Goal: Information Seeking & Learning: Learn about a topic

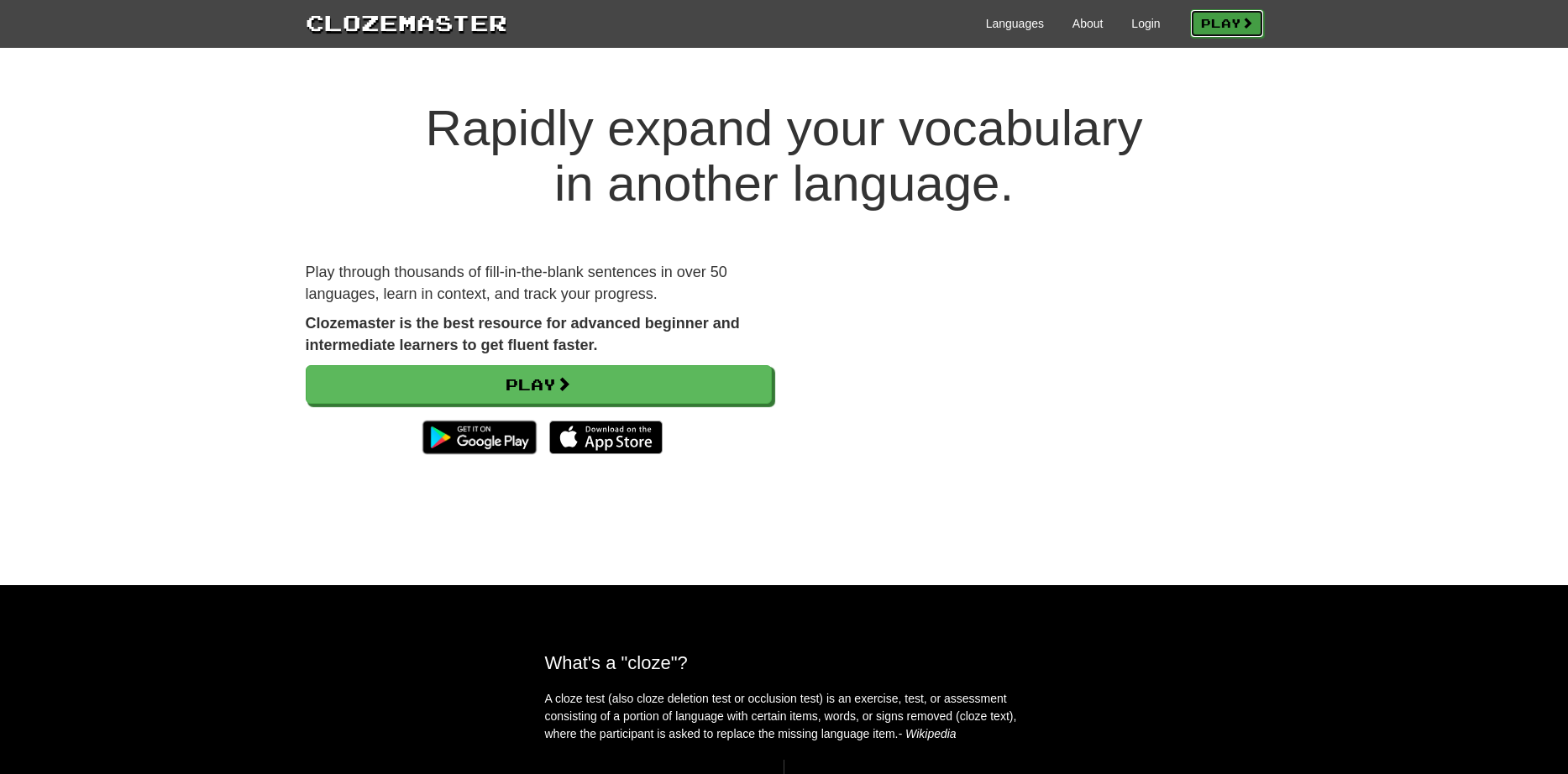
click at [1210, 15] on link "Play" at bounding box center [1227, 24] width 74 height 29
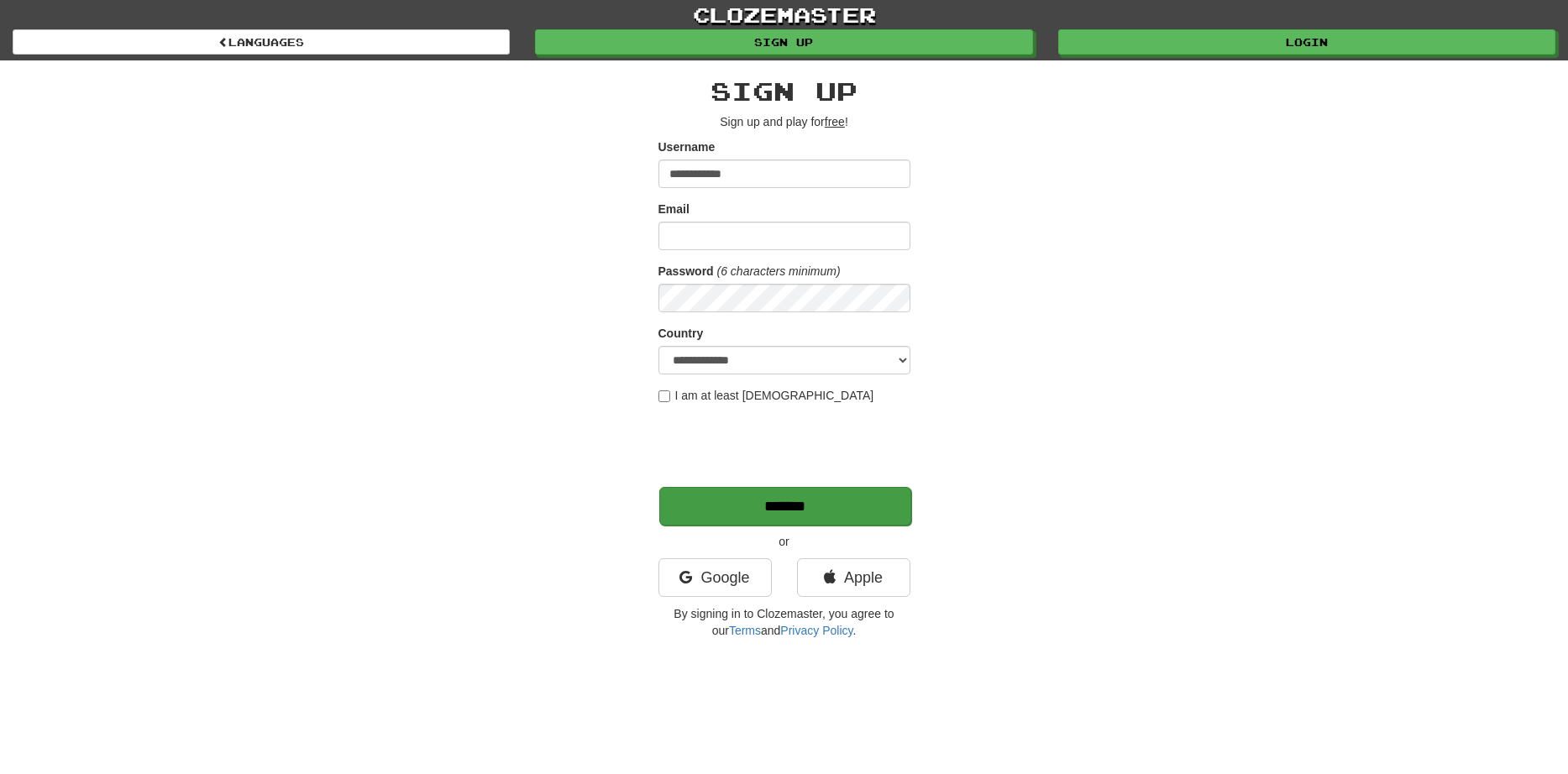
type input "**********"
click at [805, 497] on input "*******" at bounding box center [785, 506] width 252 height 38
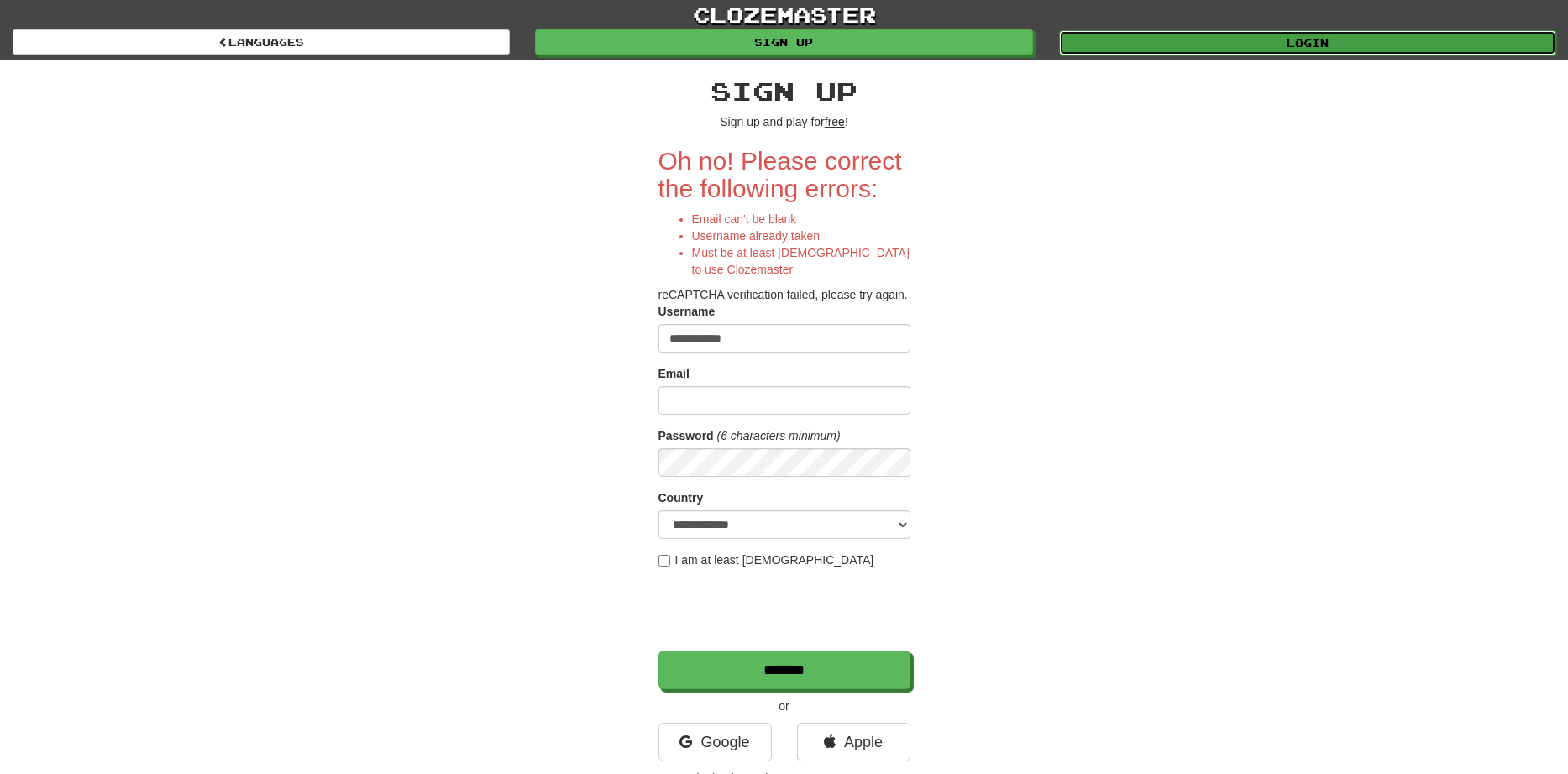
click at [1201, 38] on link "Login" at bounding box center [1307, 43] width 497 height 25
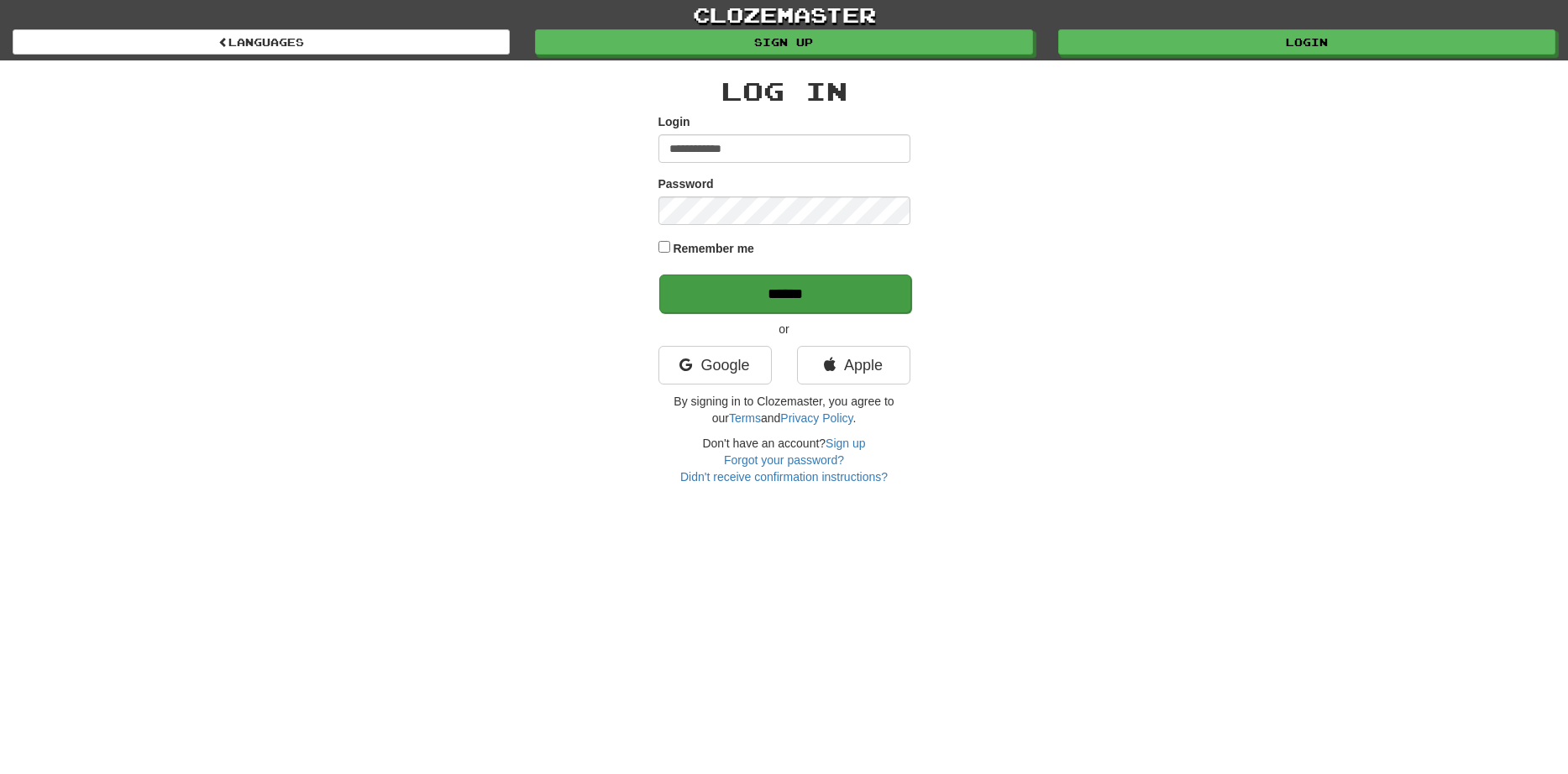
type input "**********"
click at [765, 292] on input "******" at bounding box center [785, 294] width 252 height 38
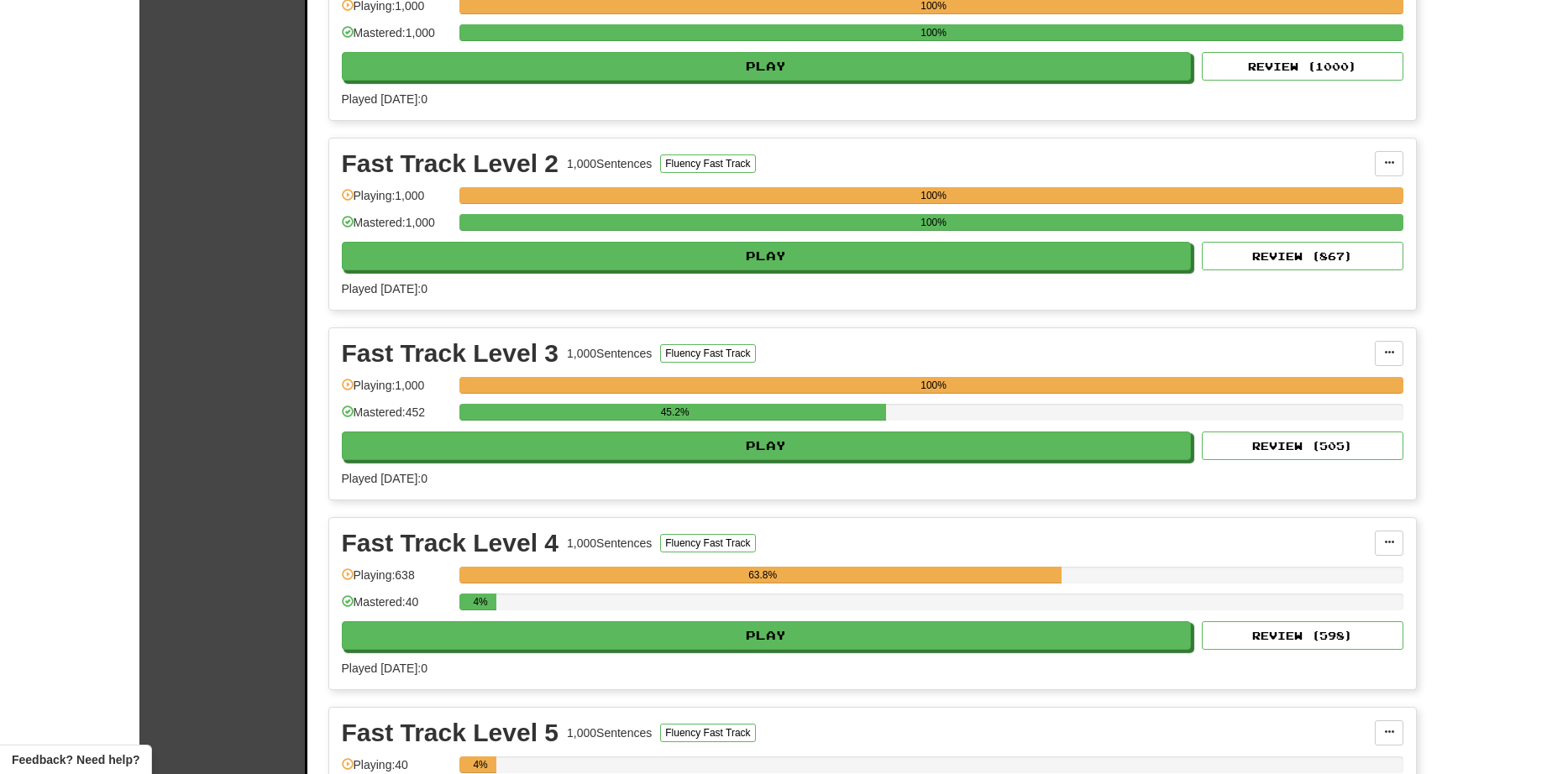
scroll to position [2201, 0]
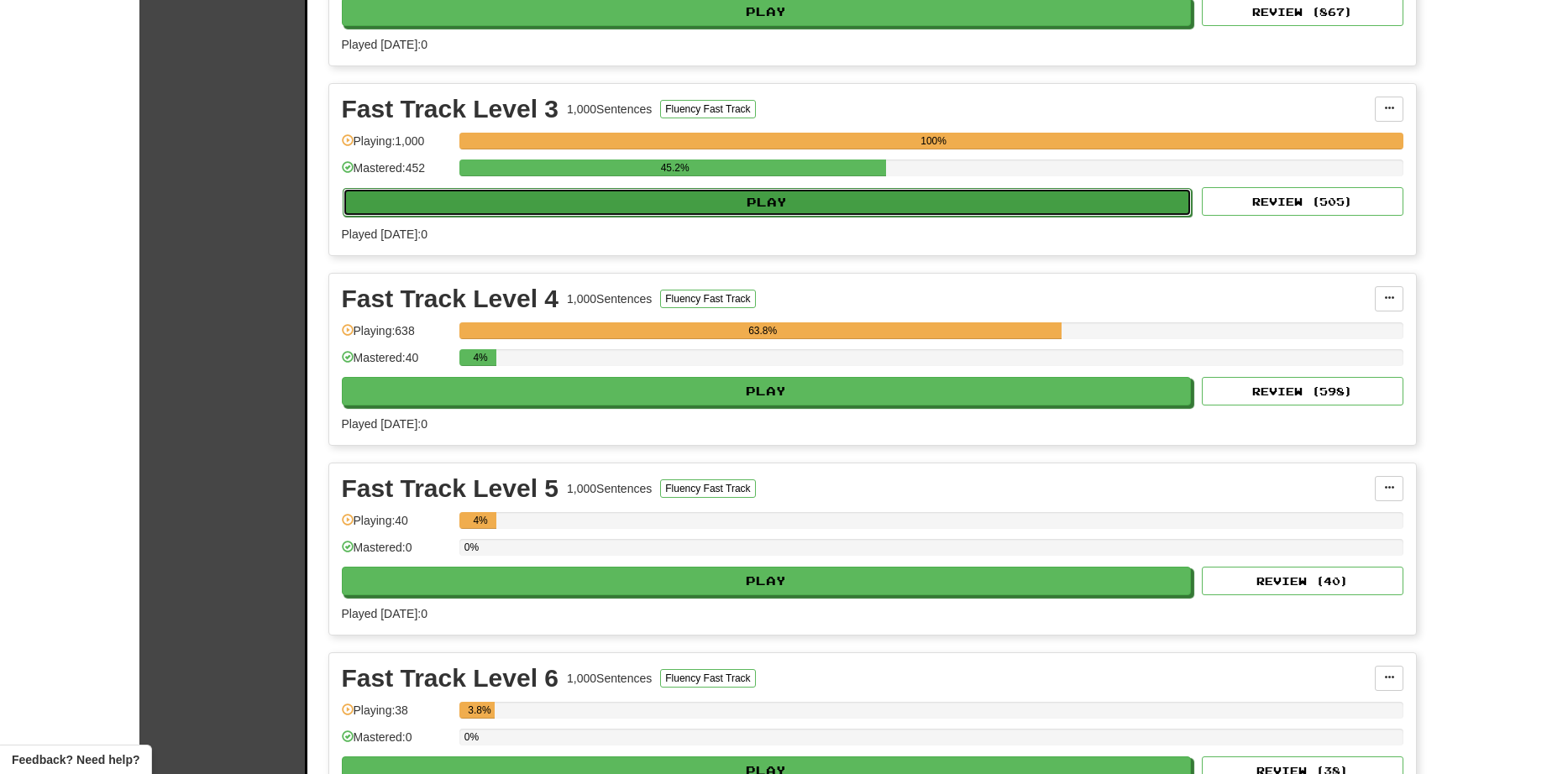
click at [706, 189] on button "Play" at bounding box center [768, 202] width 850 height 29
select select "**"
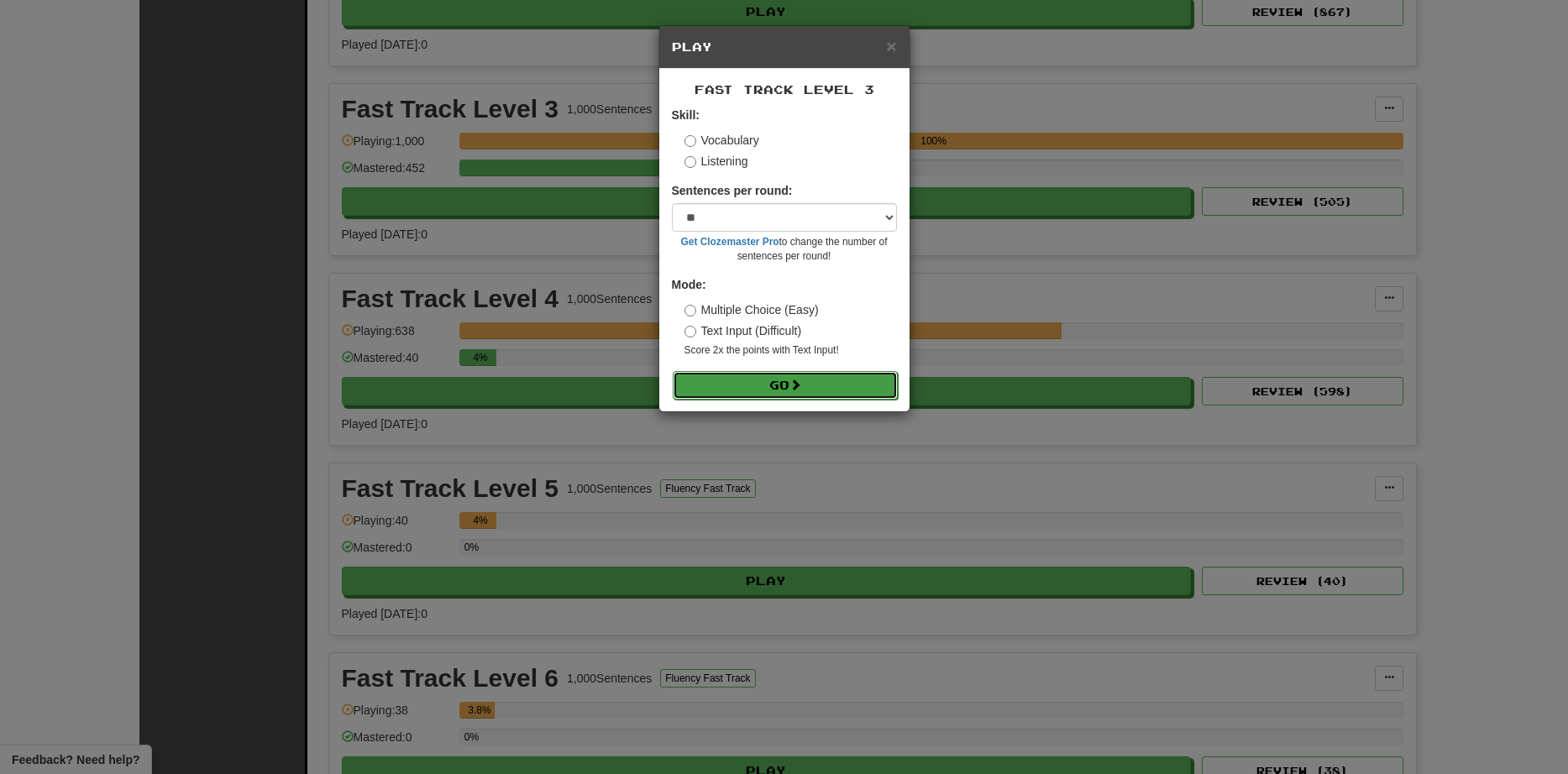
click at [796, 385] on span at bounding box center [796, 384] width 12 height 11
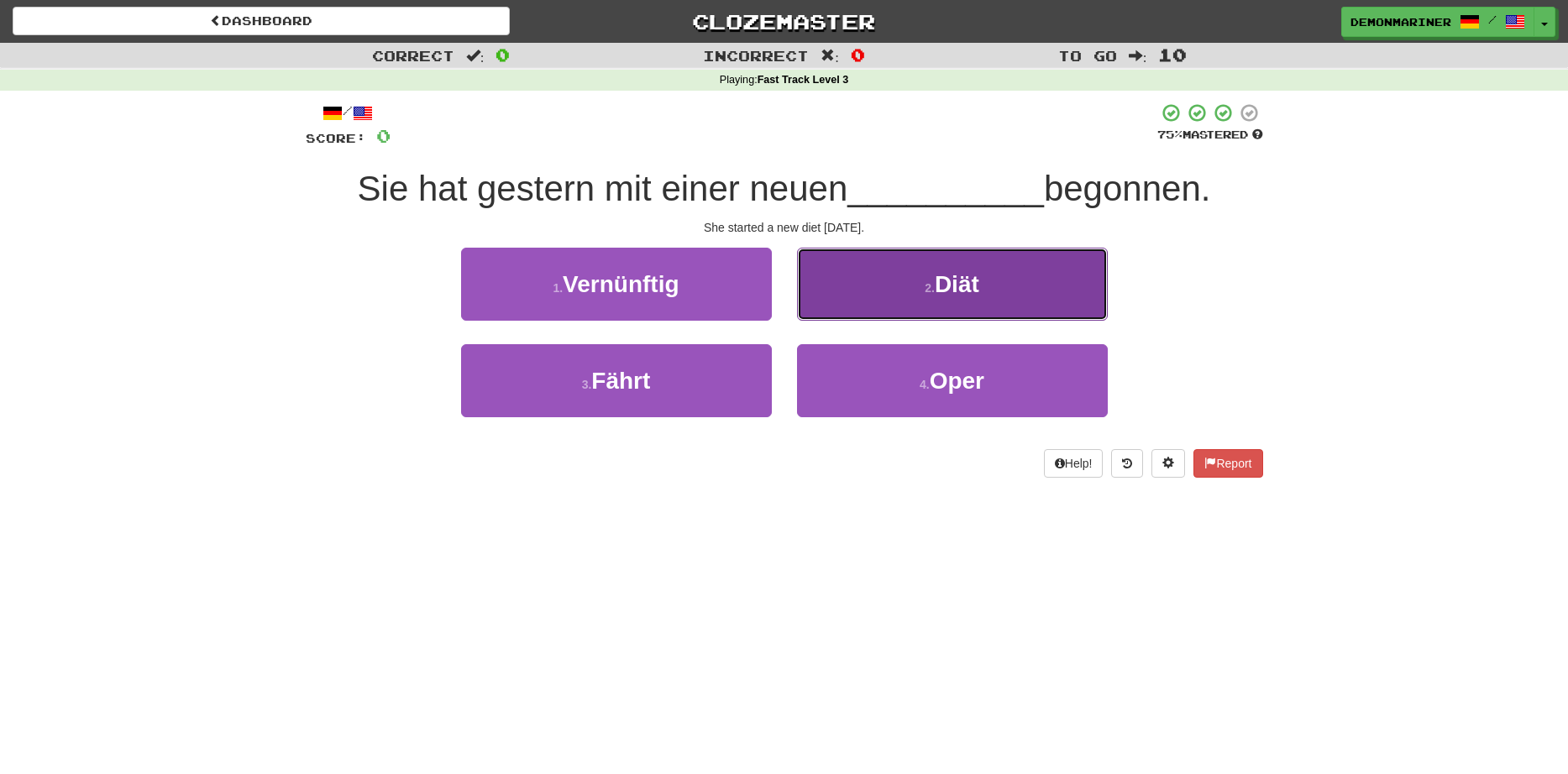
click at [886, 285] on button "2 . Diät" at bounding box center [953, 285] width 311 height 73
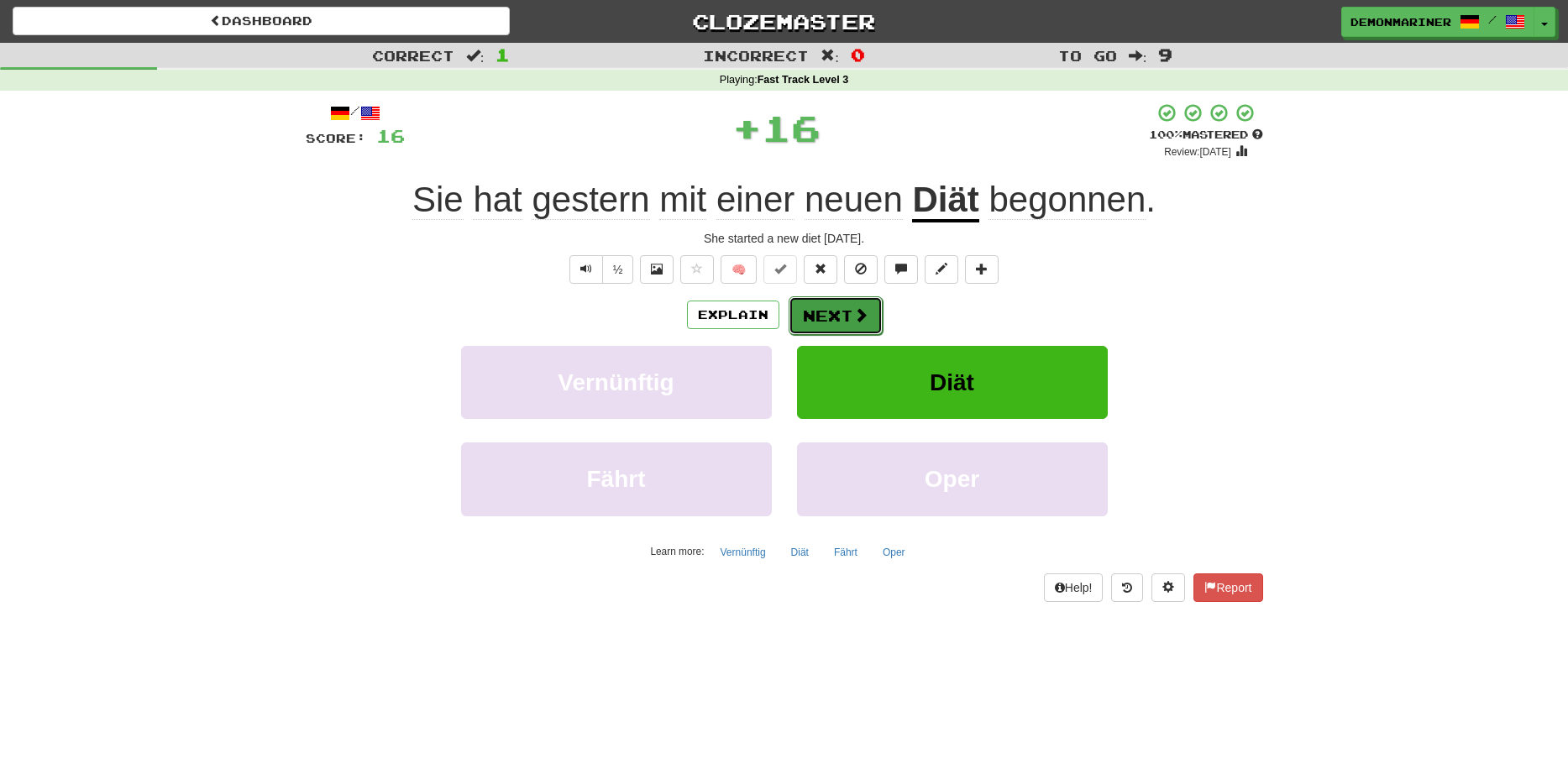
click at [792, 306] on button "Next" at bounding box center [836, 315] width 94 height 38
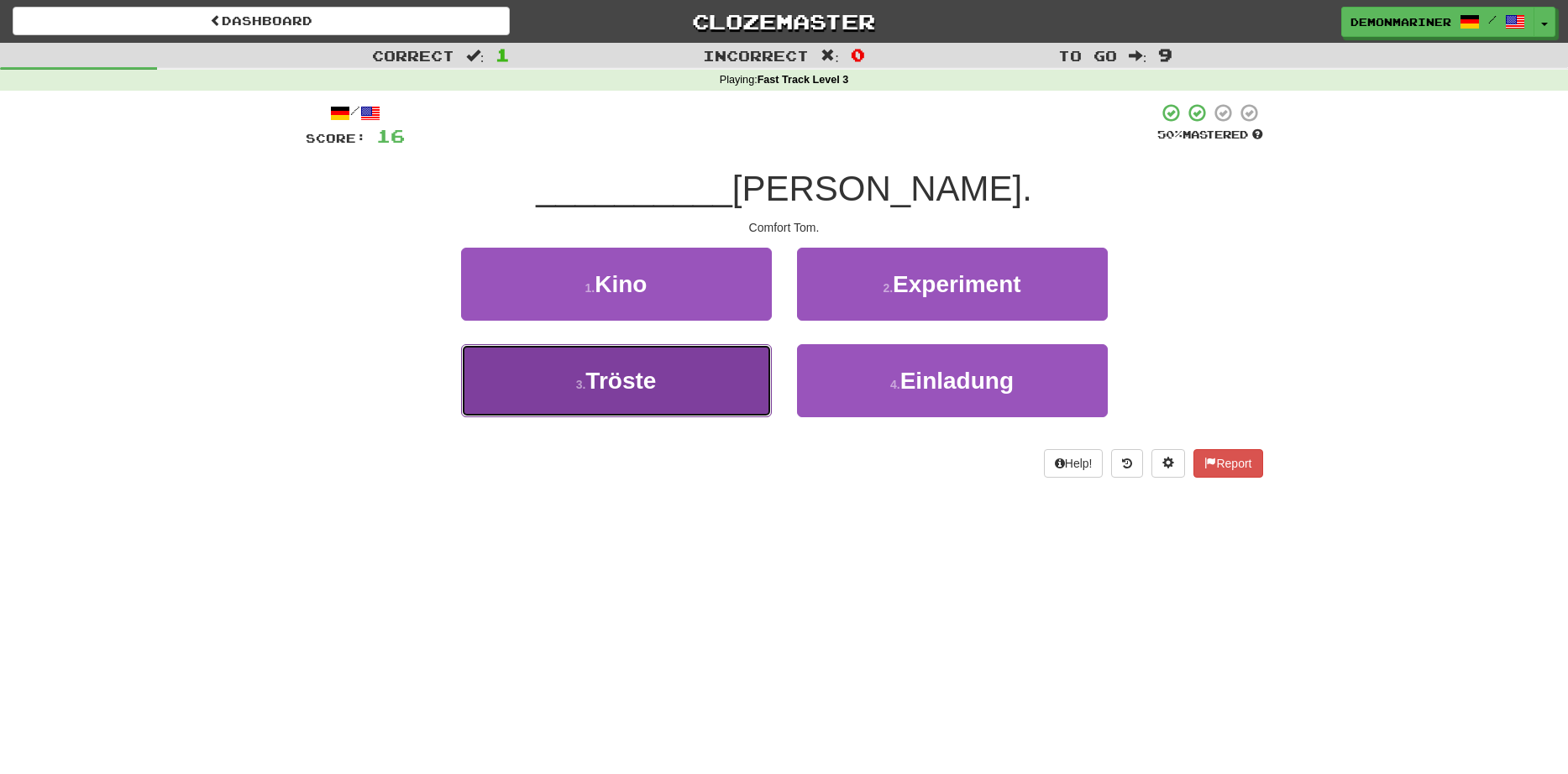
click at [623, 376] on span "Tröste" at bounding box center [621, 380] width 71 height 26
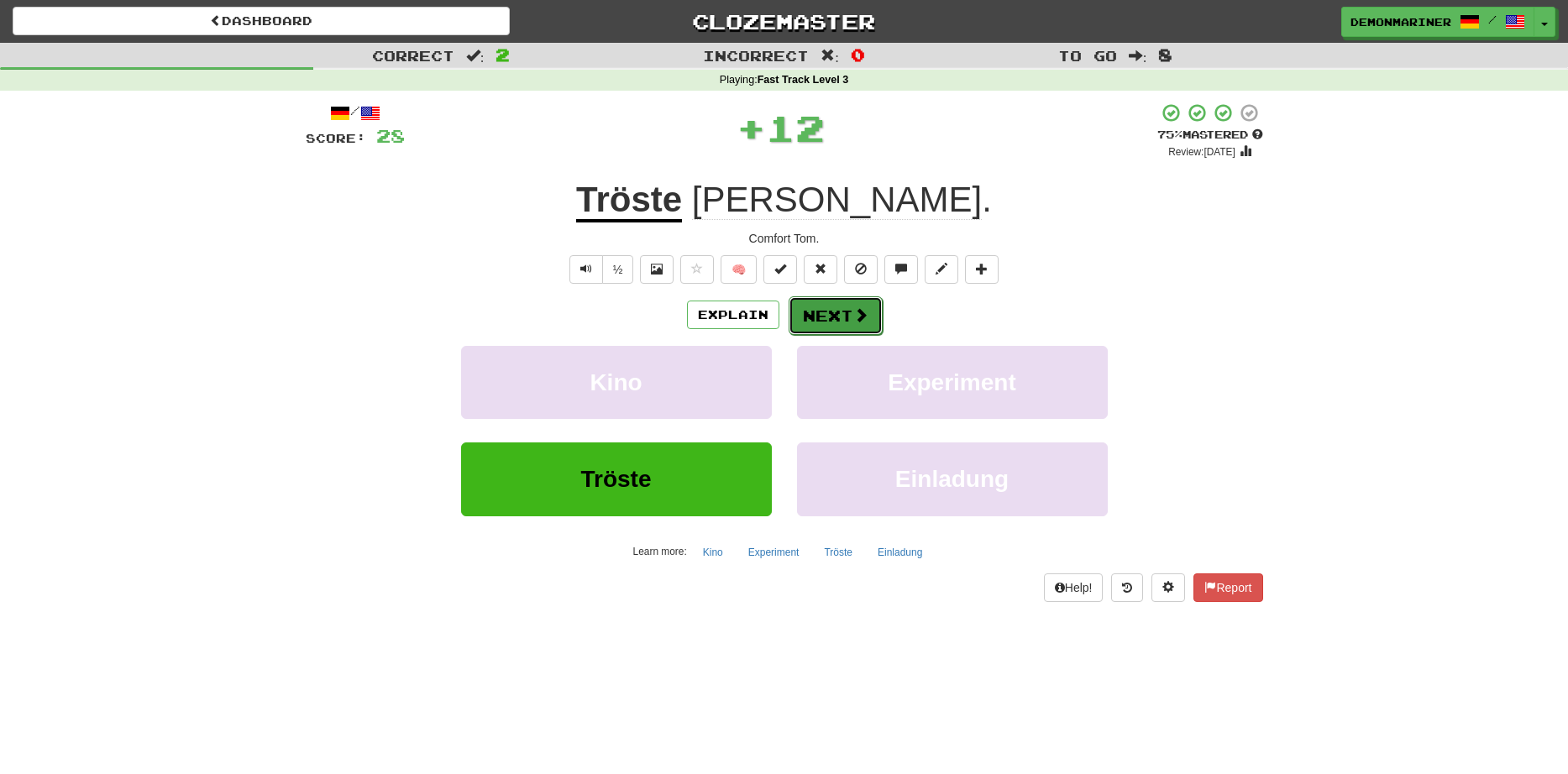
click at [840, 312] on button "Next" at bounding box center [836, 315] width 94 height 38
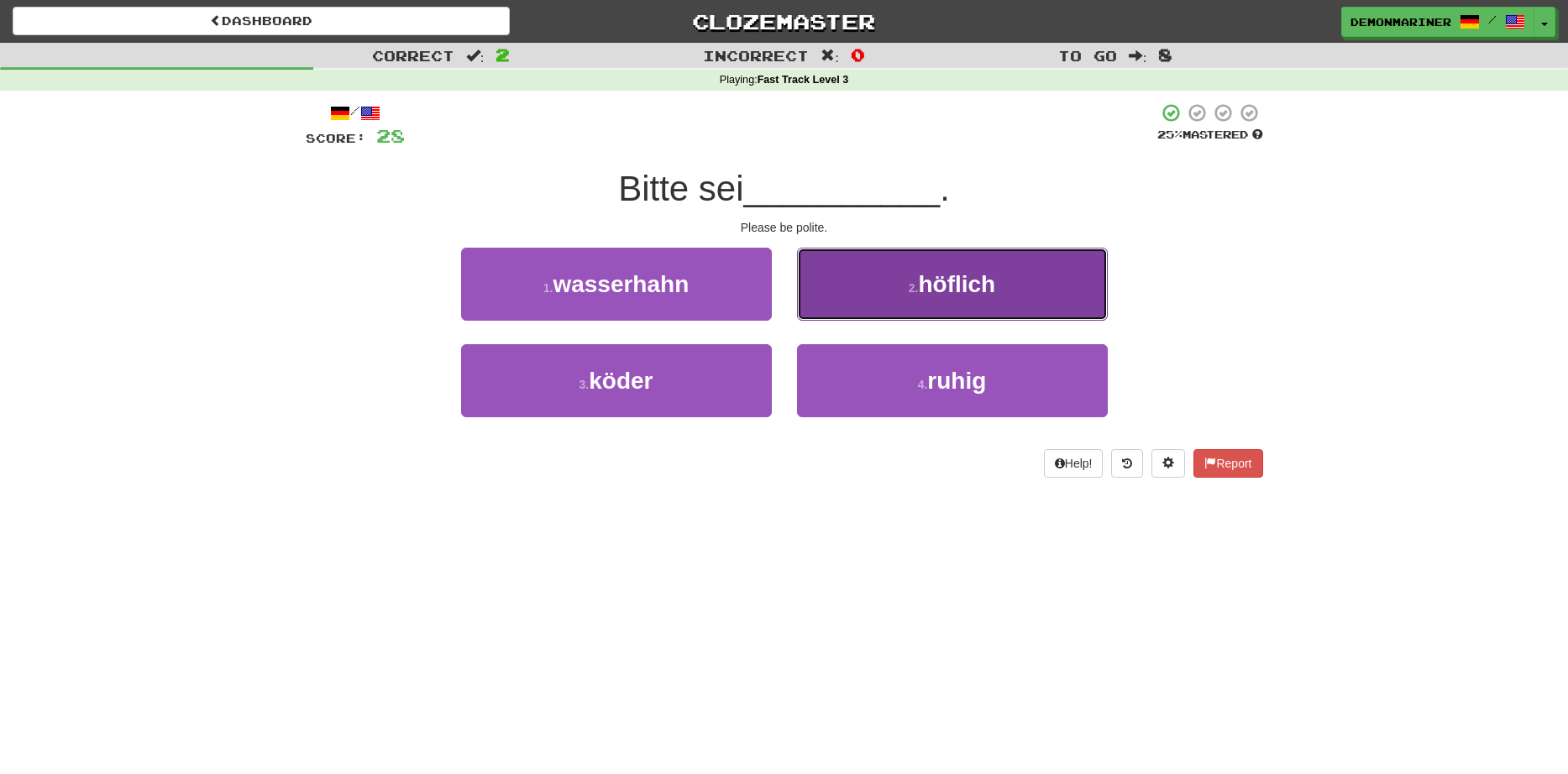
click at [951, 286] on span "höflich" at bounding box center [957, 284] width 78 height 26
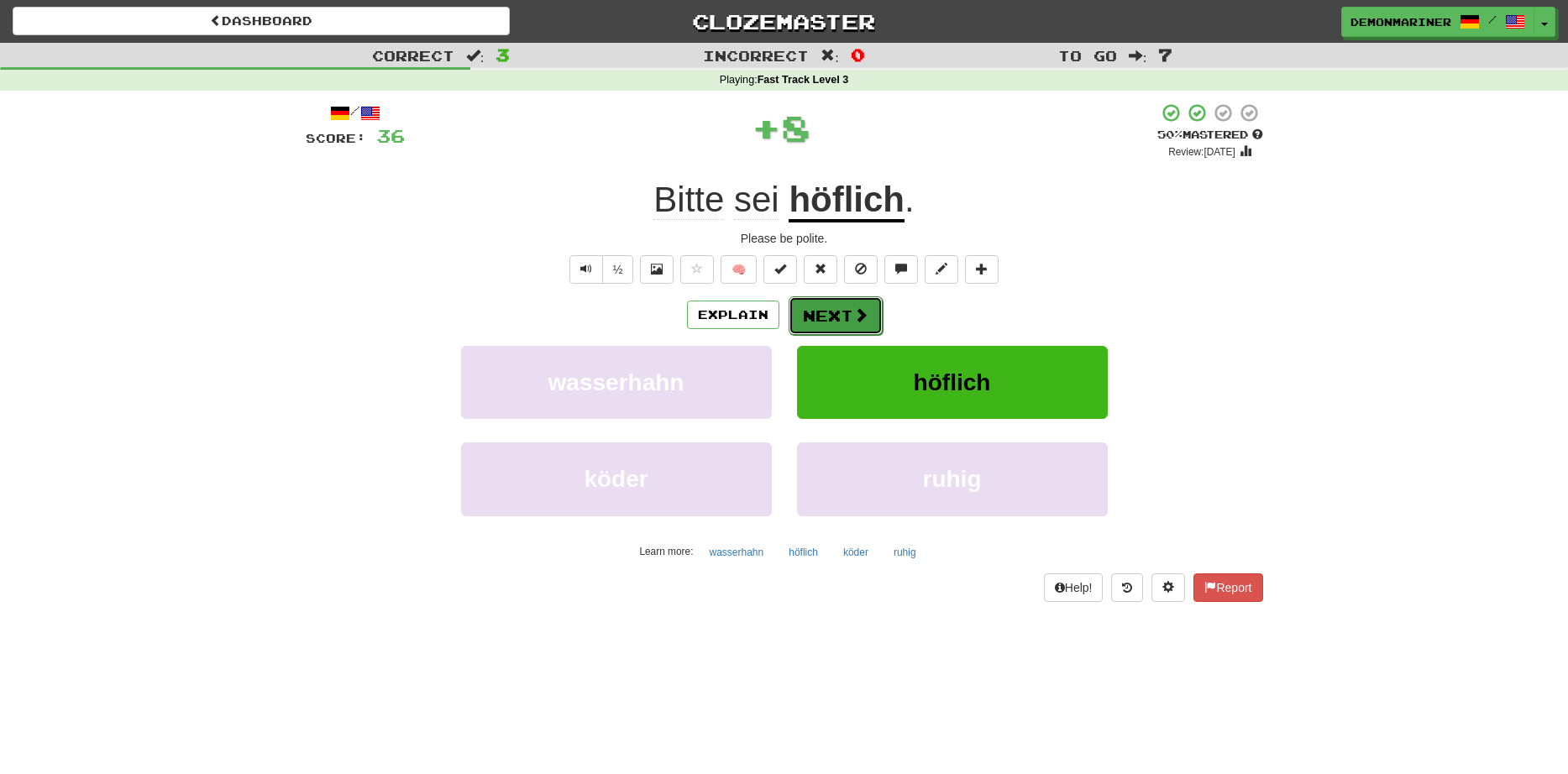
click at [854, 313] on span at bounding box center [862, 315] width 15 height 15
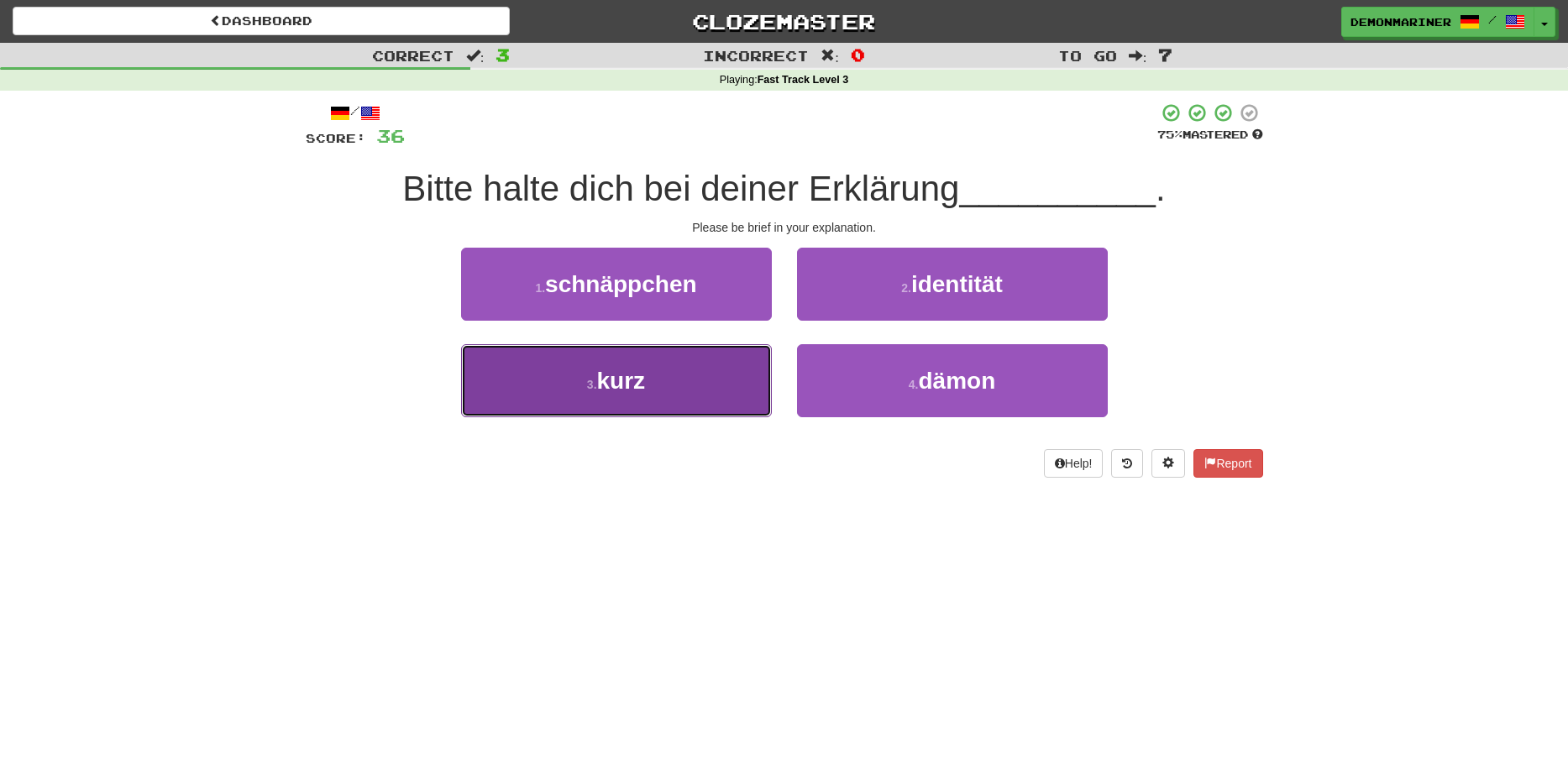
click at [555, 385] on button "3 . kurz" at bounding box center [616, 380] width 311 height 73
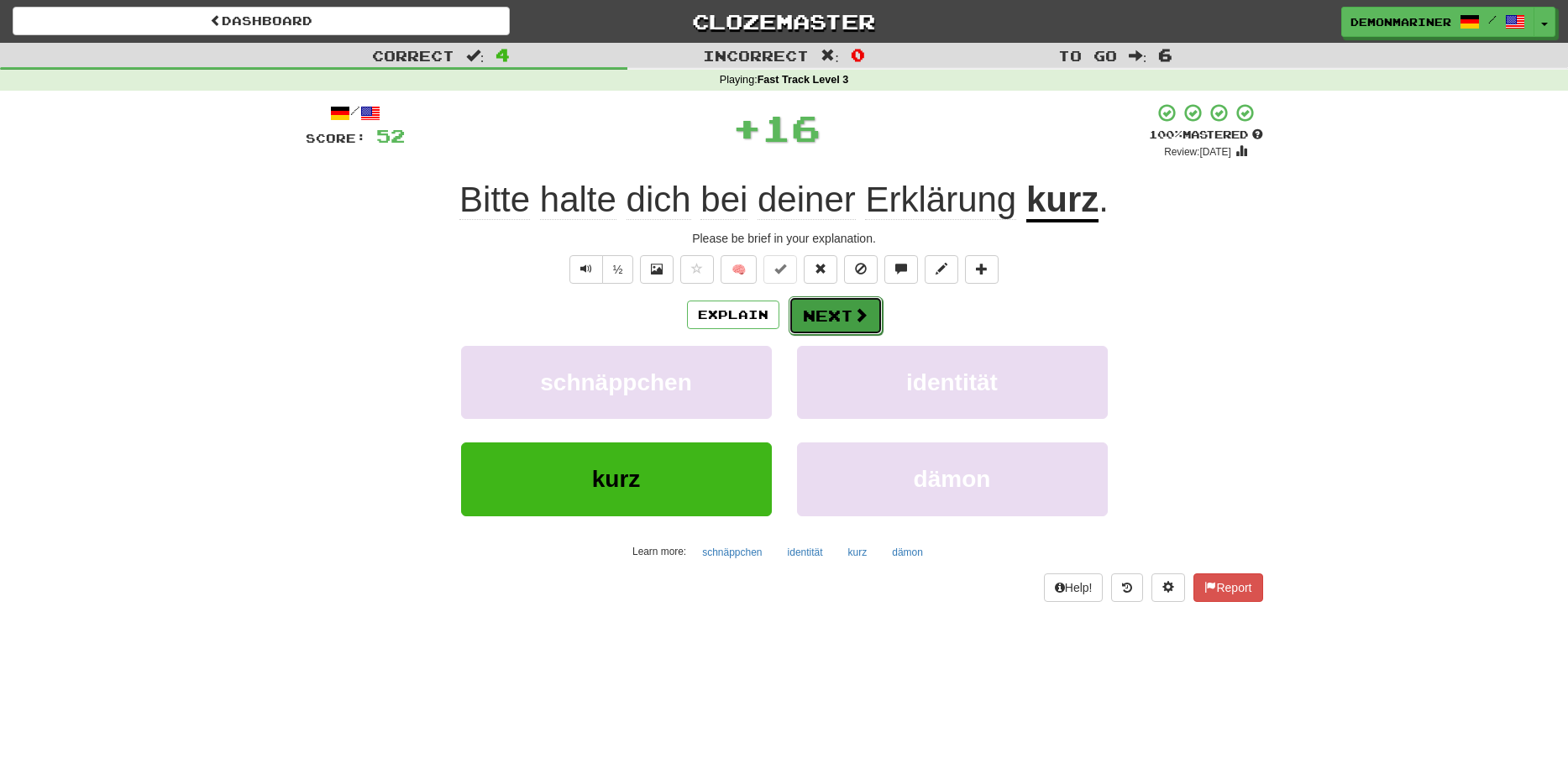
click at [831, 313] on button "Next" at bounding box center [836, 315] width 94 height 38
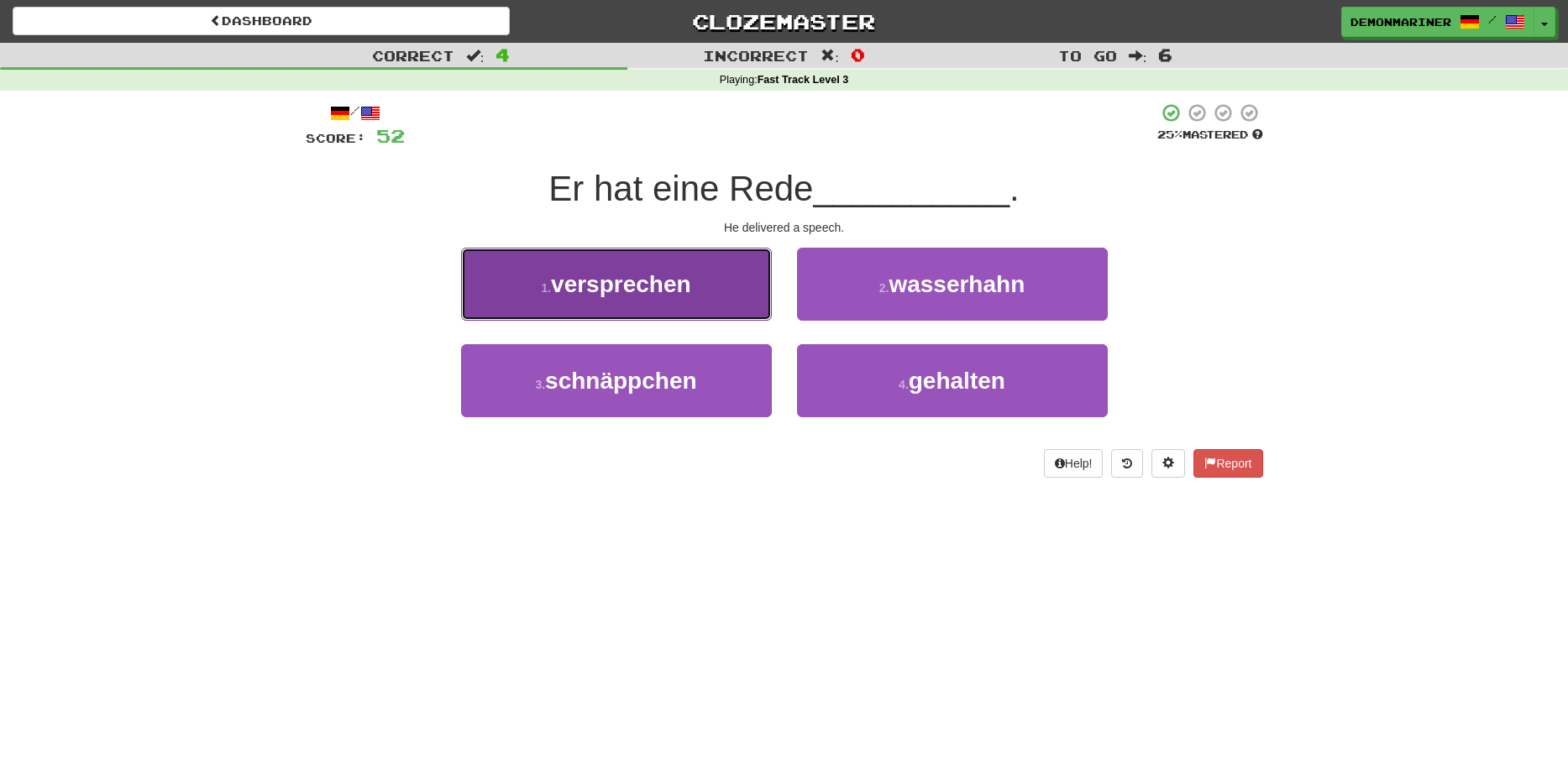
click at [517, 302] on button "1 . versprechen" at bounding box center [616, 285] width 311 height 73
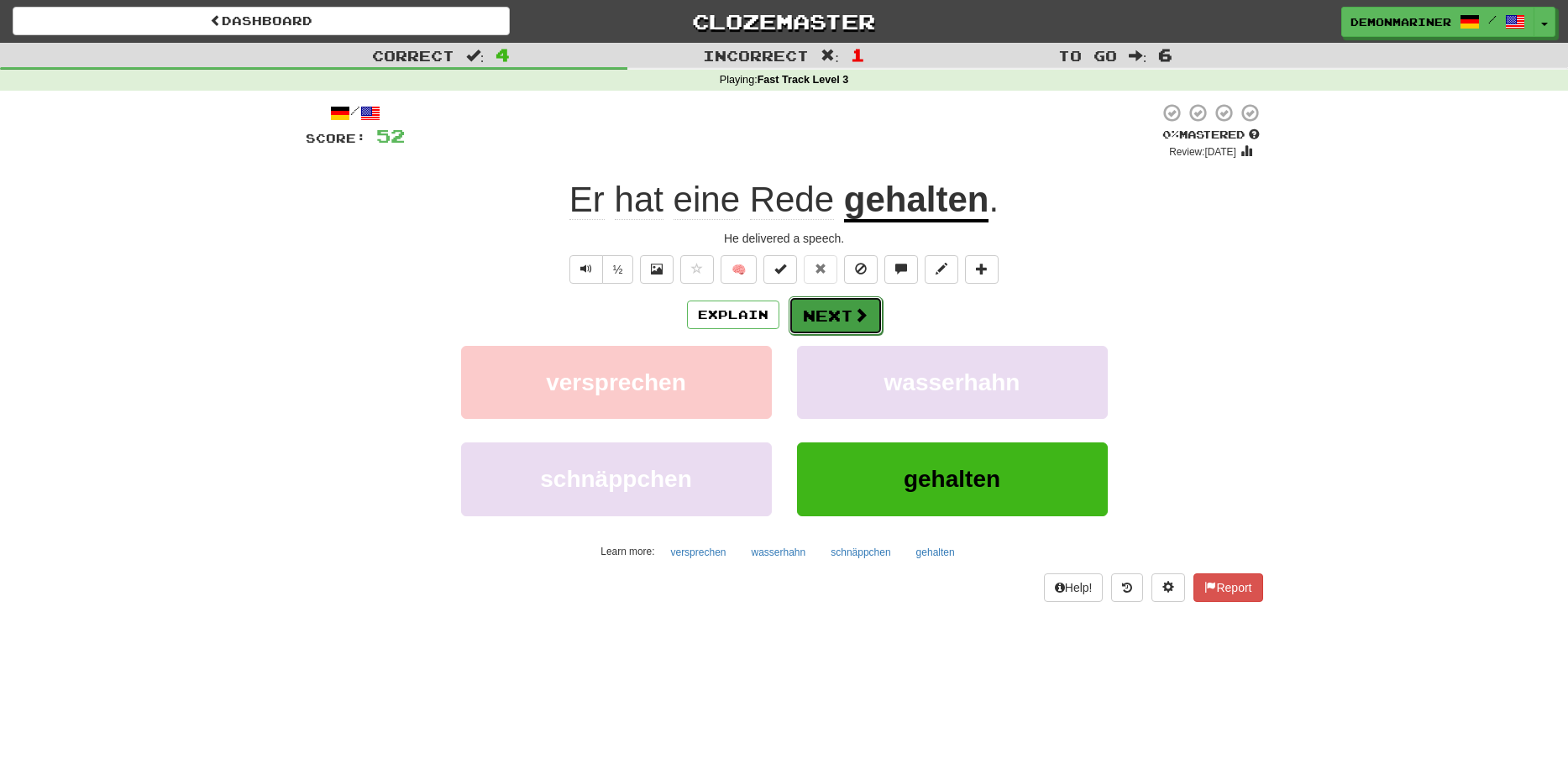
click at [819, 316] on button "Next" at bounding box center [836, 315] width 94 height 38
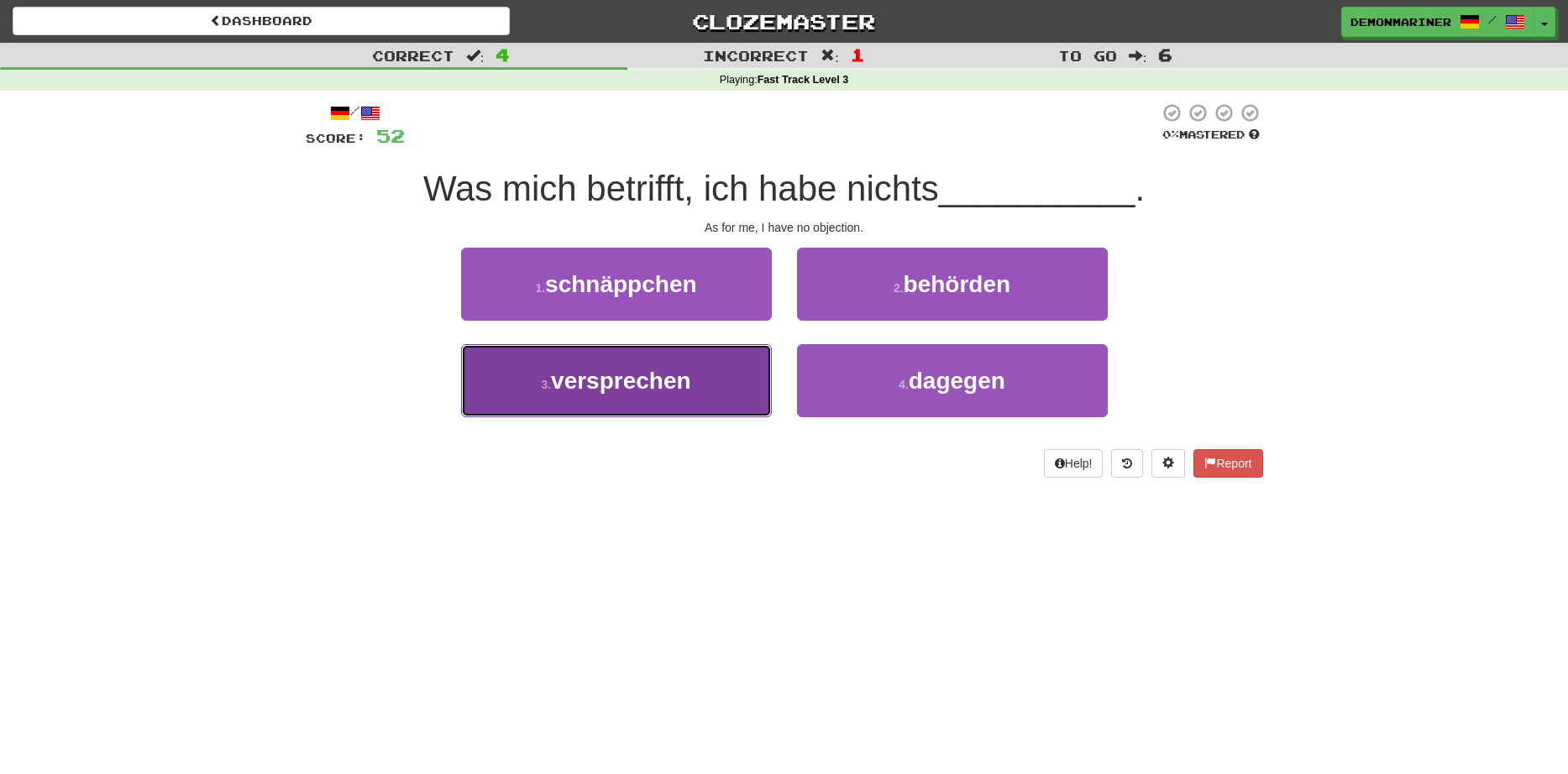
click at [511, 391] on button "3 . versprechen" at bounding box center [616, 380] width 311 height 73
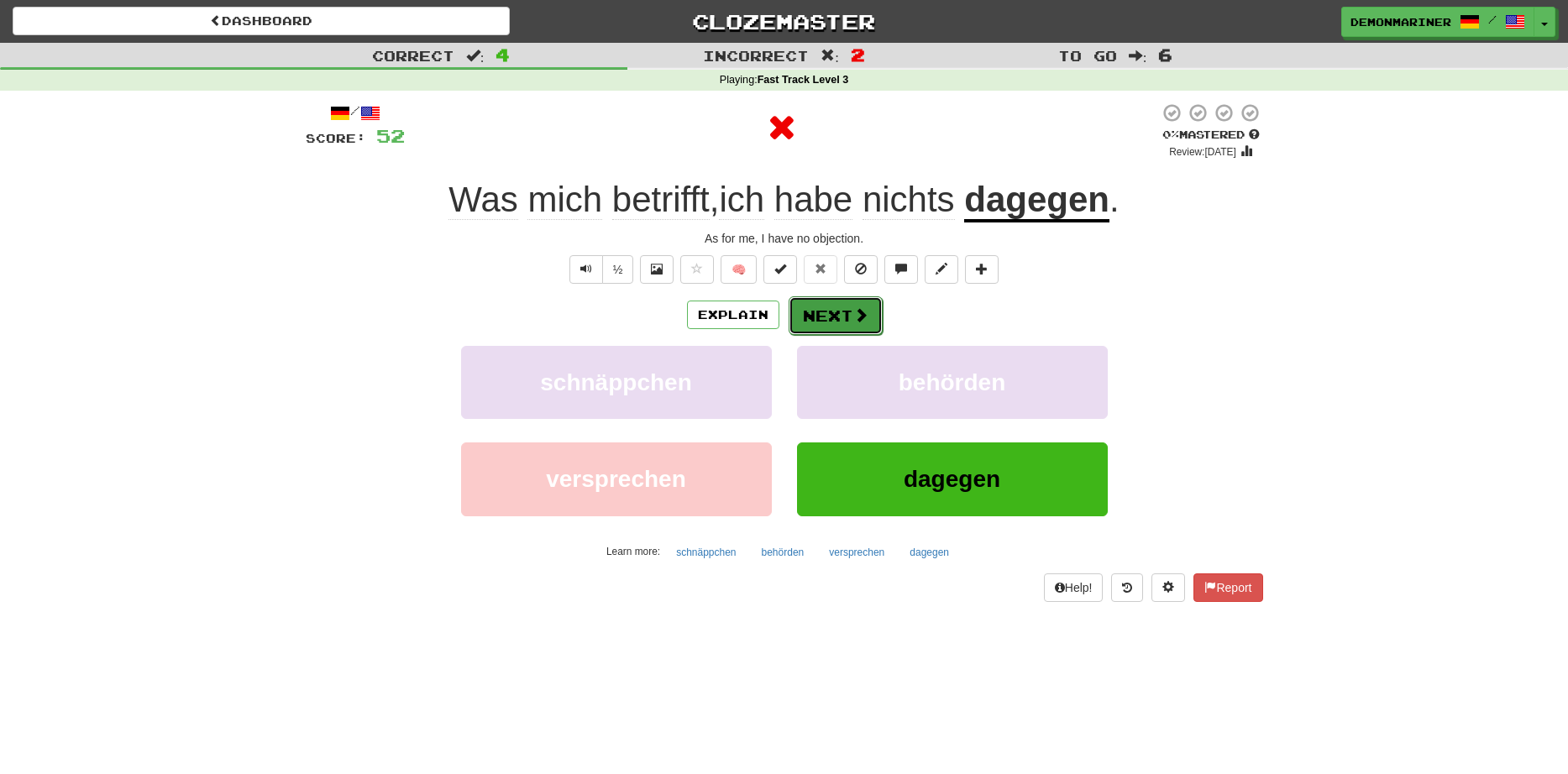
click at [799, 303] on button "Next" at bounding box center [836, 315] width 94 height 38
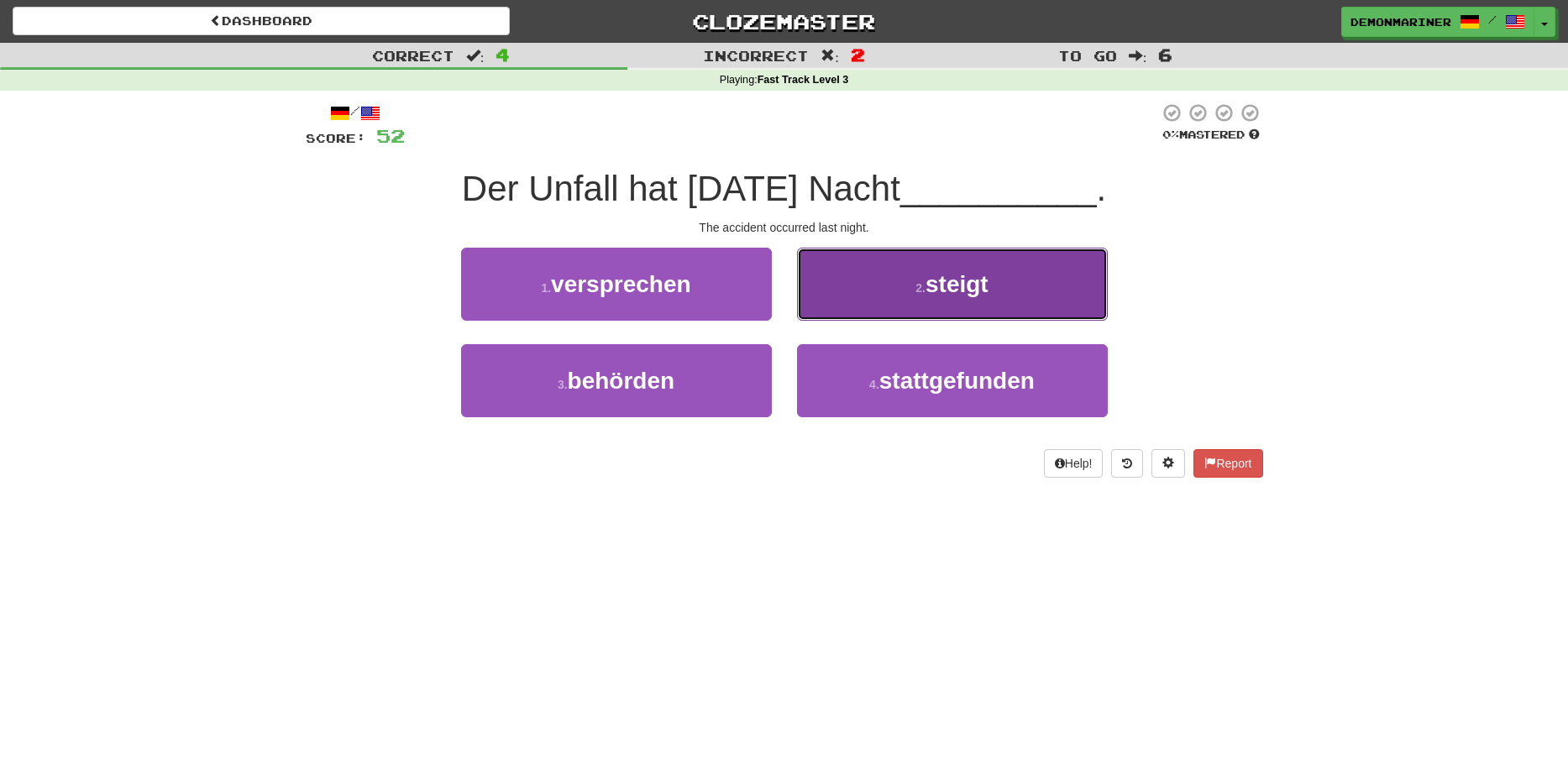
click at [906, 284] on button "2 . steigt" at bounding box center [953, 285] width 311 height 73
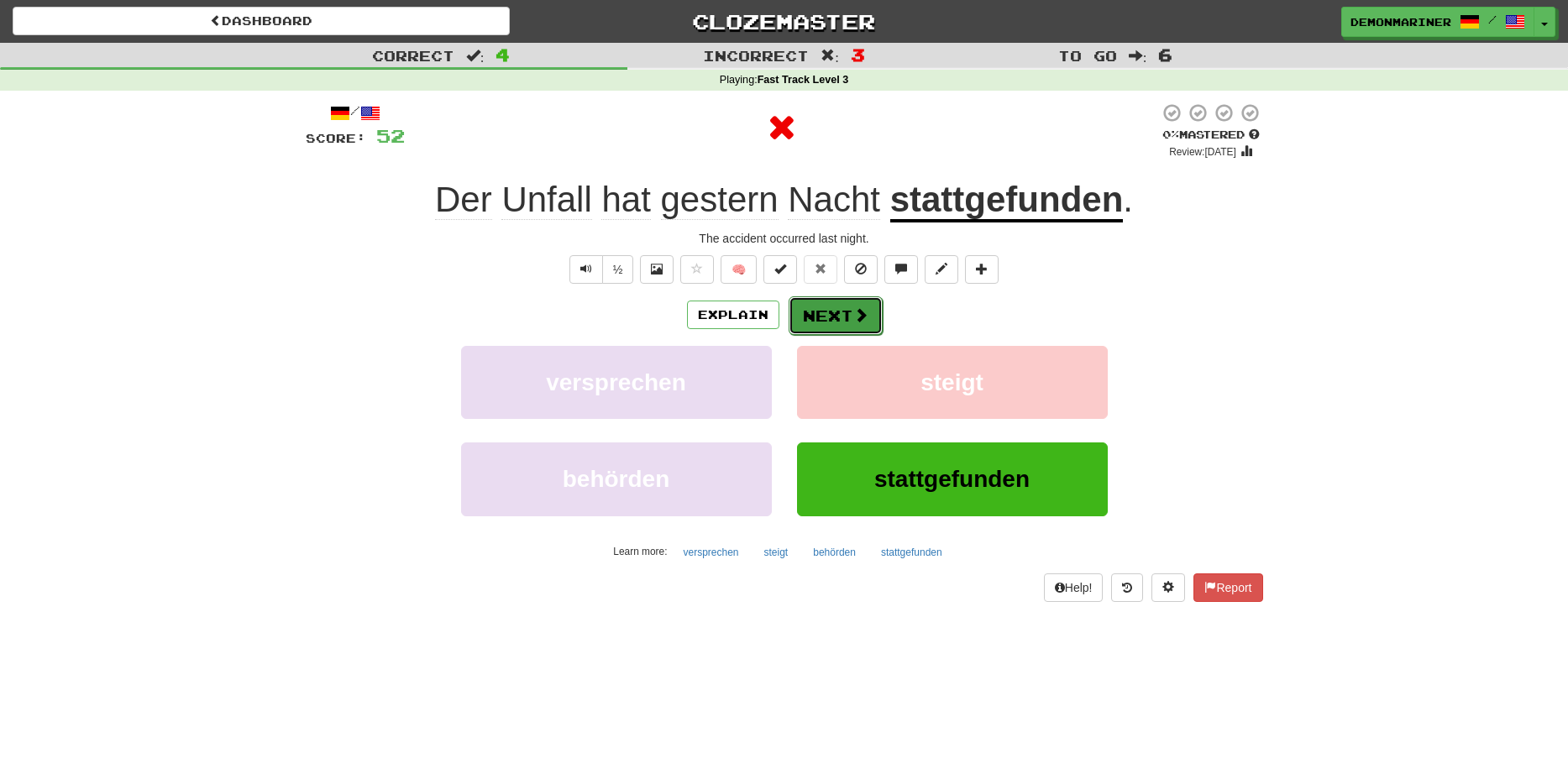
click at [841, 314] on button "Next" at bounding box center [836, 315] width 94 height 38
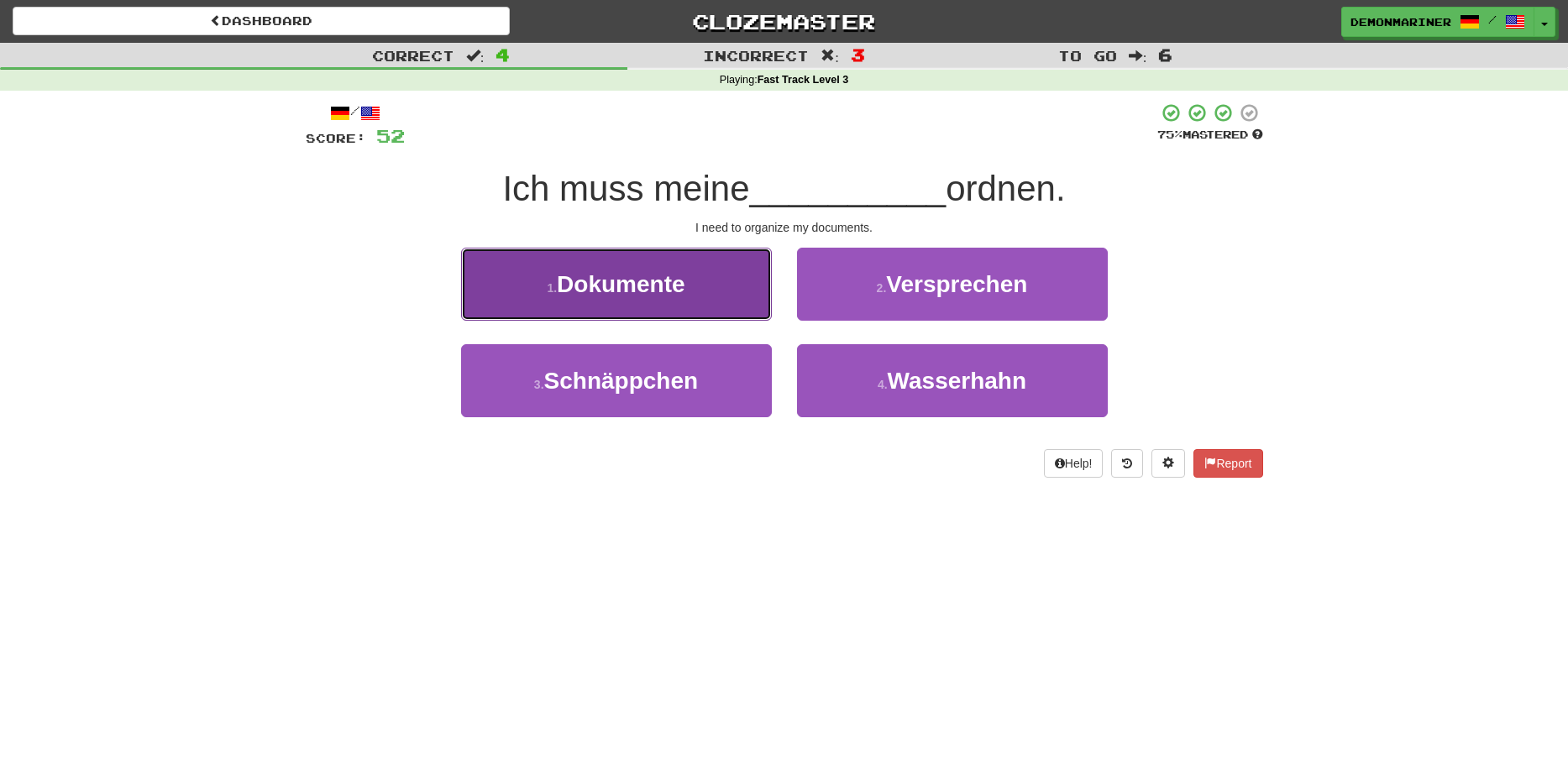
click at [582, 296] on span "Dokumente" at bounding box center [620, 284] width 127 height 26
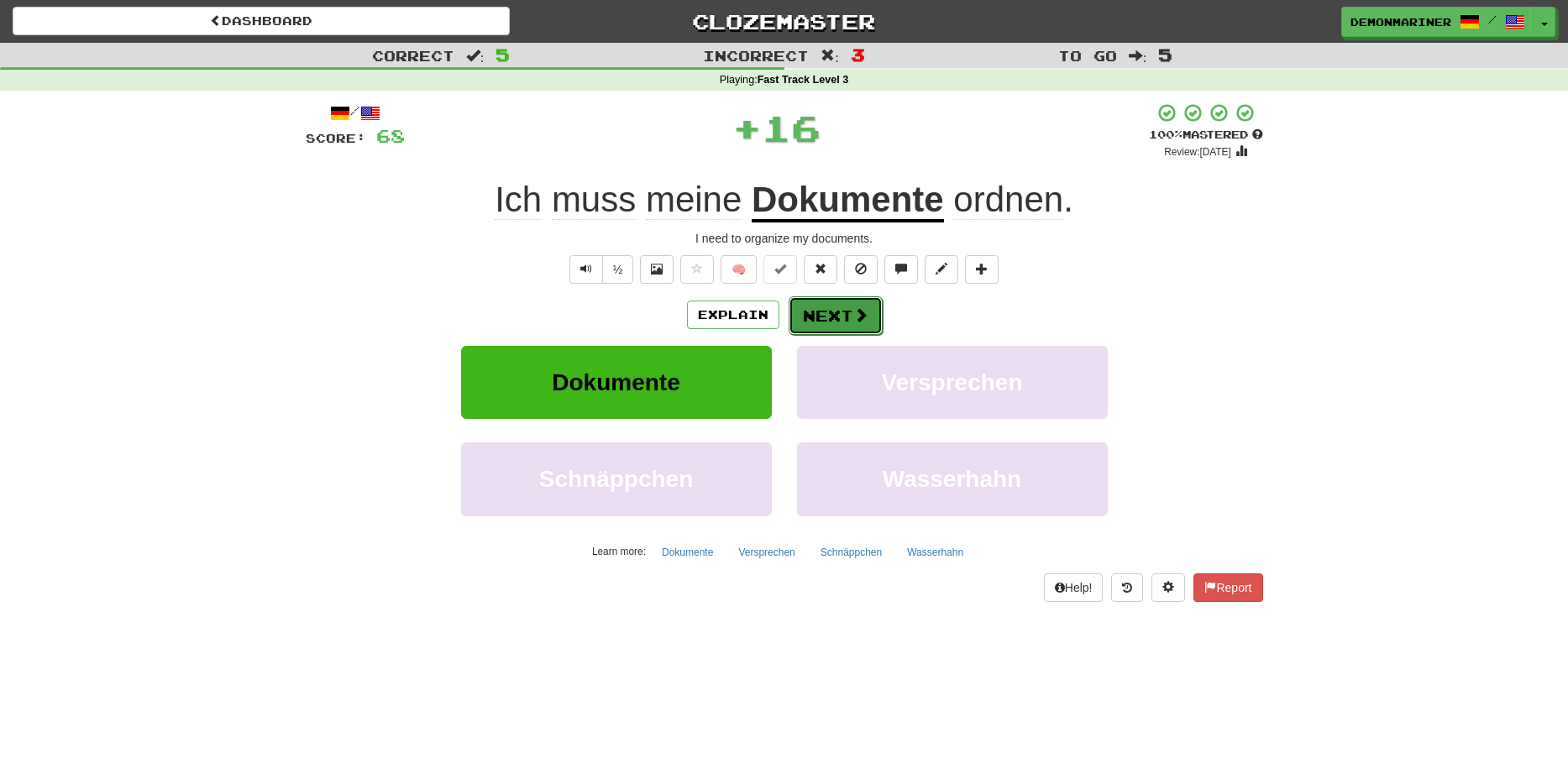
click at [819, 309] on button "Next" at bounding box center [836, 315] width 94 height 38
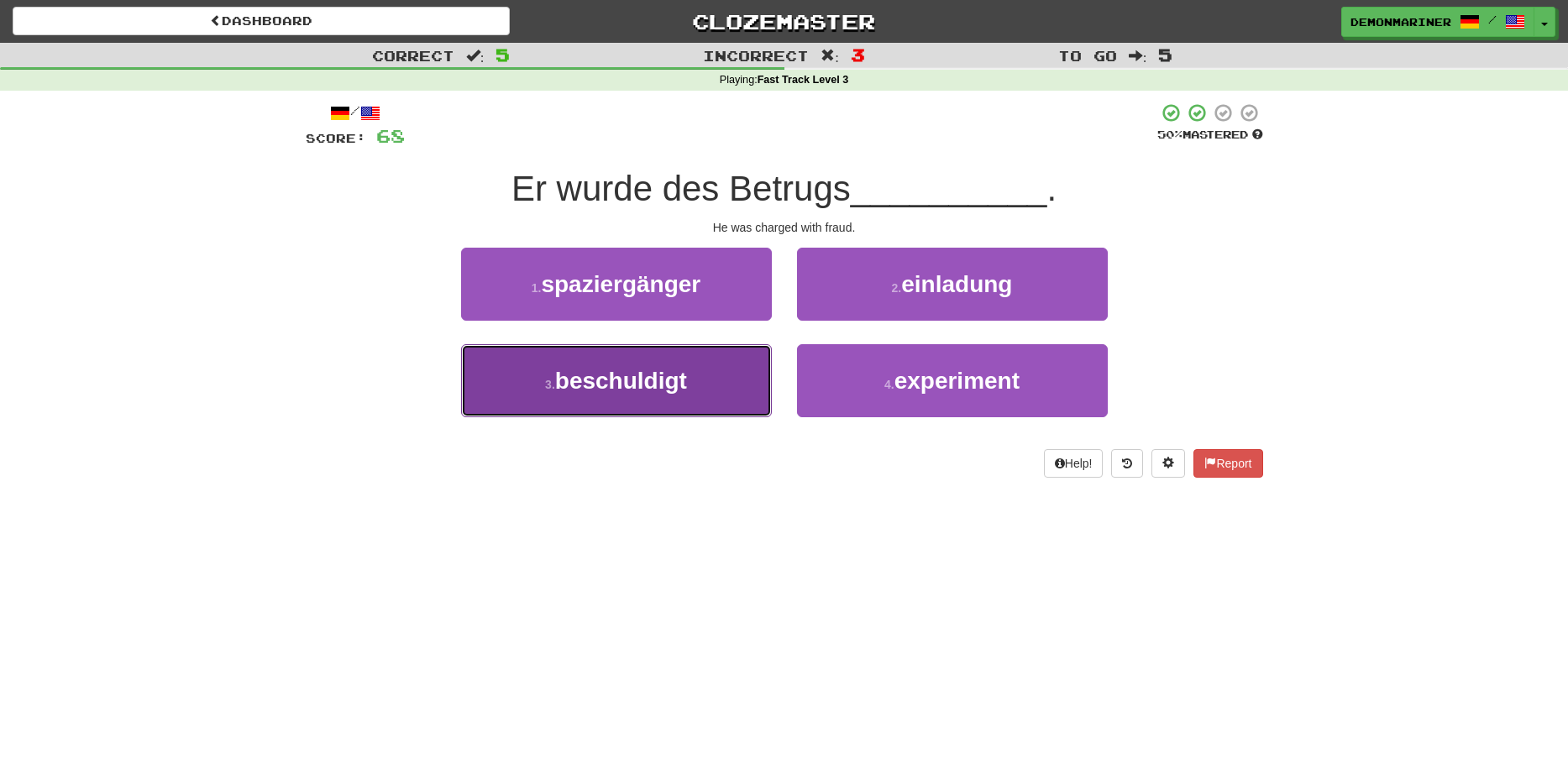
click at [595, 364] on button "3 . beschuldigt" at bounding box center [616, 380] width 311 height 73
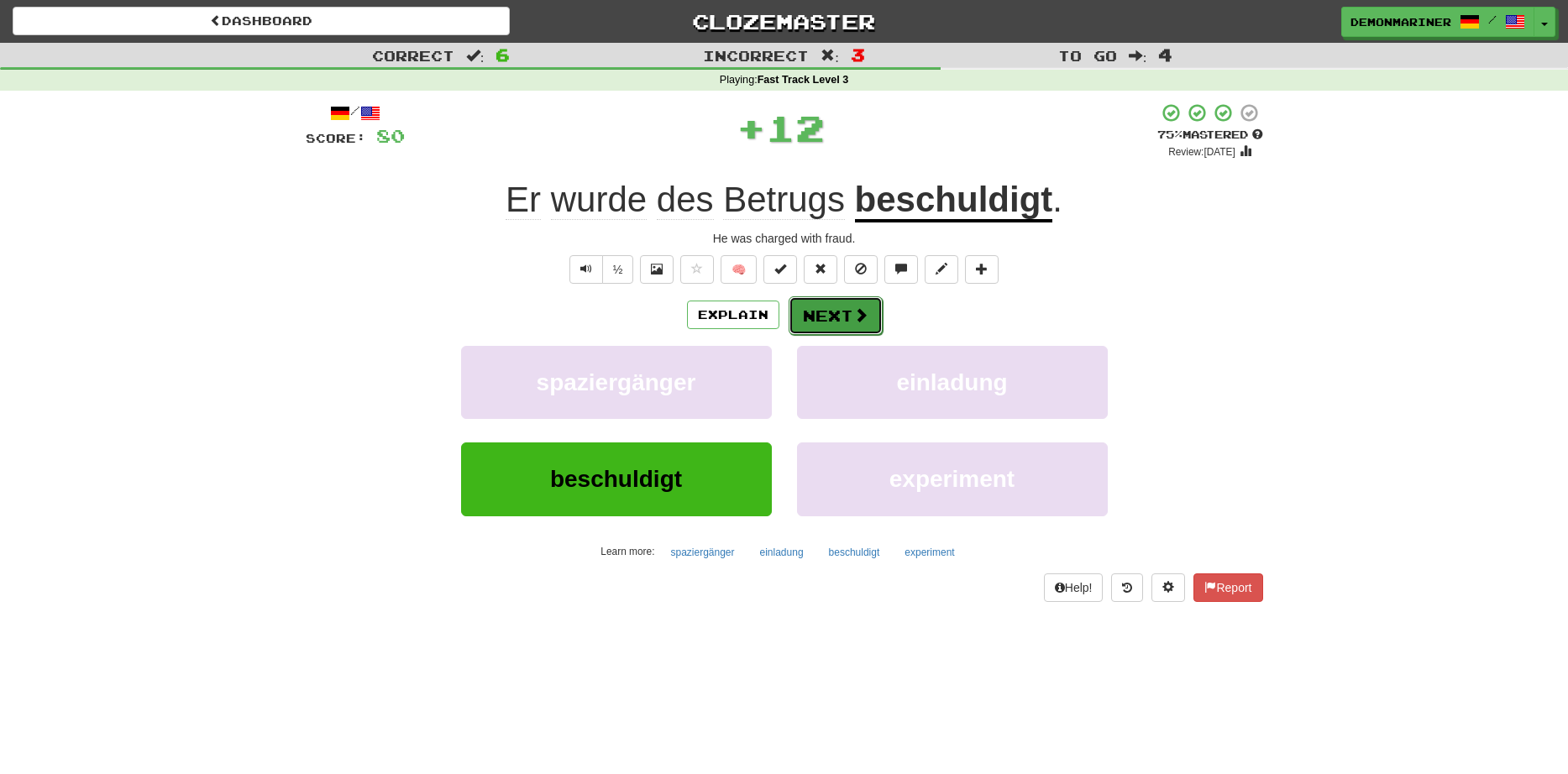
click at [833, 316] on button "Next" at bounding box center [836, 315] width 94 height 38
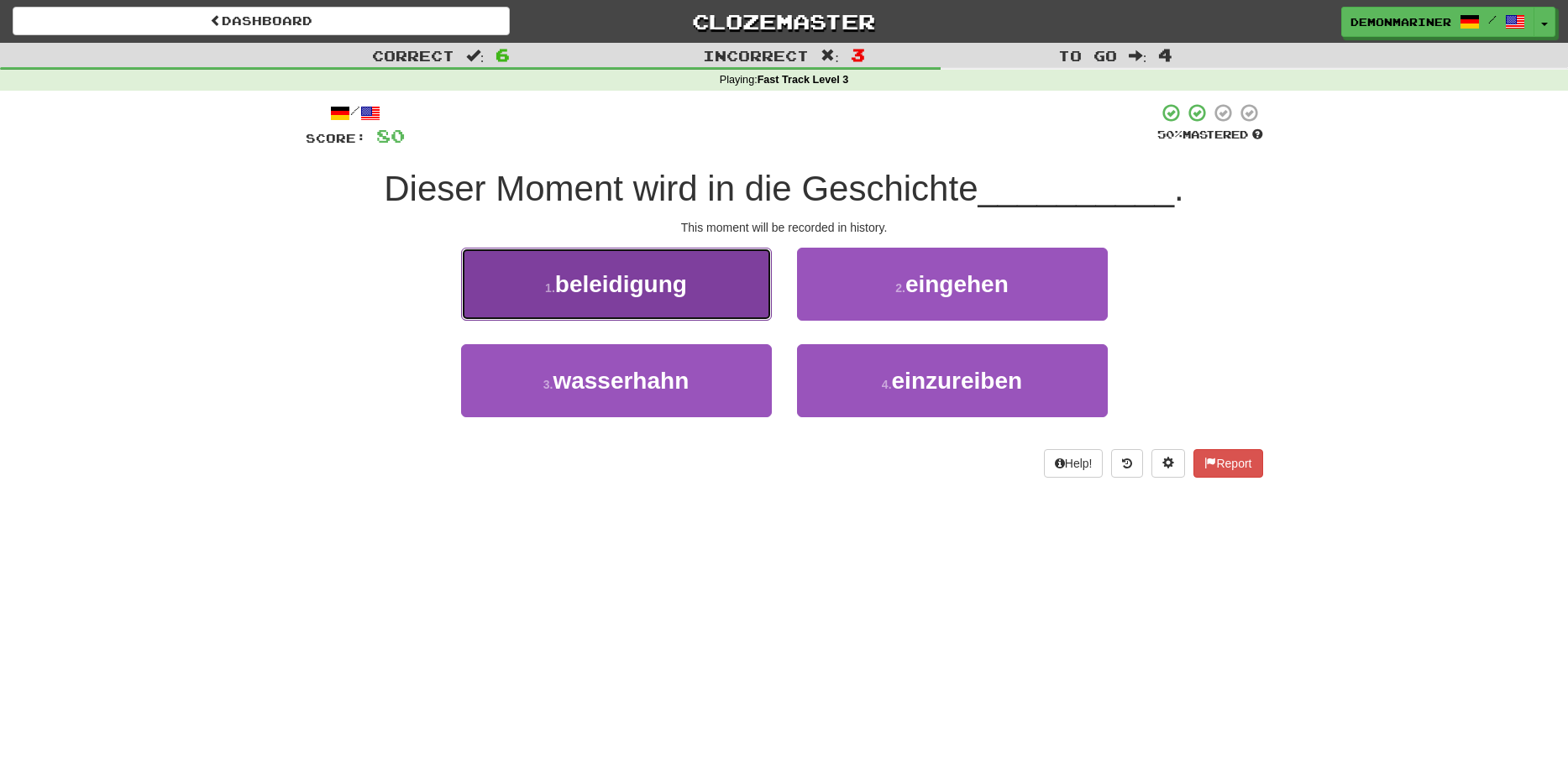
click at [543, 282] on button "1 . beleidigung" at bounding box center [616, 285] width 311 height 73
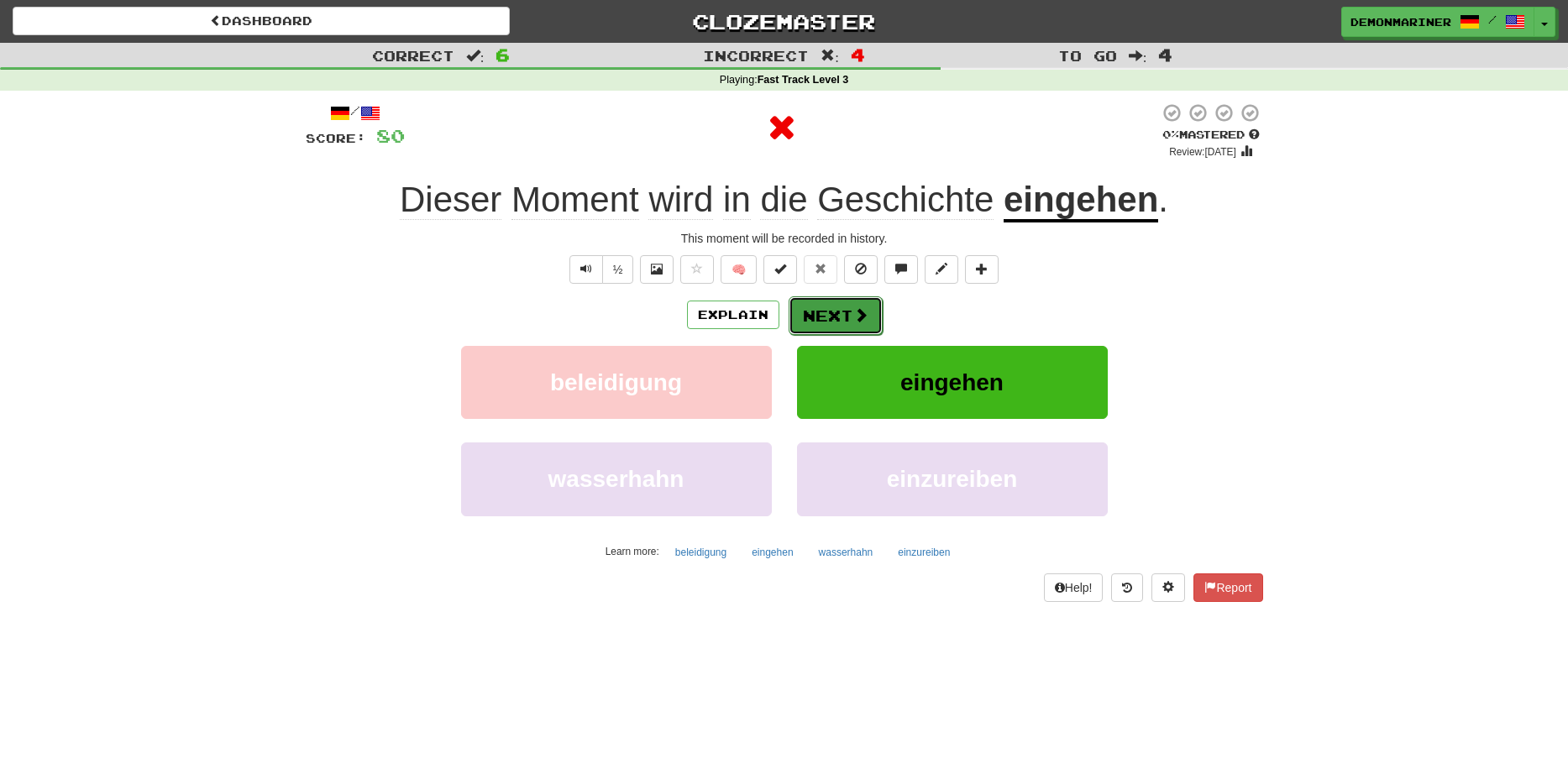
click at [830, 309] on button "Next" at bounding box center [836, 315] width 94 height 38
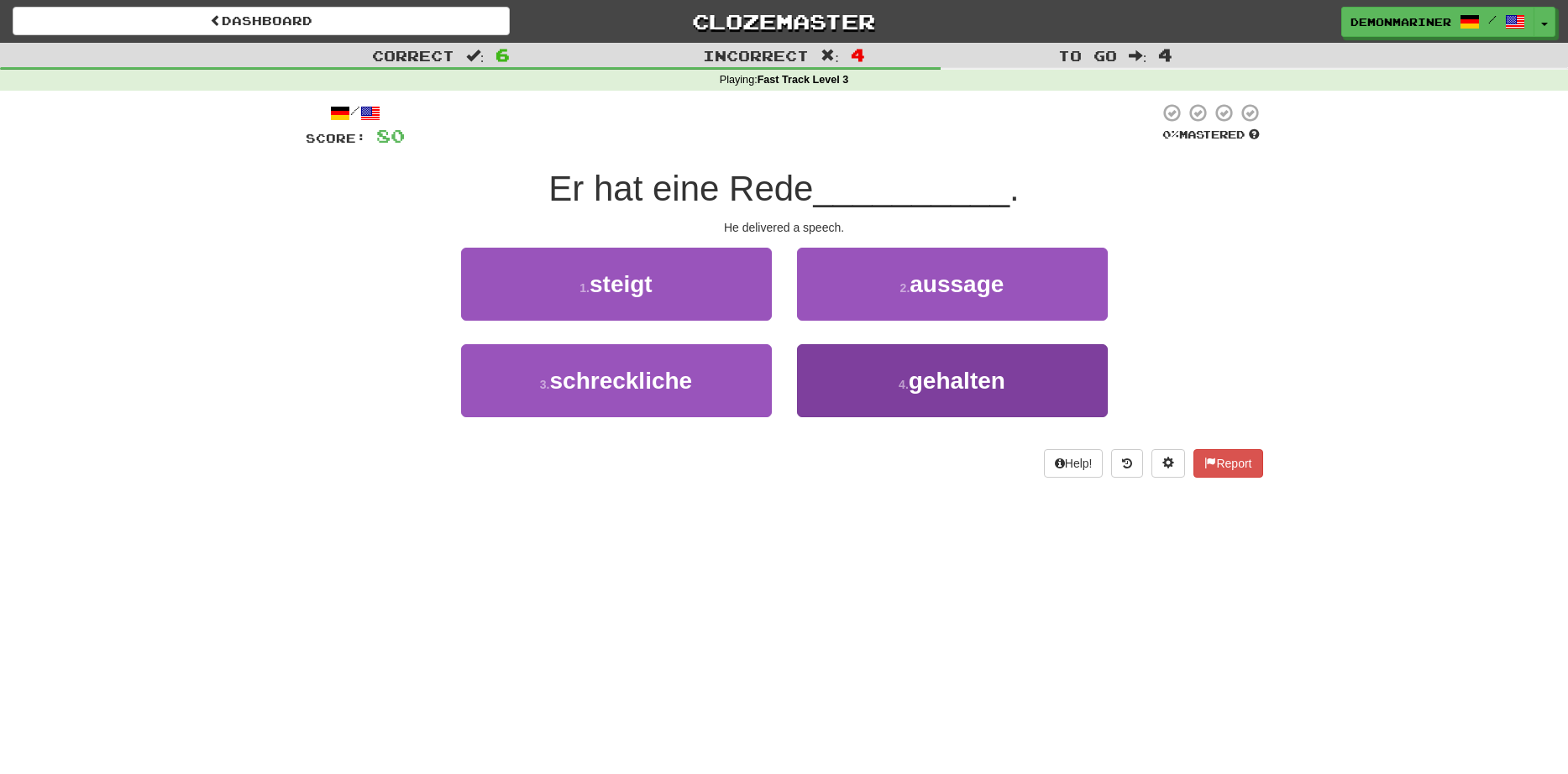
drag, startPoint x: 967, startPoint y: 330, endPoint x: 962, endPoint y: 349, distance: 19.6
click at [963, 346] on div "1 . steigt 2 . aussage 3 . schreckliche 4 . gehalten" at bounding box center [785, 345] width 983 height 194
click at [960, 353] on button "4 . gehalten" at bounding box center [953, 380] width 311 height 73
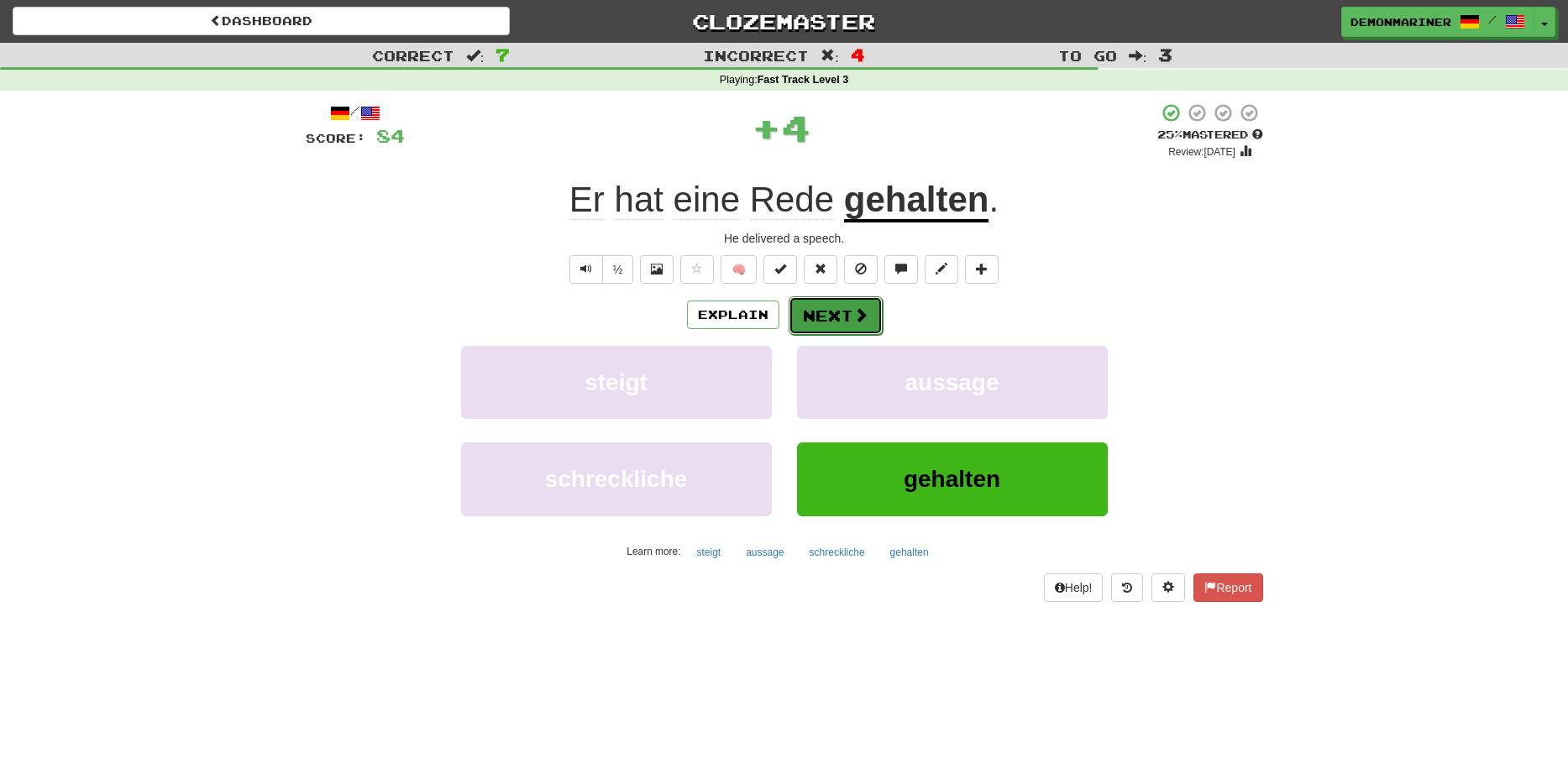
click at [842, 310] on button "Next" at bounding box center [836, 315] width 94 height 38
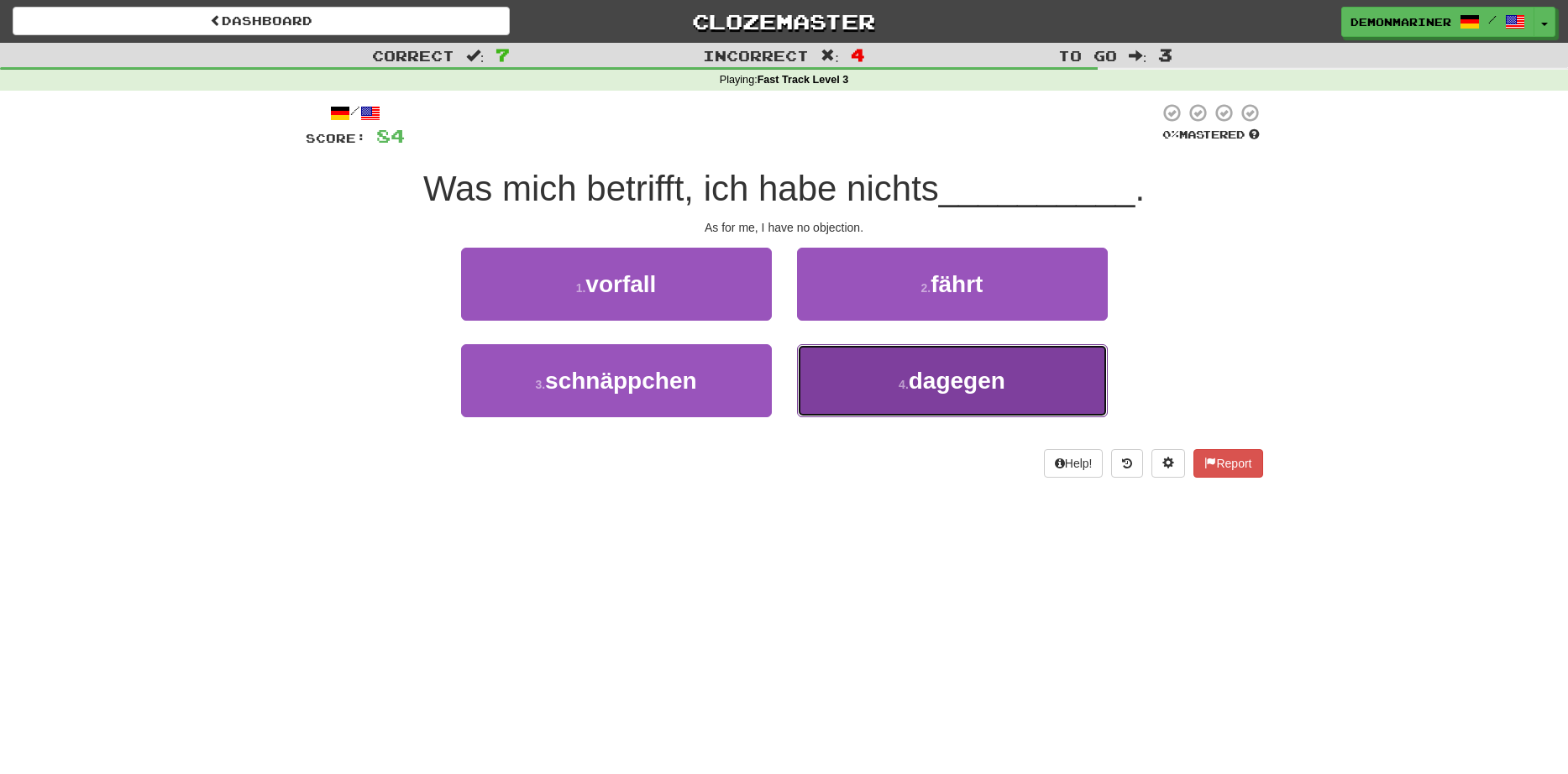
click at [868, 359] on button "4 . dagegen" at bounding box center [953, 380] width 311 height 73
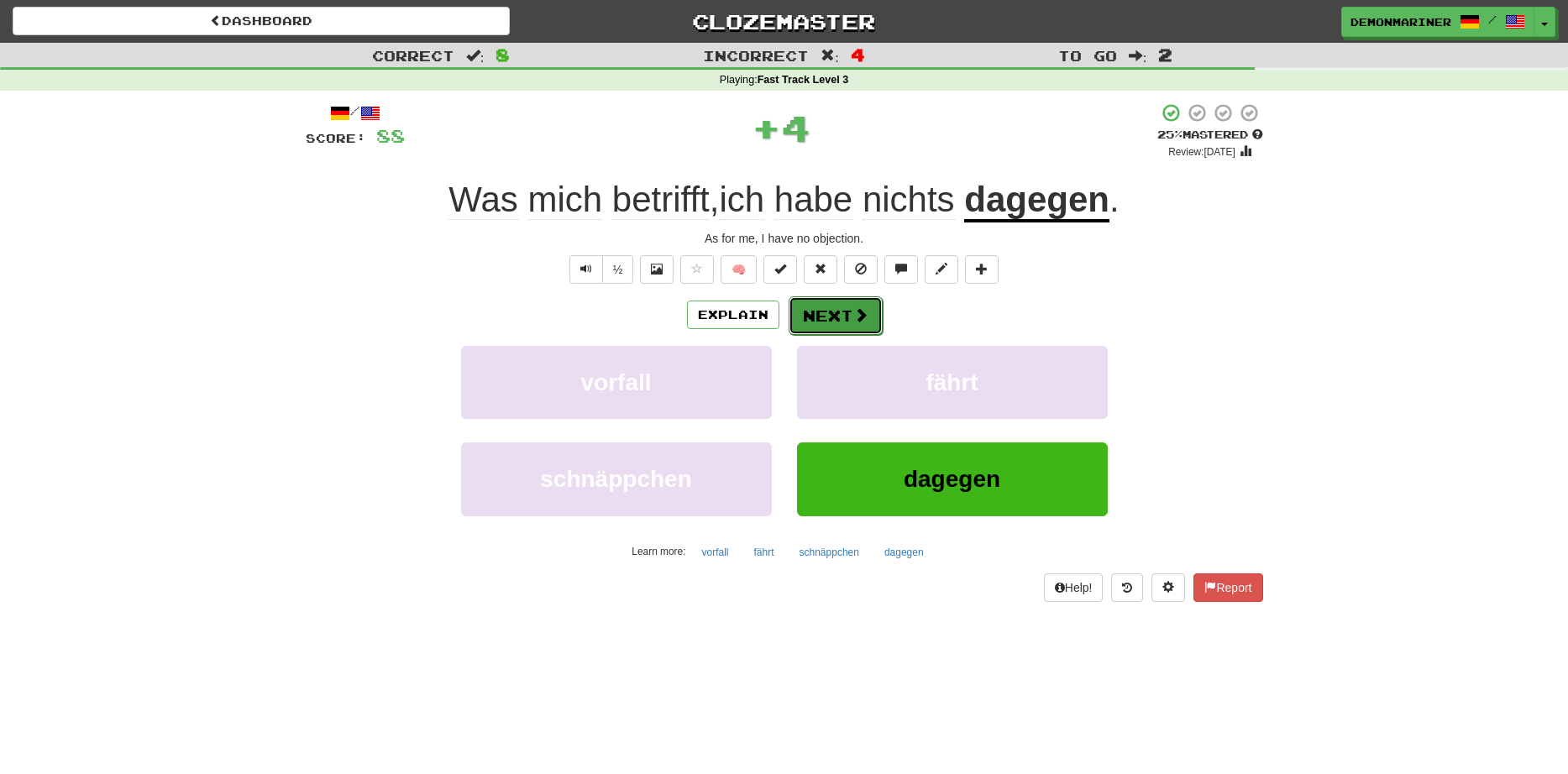
click at [865, 311] on span at bounding box center [862, 315] width 15 height 15
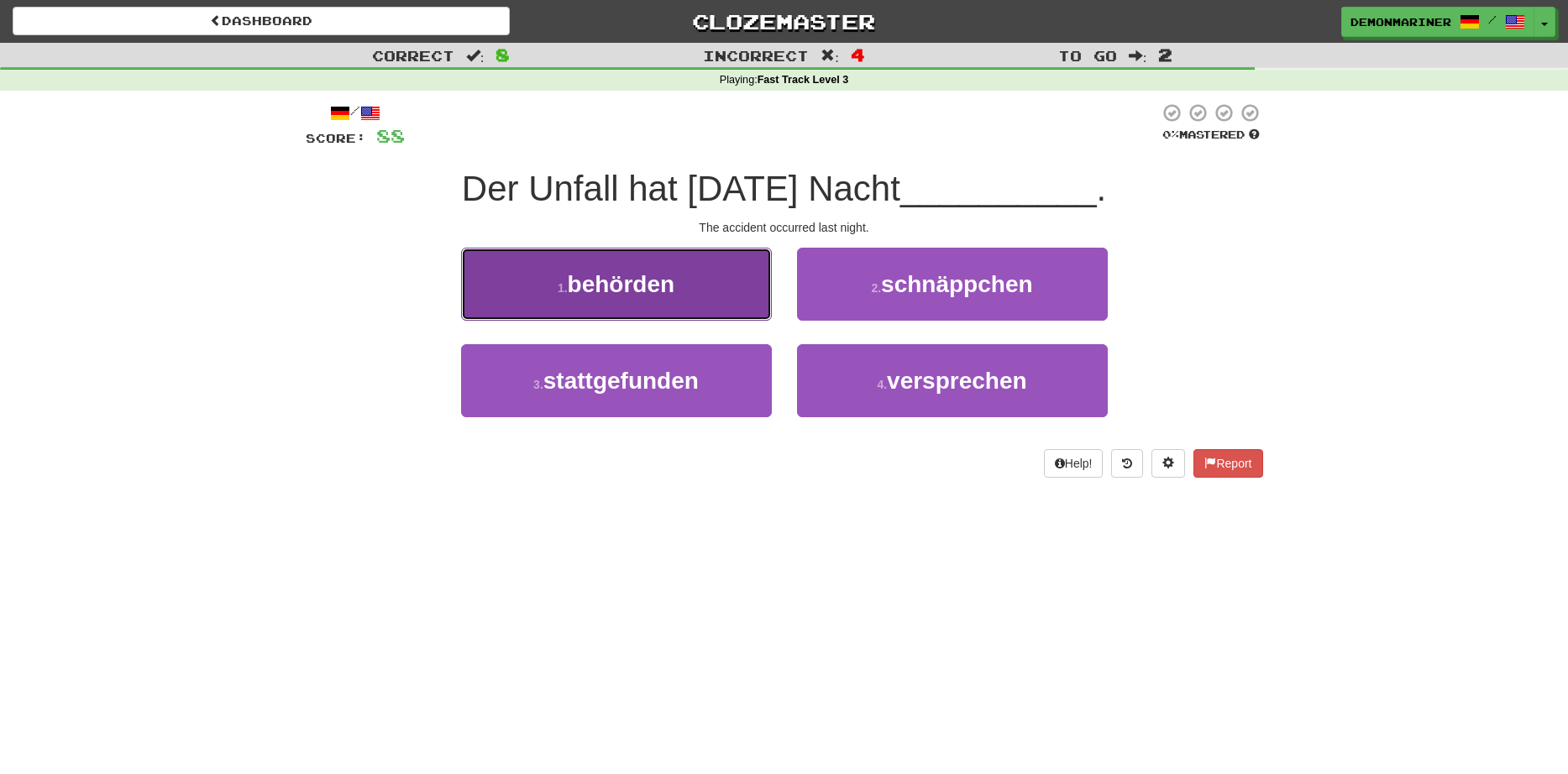
click at [581, 297] on span "behörden" at bounding box center [622, 284] width 107 height 26
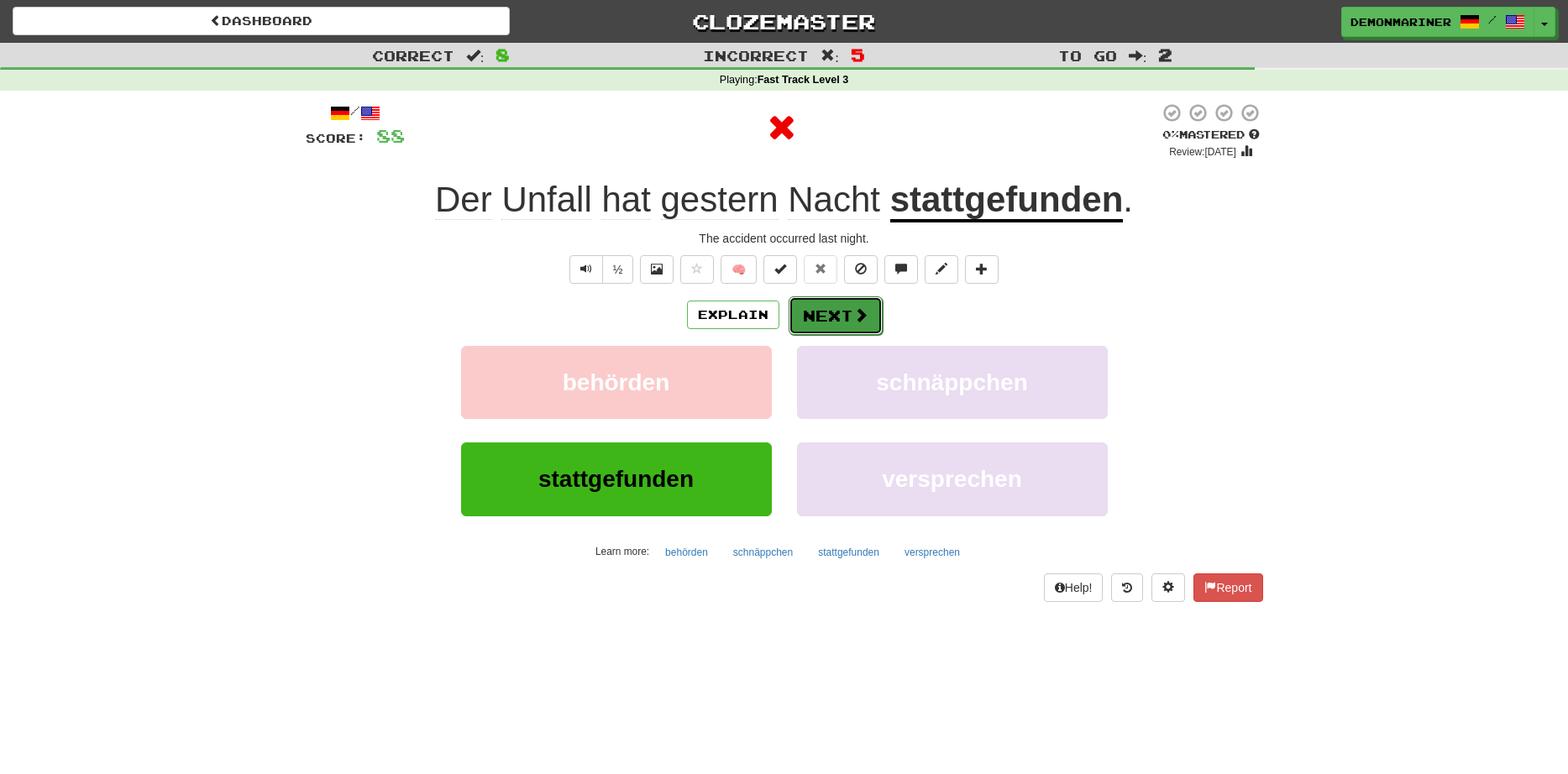
click at [857, 317] on span at bounding box center [862, 315] width 15 height 15
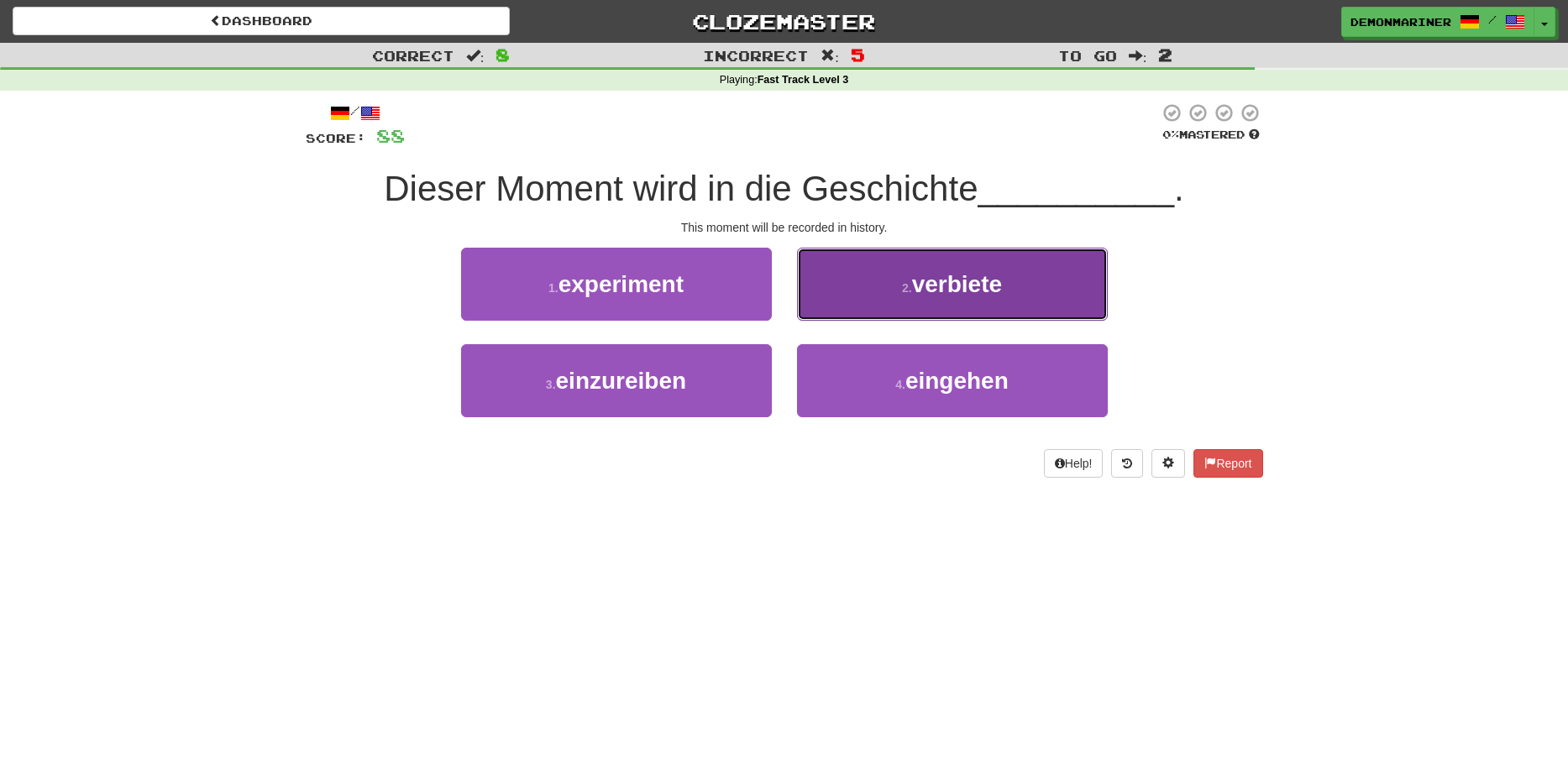
click at [885, 286] on button "2 . verbiete" at bounding box center [953, 285] width 311 height 73
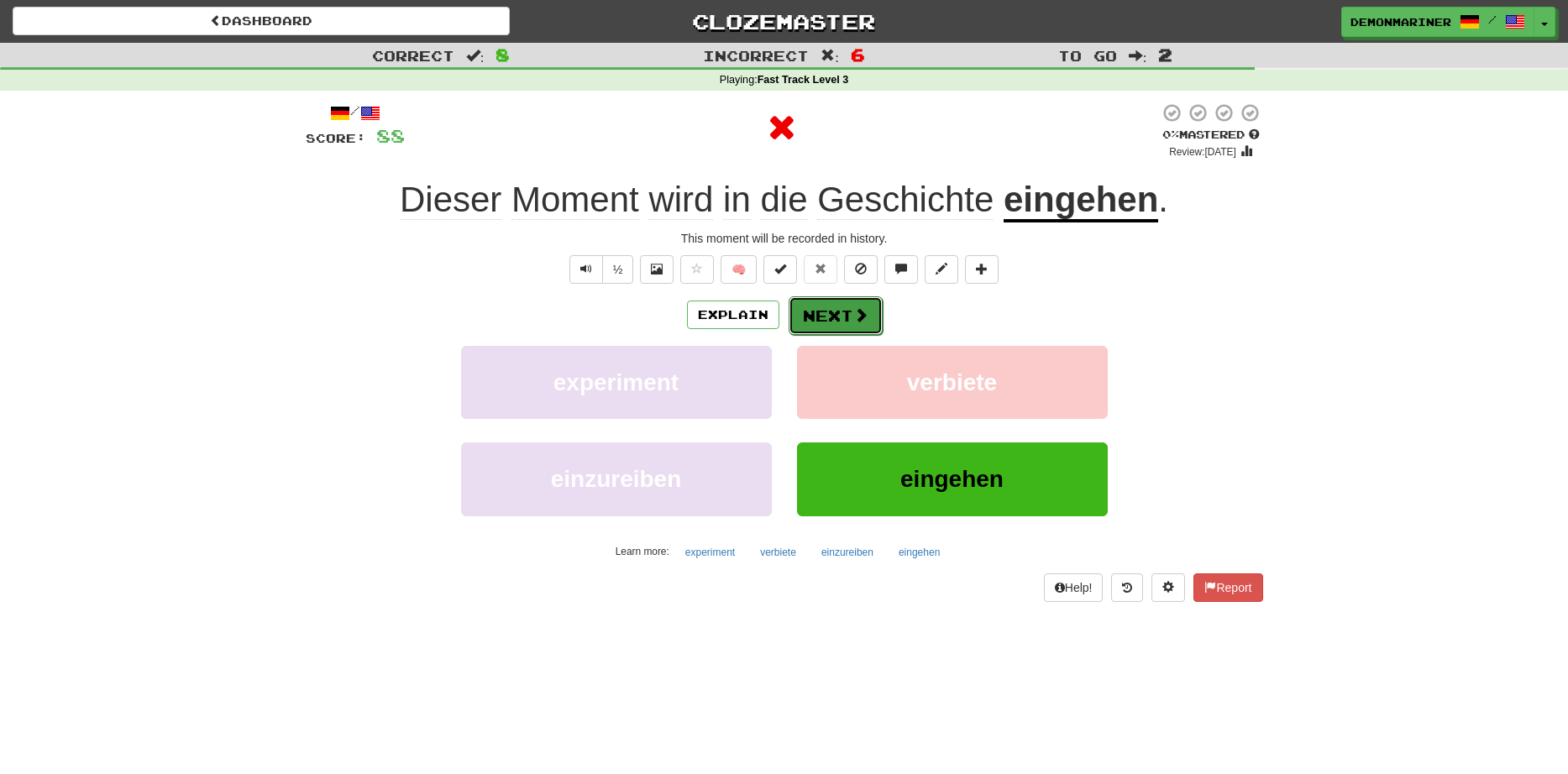
click at [834, 317] on button "Next" at bounding box center [836, 315] width 94 height 38
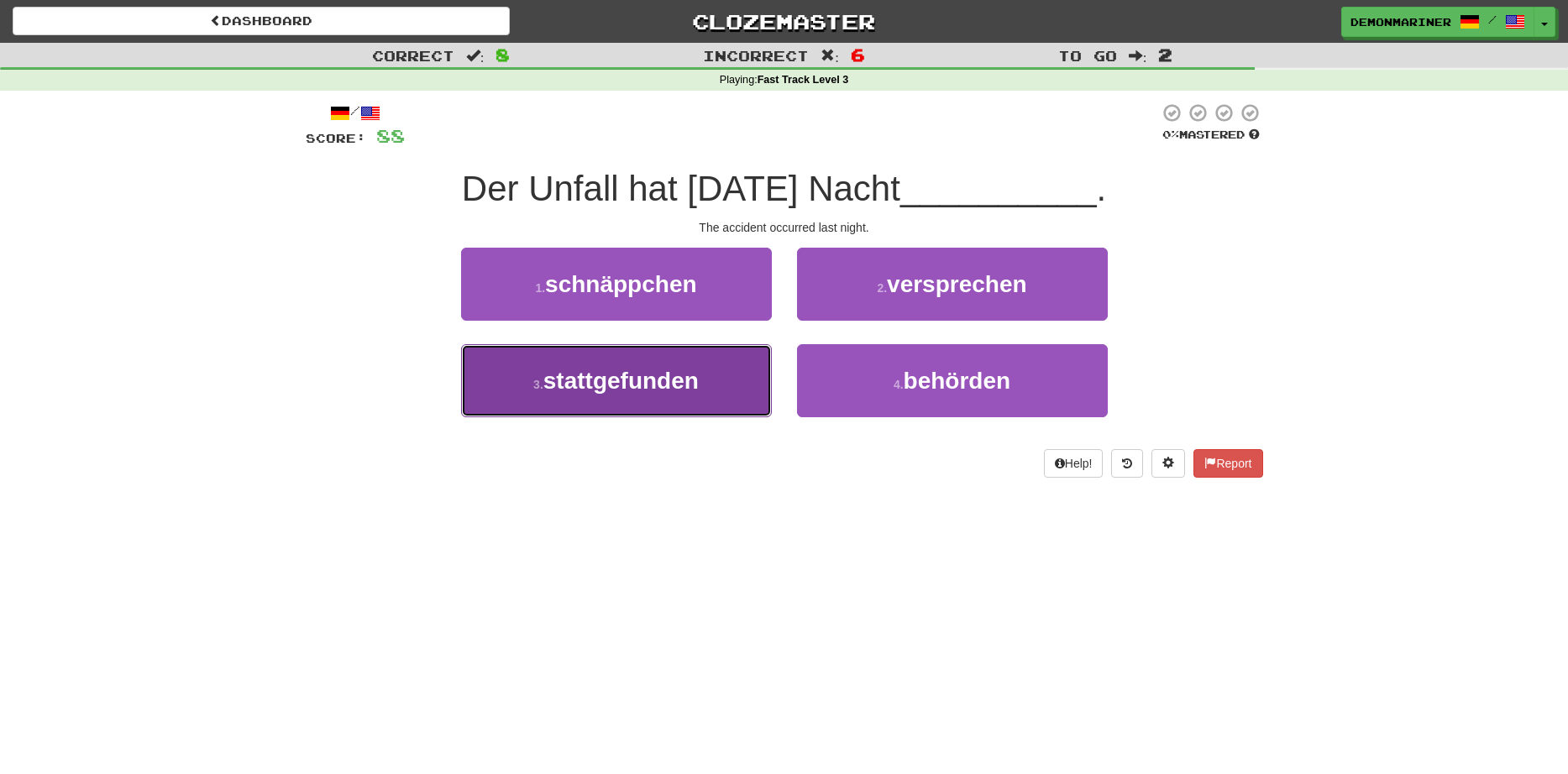
click at [592, 376] on span "stattgefunden" at bounding box center [621, 380] width 155 height 26
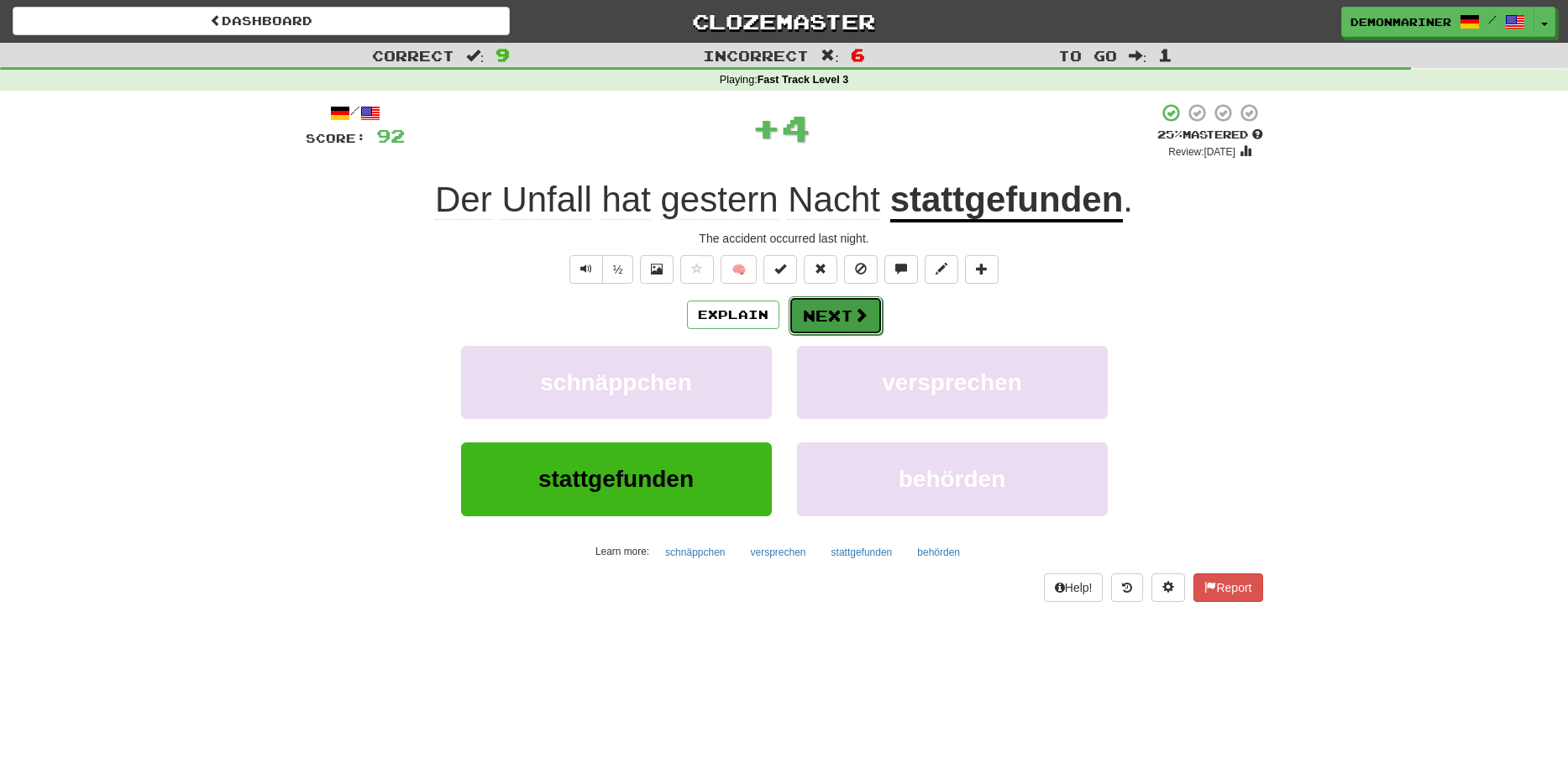
click at [867, 307] on button "Next" at bounding box center [836, 315] width 94 height 38
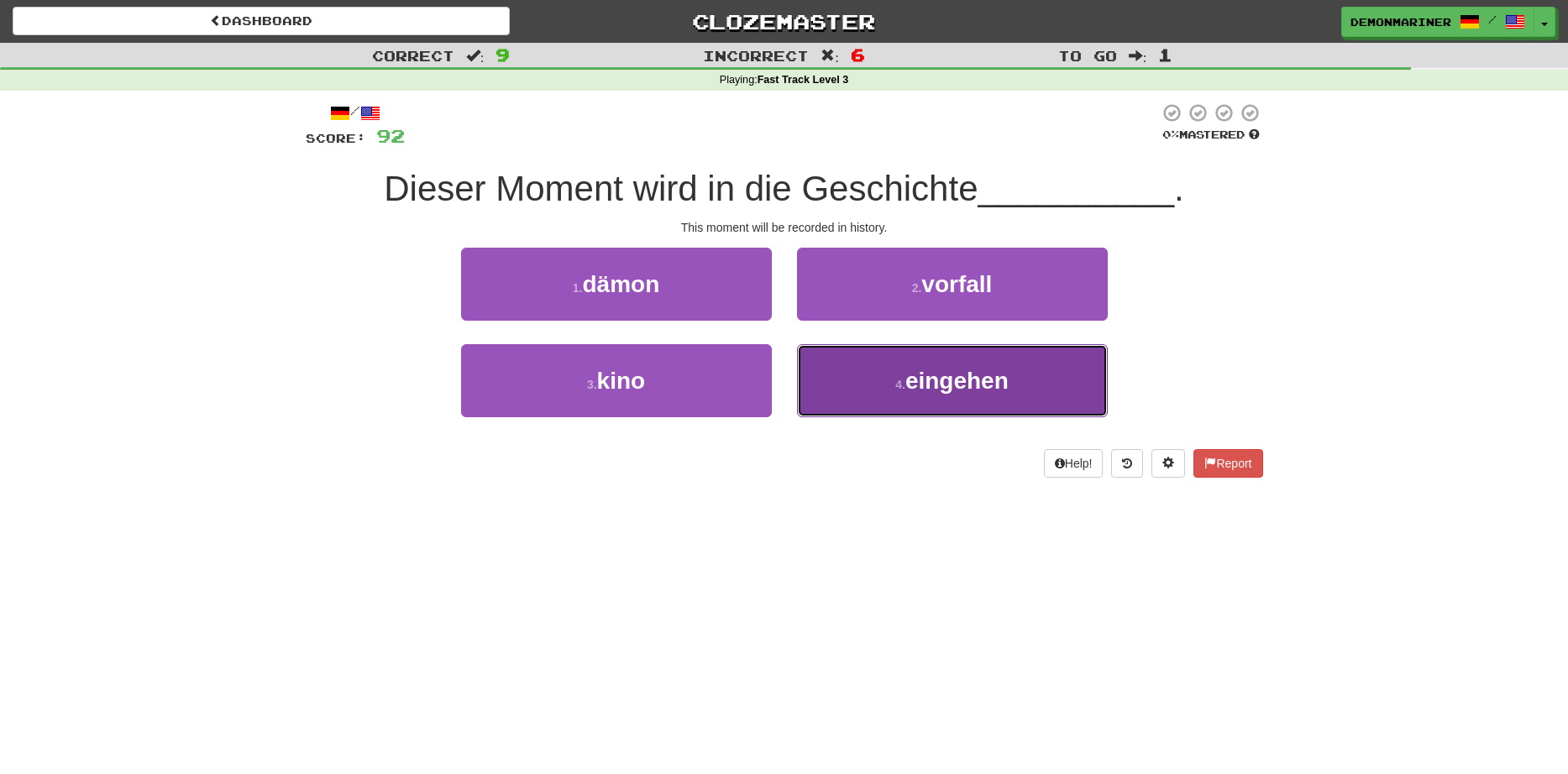
click at [850, 368] on button "4 . eingehen" at bounding box center [953, 380] width 311 height 73
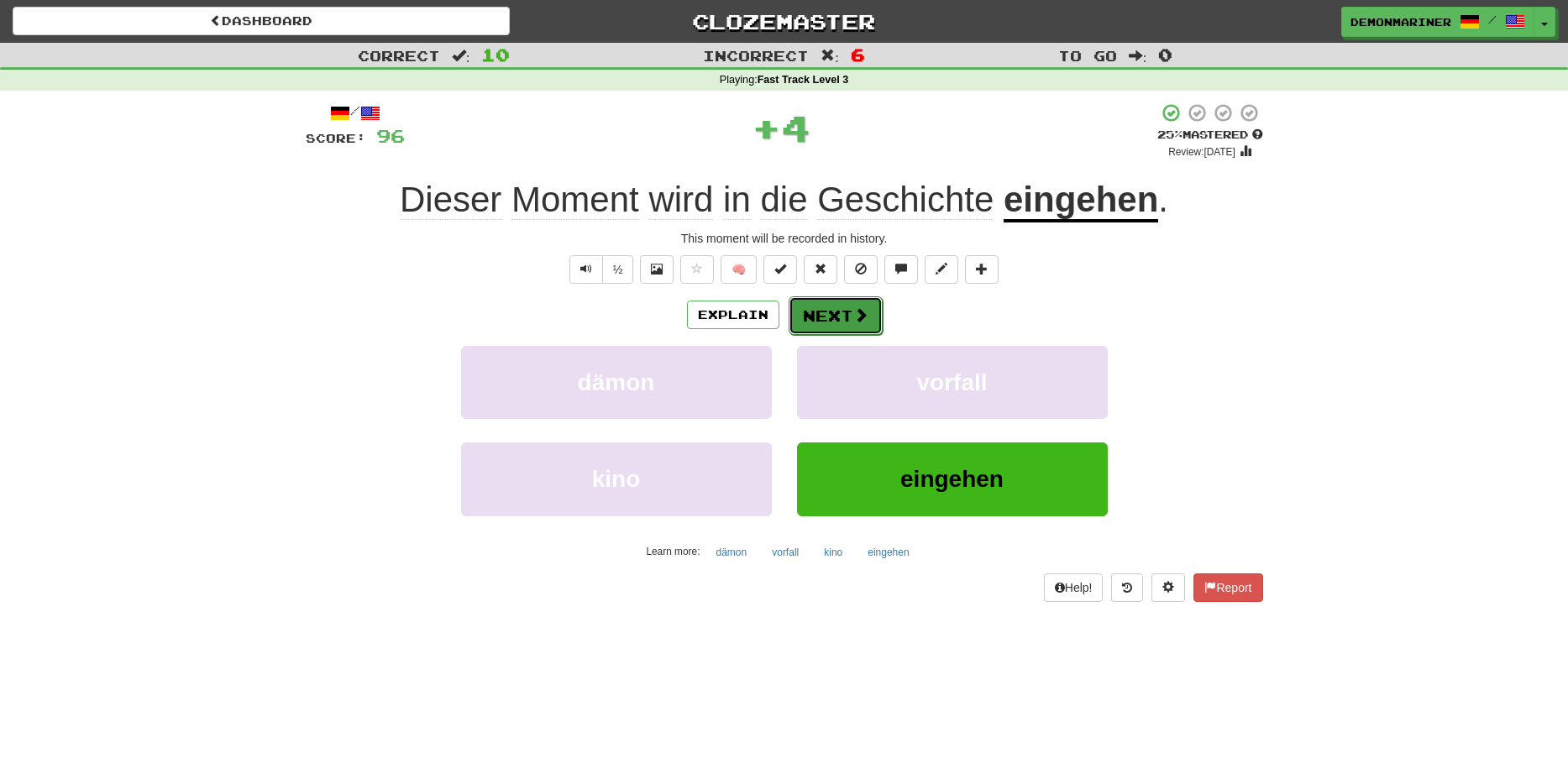
click at [861, 313] on span at bounding box center [862, 315] width 15 height 15
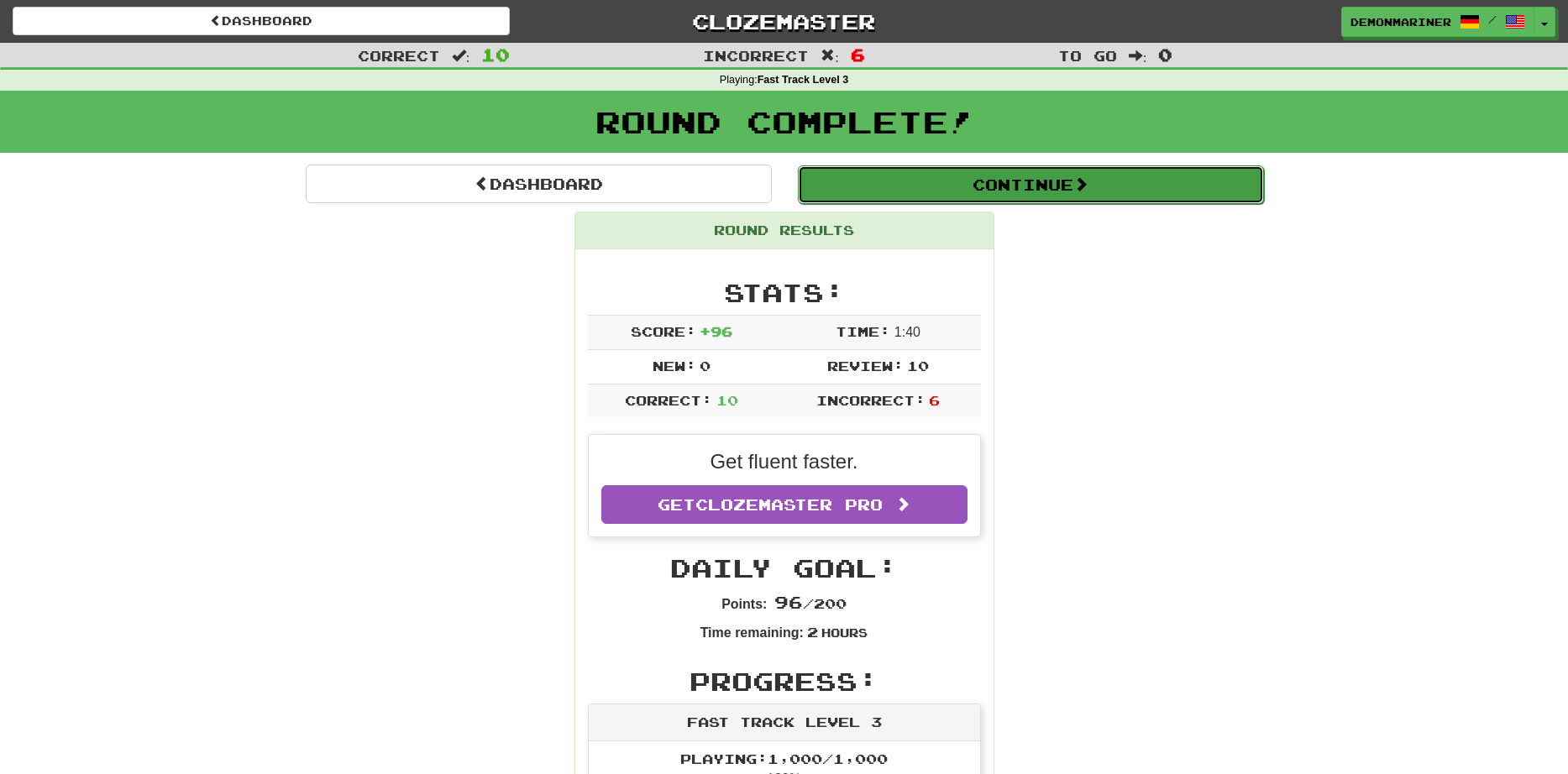
click at [965, 187] on button "Continue" at bounding box center [1031, 185] width 466 height 38
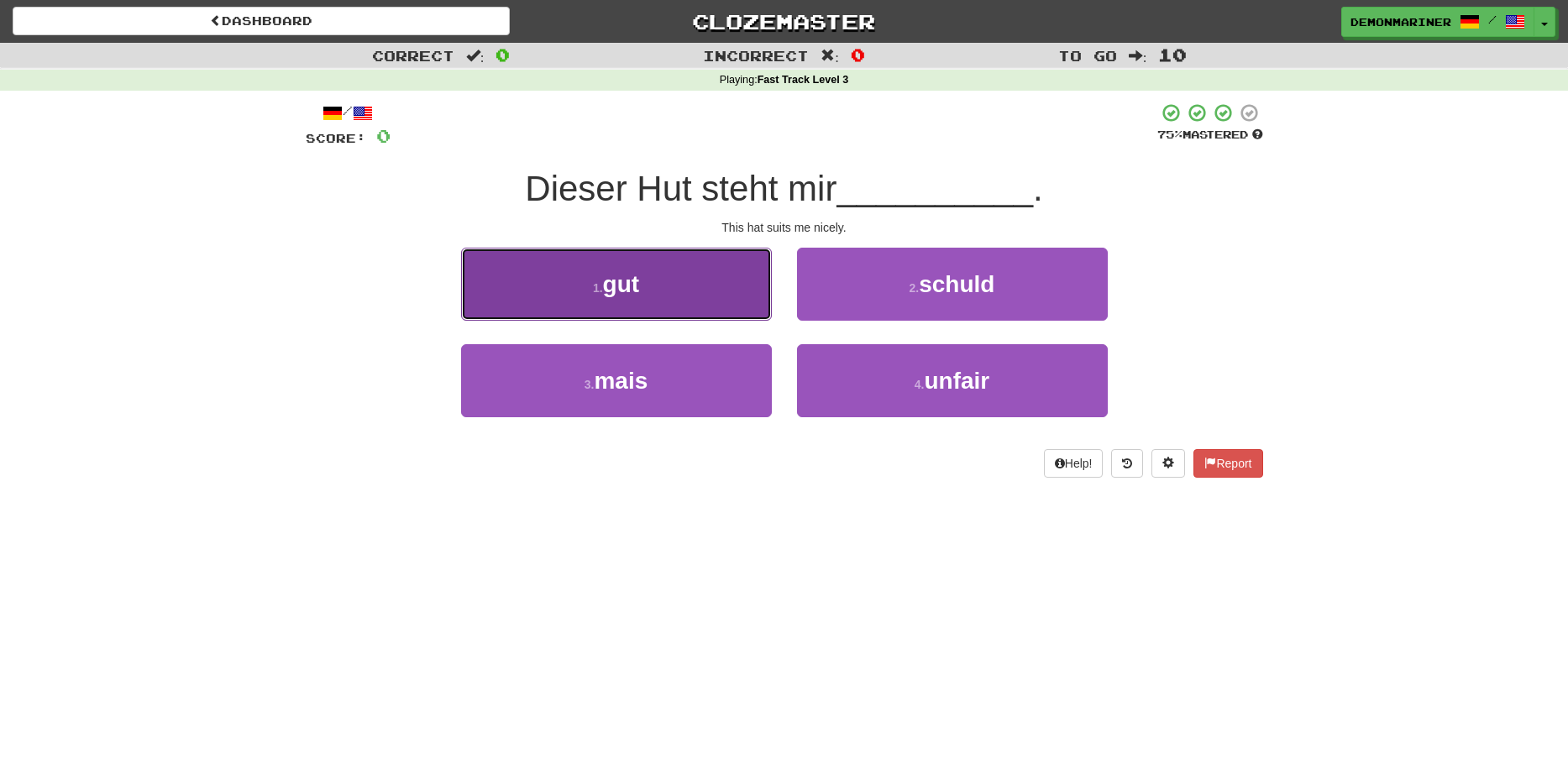
click at [615, 307] on button "1 . gut" at bounding box center [616, 285] width 311 height 73
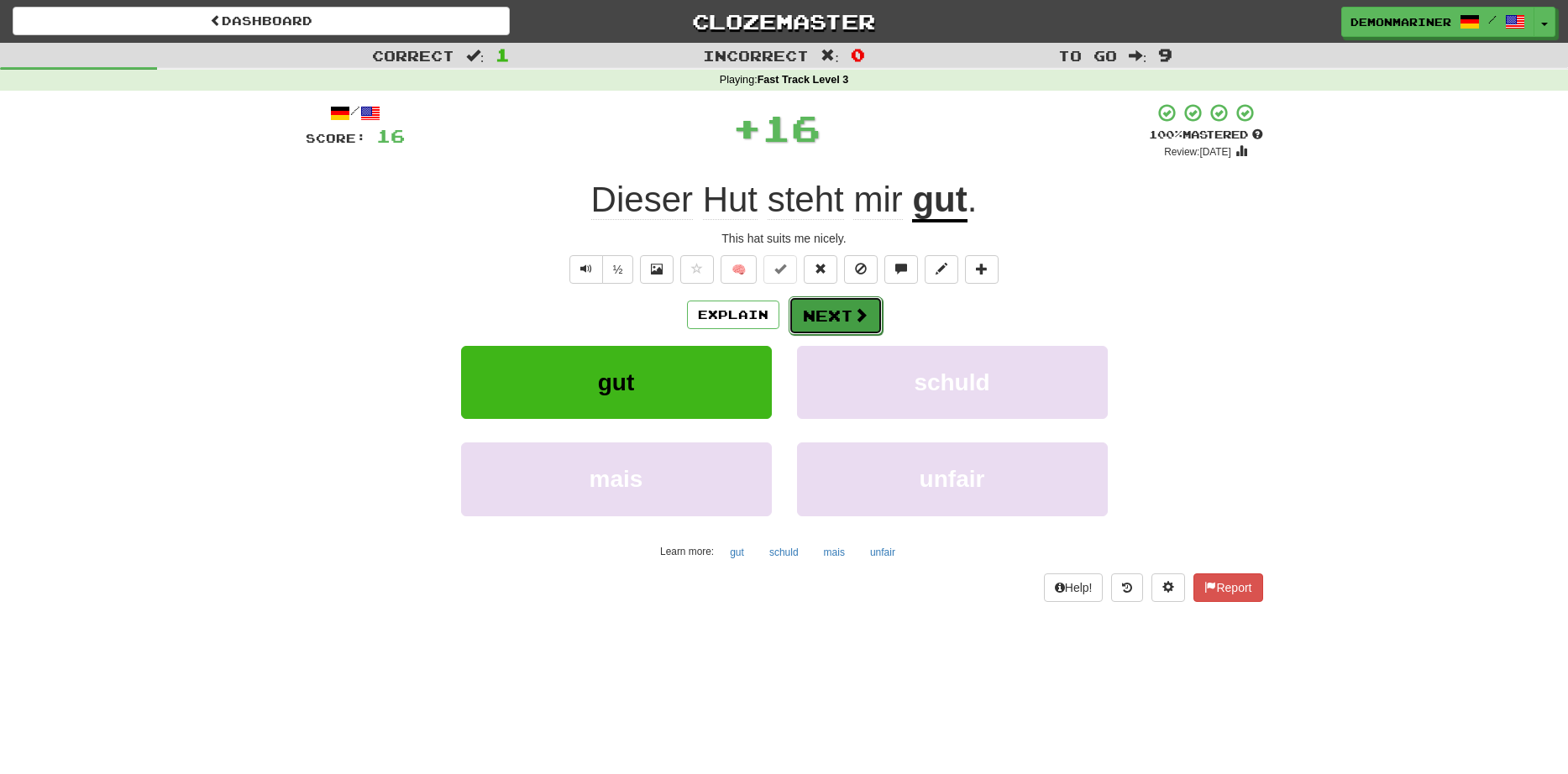
click at [834, 318] on button "Next" at bounding box center [836, 315] width 94 height 38
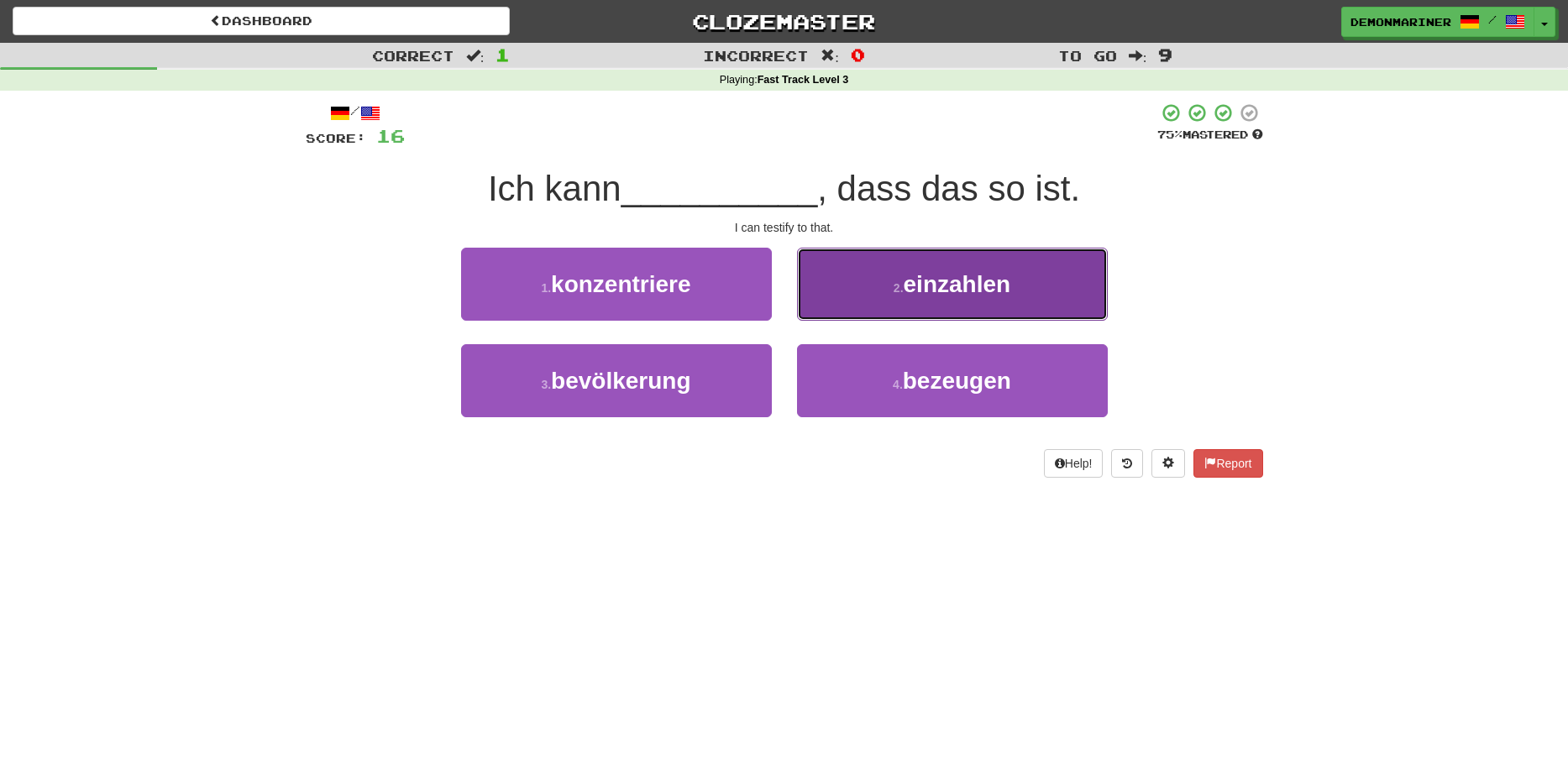
click at [895, 289] on small "2 ." at bounding box center [899, 288] width 11 height 13
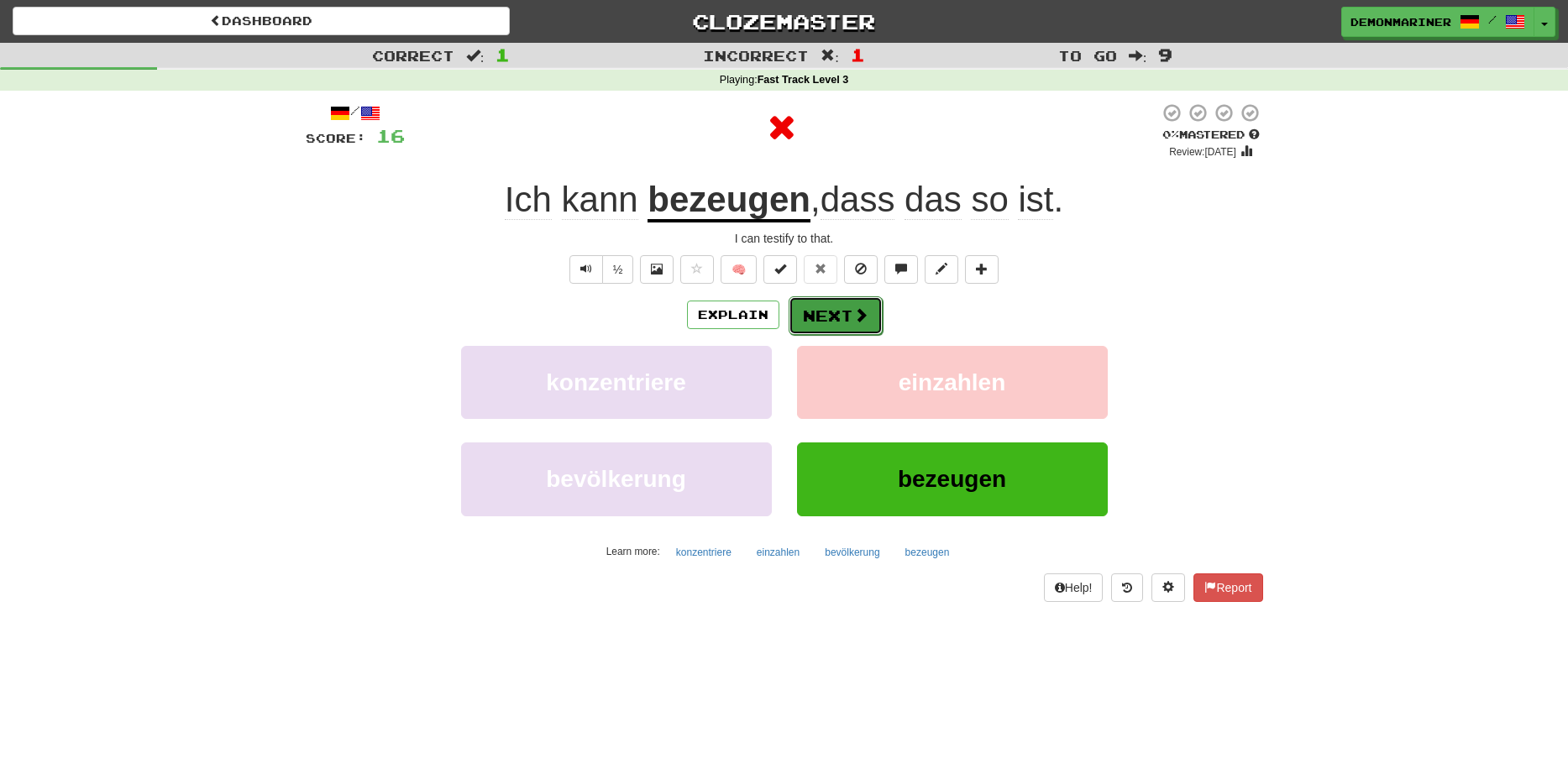
click at [863, 303] on button "Next" at bounding box center [836, 315] width 94 height 38
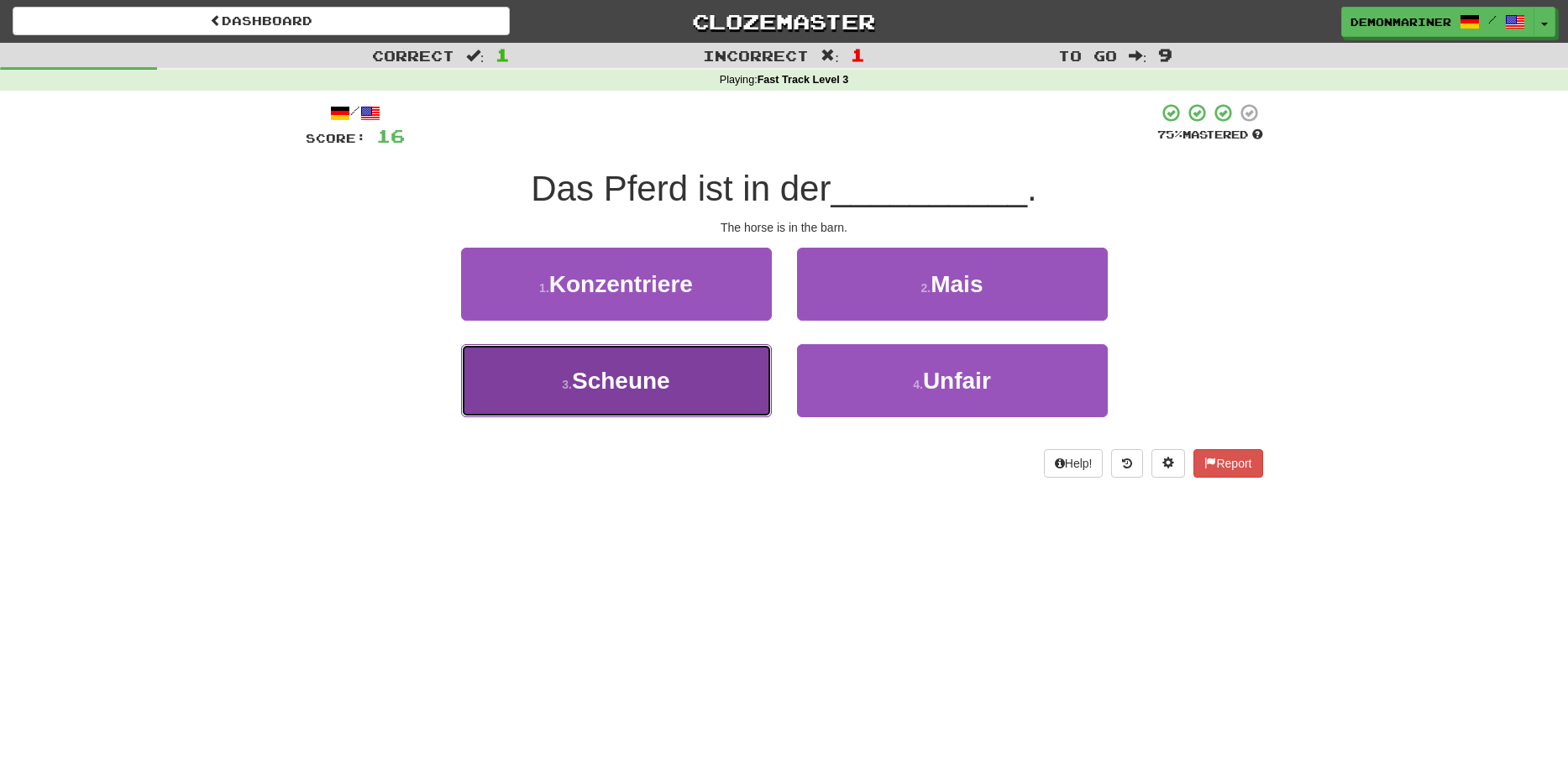
click at [556, 391] on button "3 . Scheune" at bounding box center [616, 380] width 311 height 73
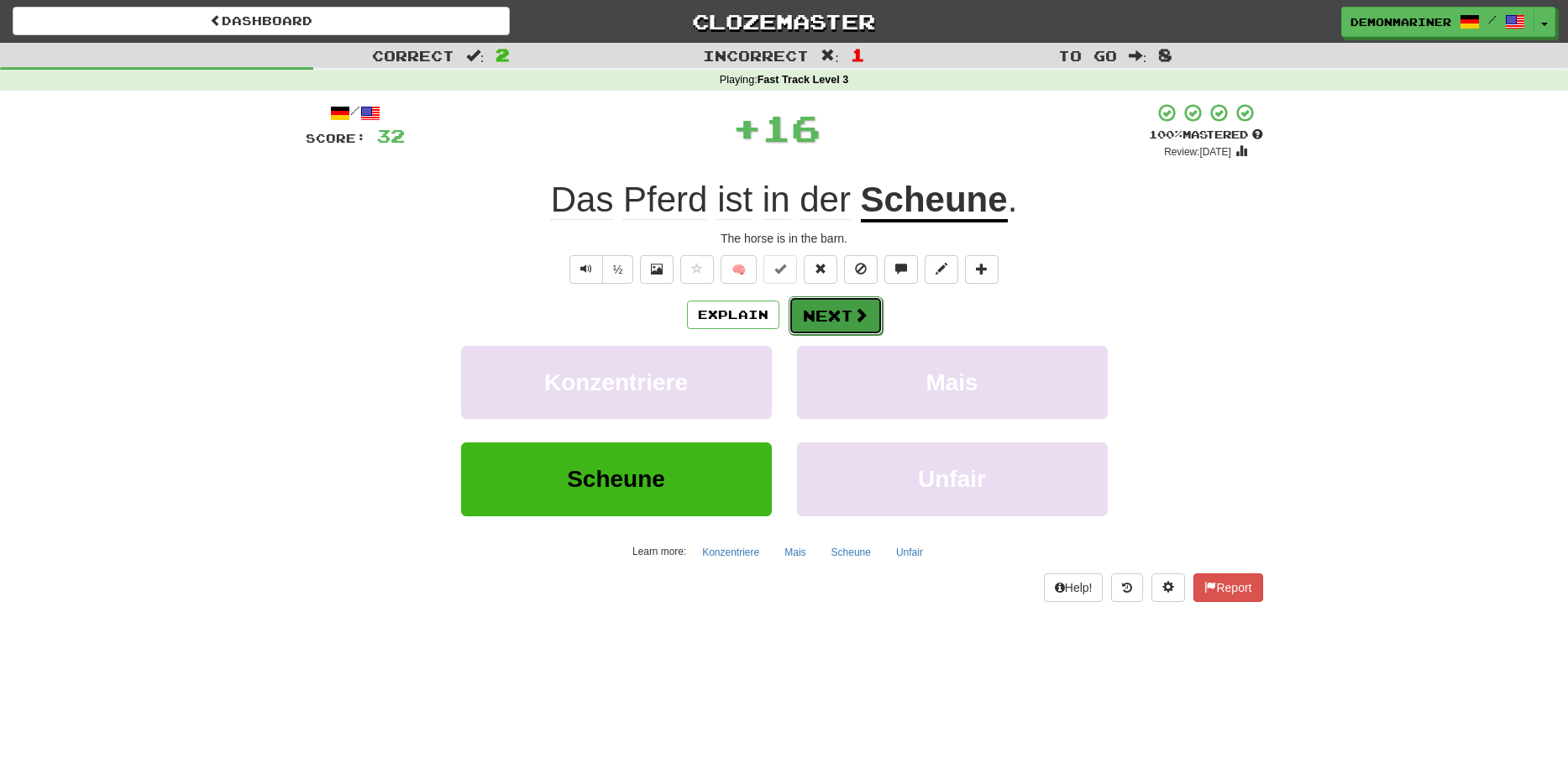
click at [847, 307] on button "Next" at bounding box center [836, 315] width 94 height 38
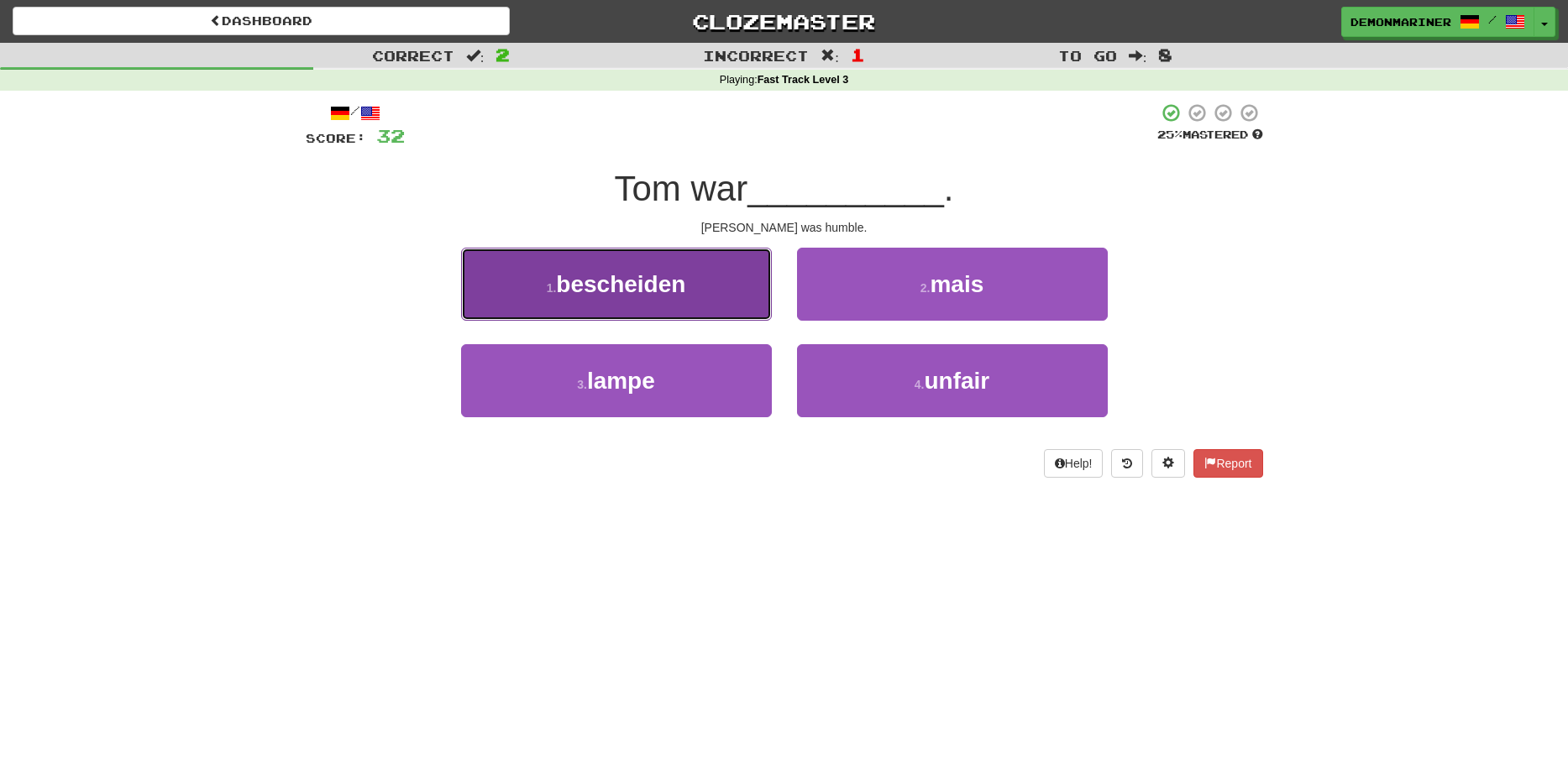
click at [593, 292] on span "bescheiden" at bounding box center [620, 284] width 129 height 26
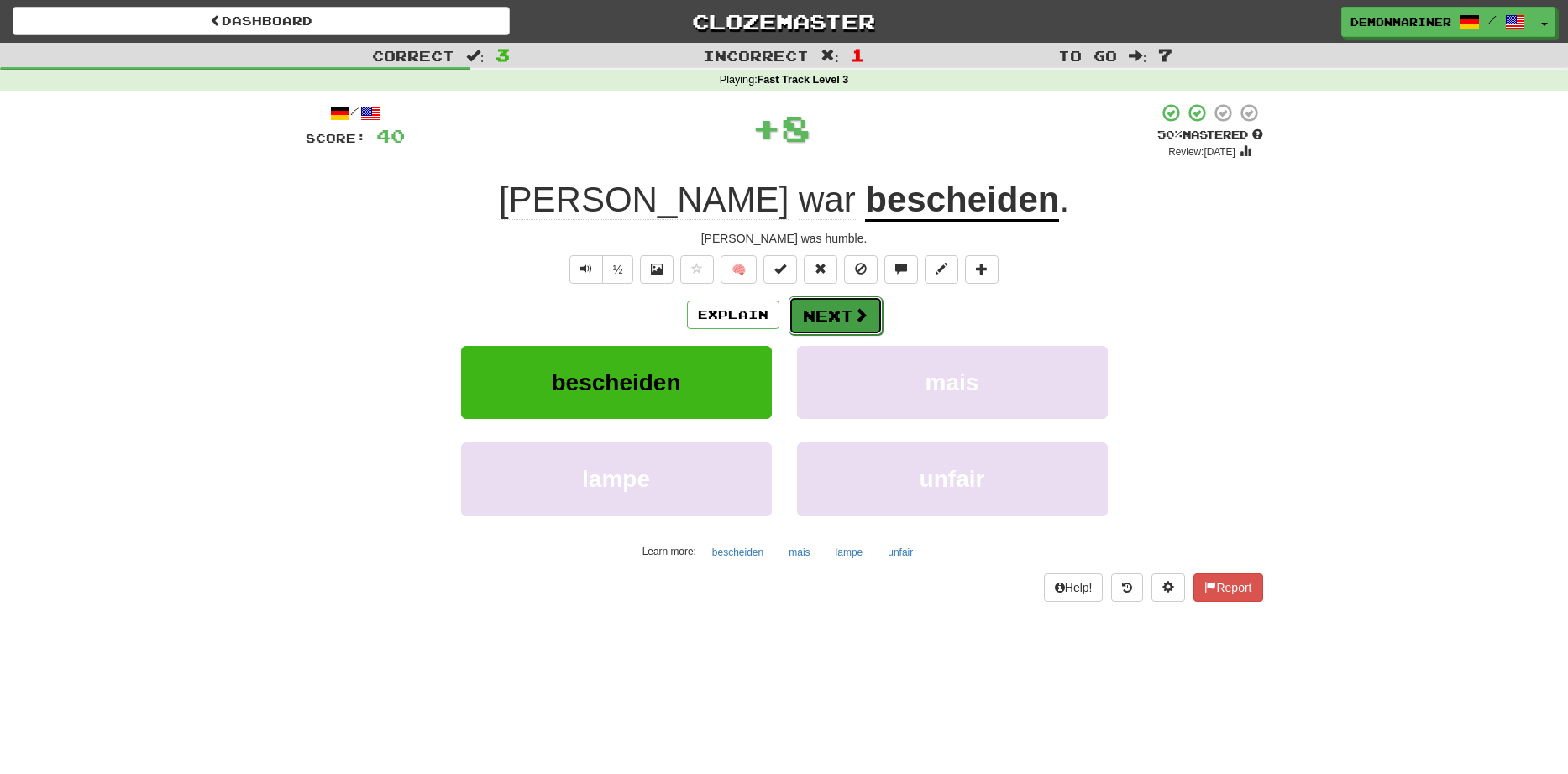
click at [823, 311] on button "Next" at bounding box center [836, 315] width 94 height 38
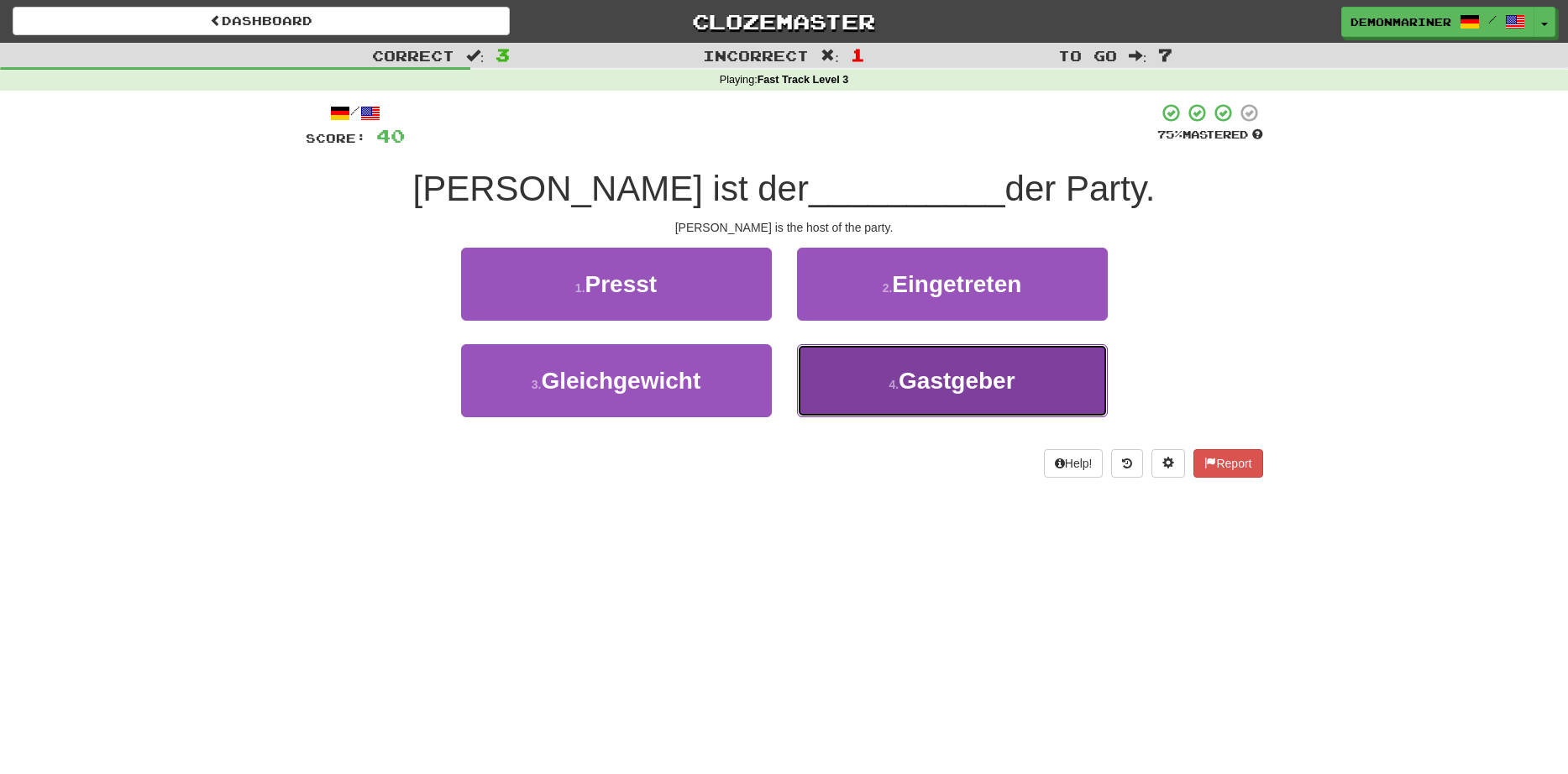
click at [853, 375] on button "4 . Gastgeber" at bounding box center [953, 380] width 311 height 73
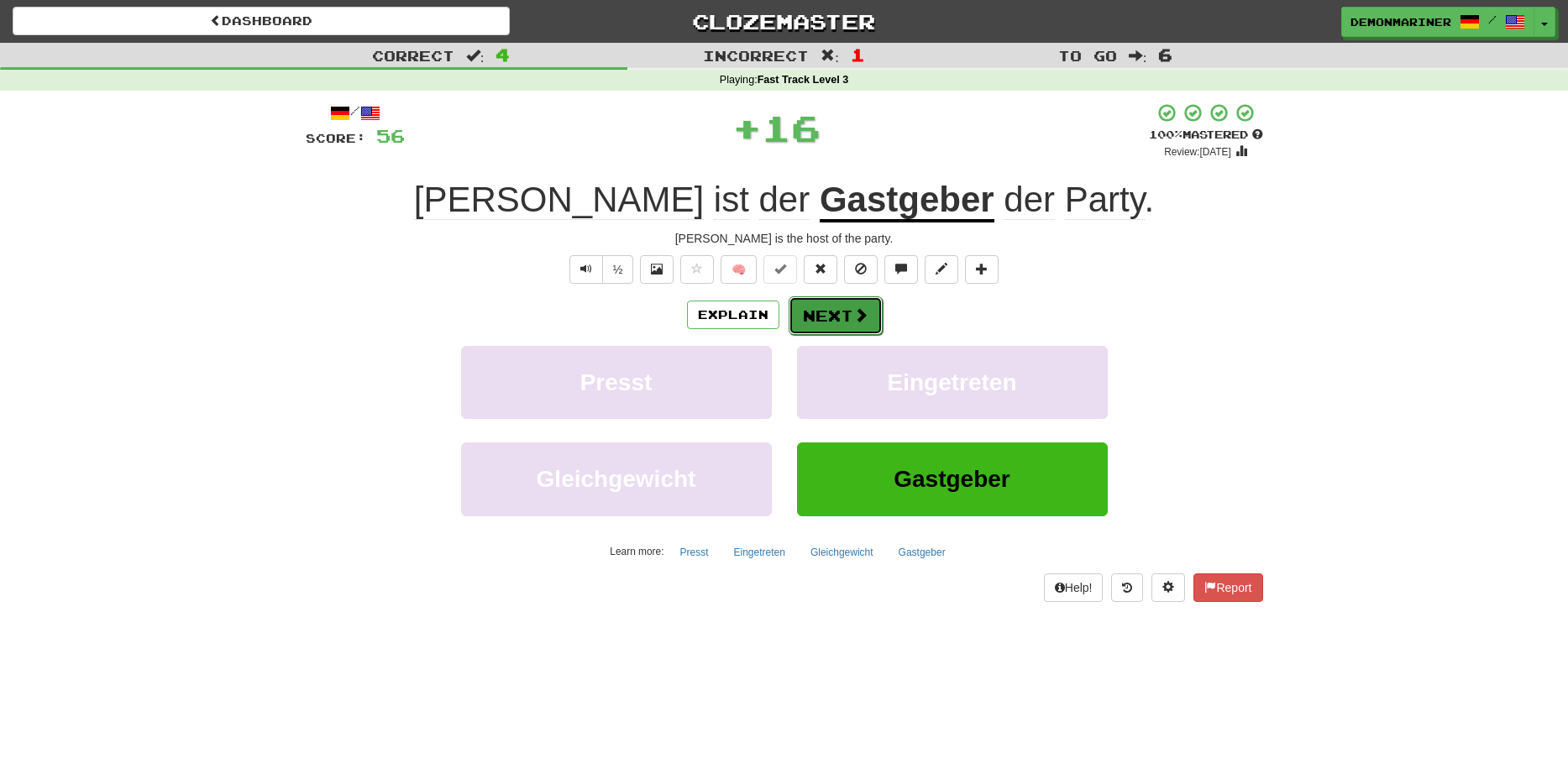
click at [846, 307] on button "Next" at bounding box center [836, 315] width 94 height 38
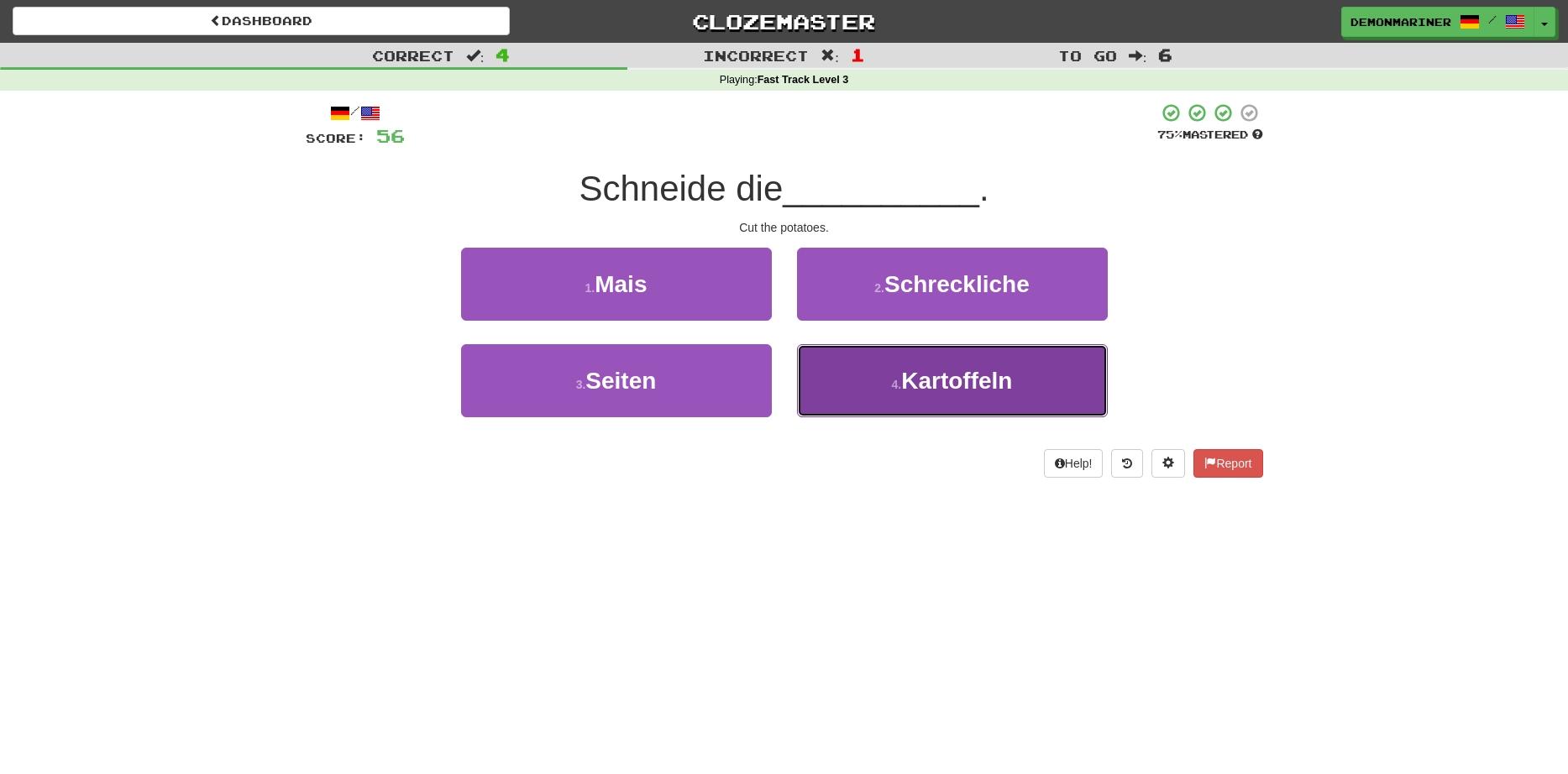
click at [935, 375] on span "Kartoffeln" at bounding box center [957, 380] width 111 height 26
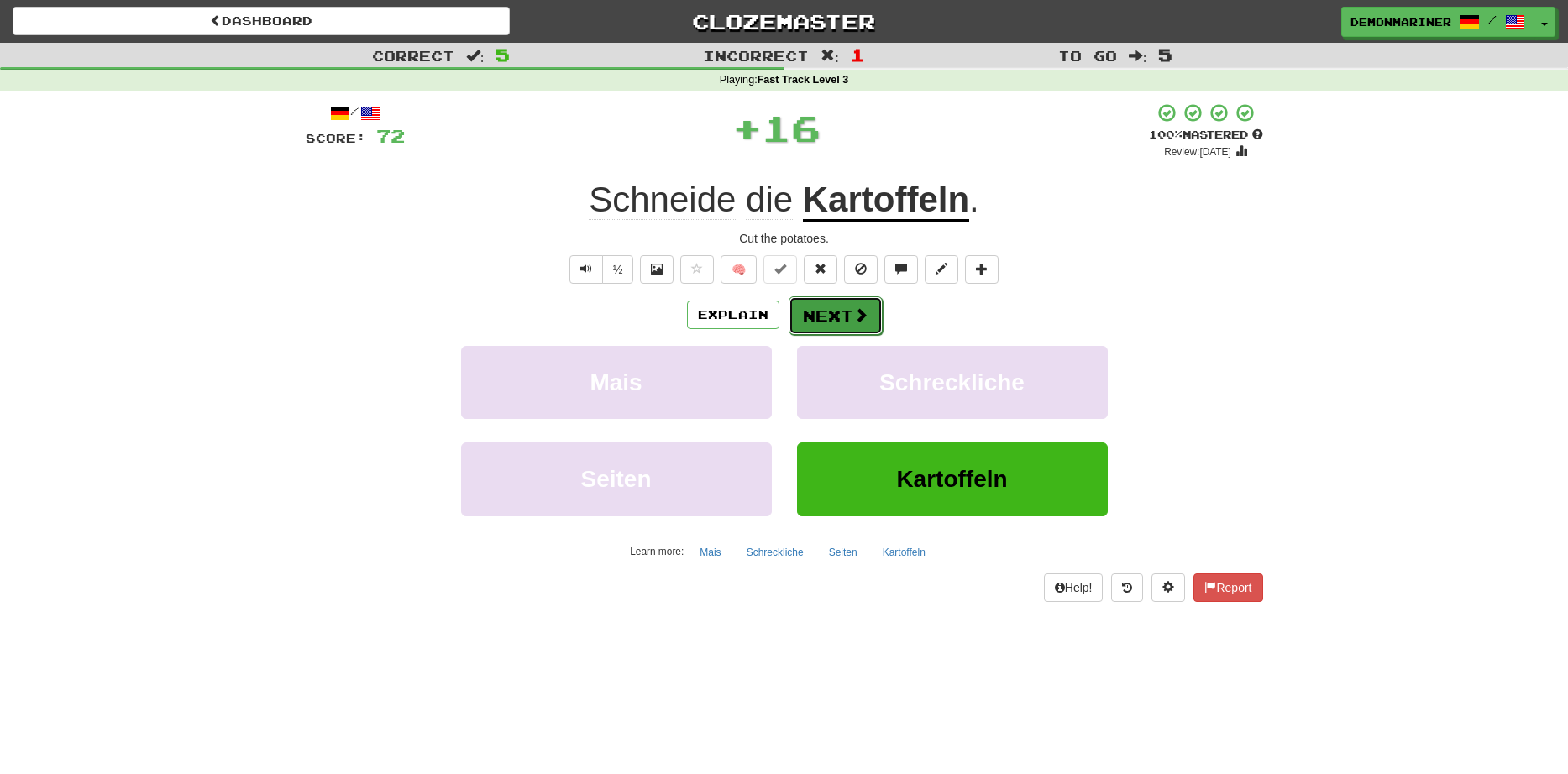
click at [835, 321] on button "Next" at bounding box center [836, 315] width 94 height 38
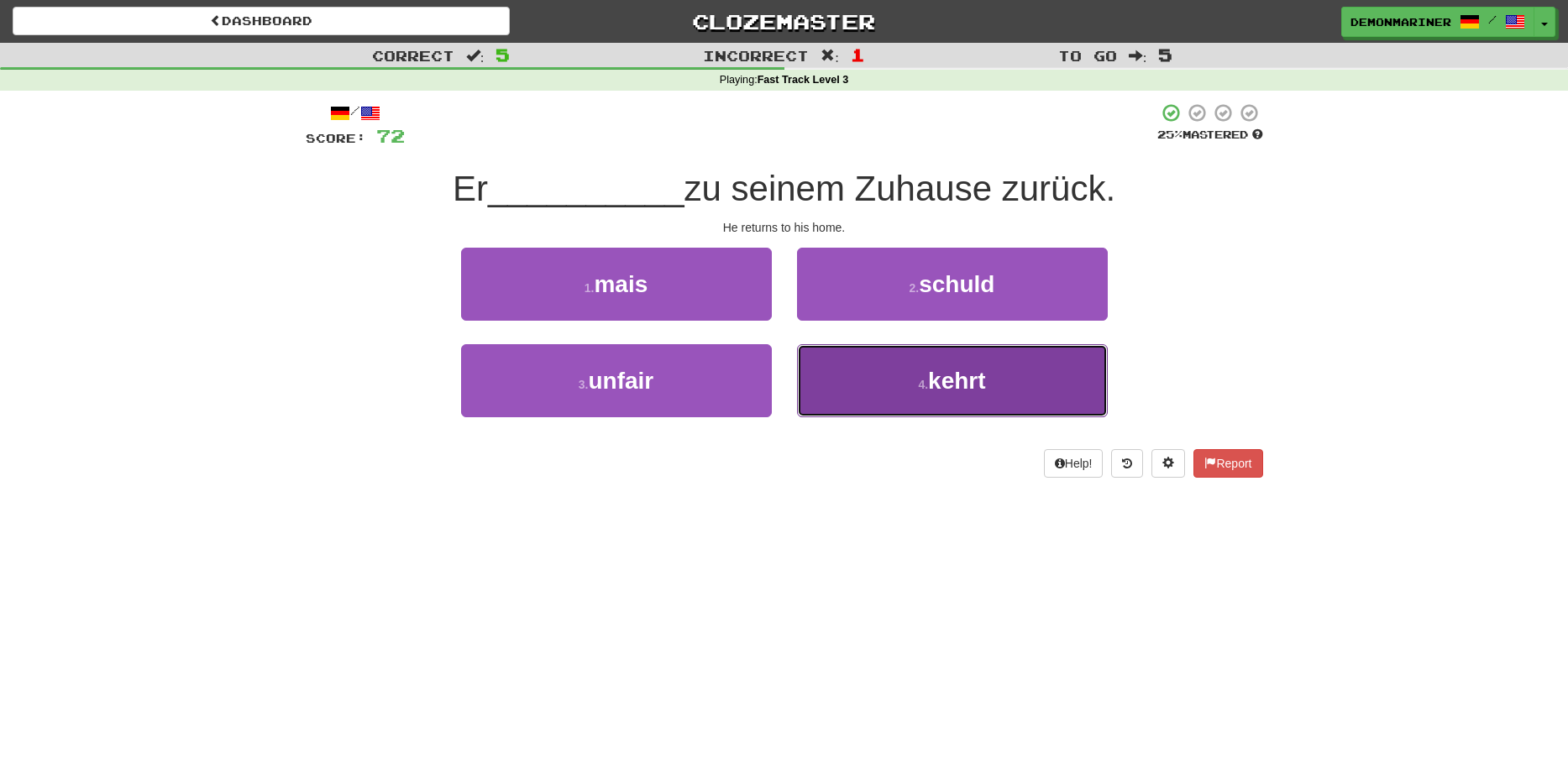
click at [950, 372] on span "kehrt" at bounding box center [957, 380] width 58 height 26
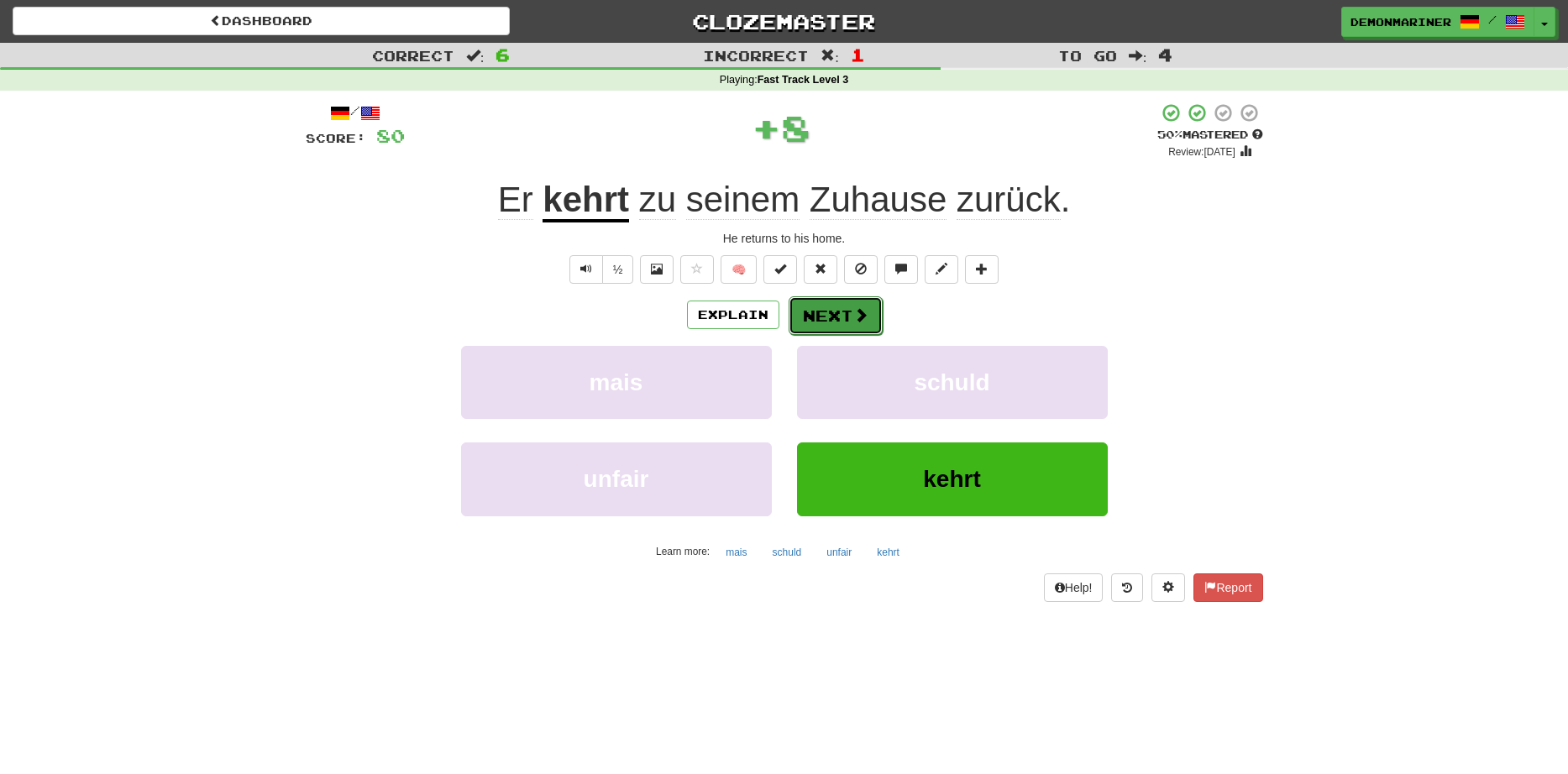
click at [863, 309] on span at bounding box center [862, 315] width 15 height 15
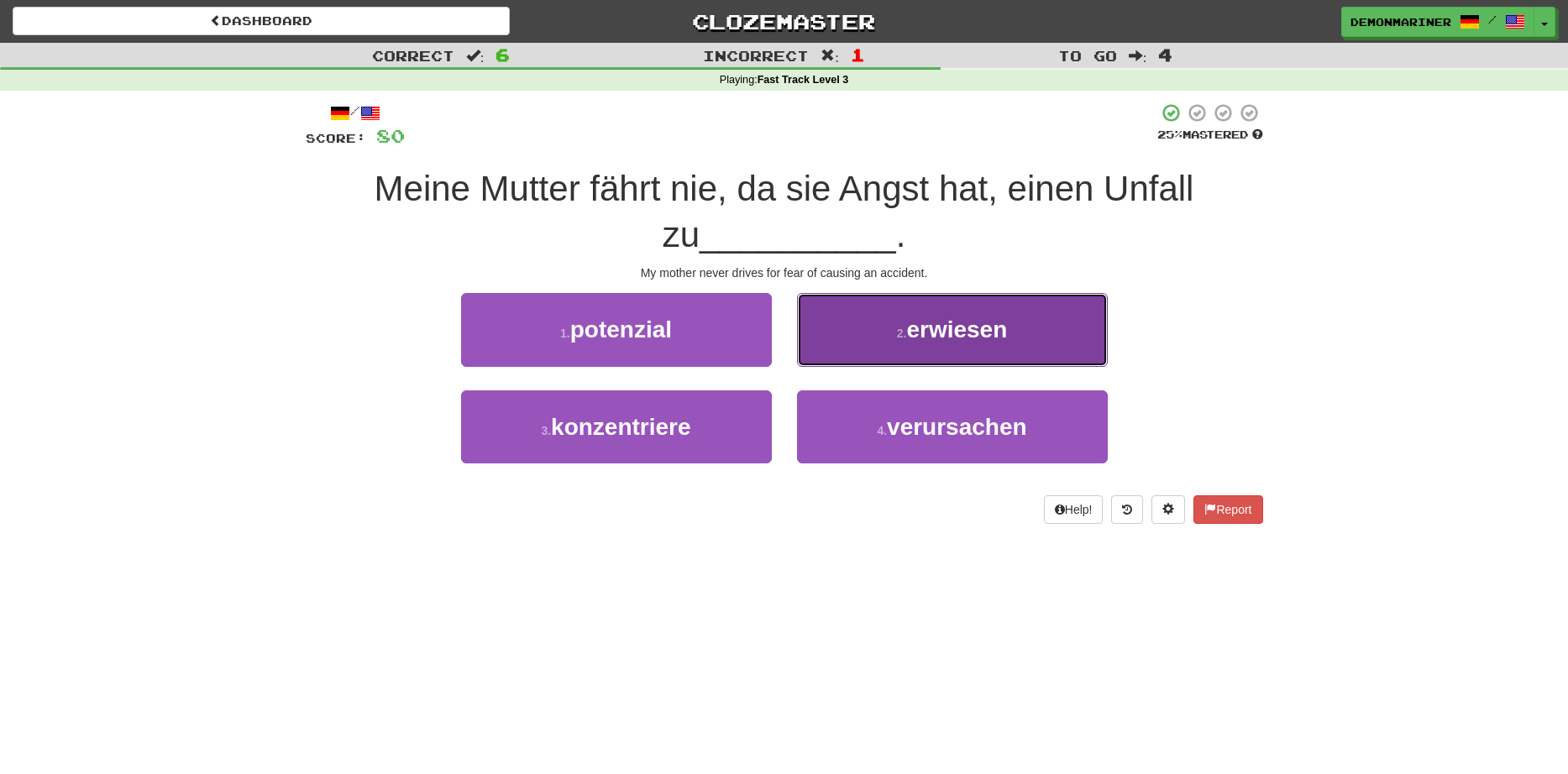
click at [867, 333] on button "2 . erwiesen" at bounding box center [953, 330] width 311 height 73
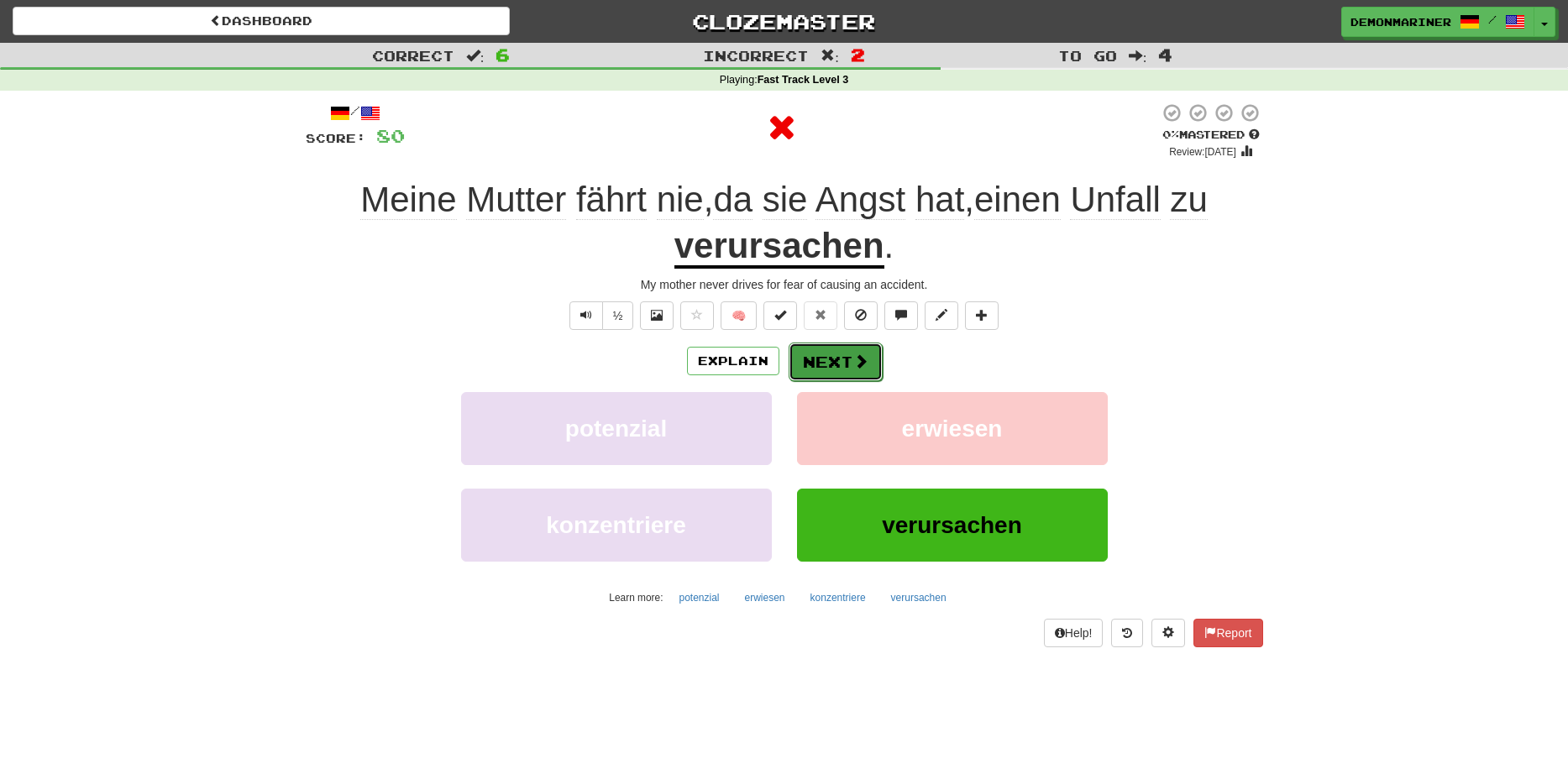
click at [833, 354] on button "Next" at bounding box center [836, 362] width 94 height 38
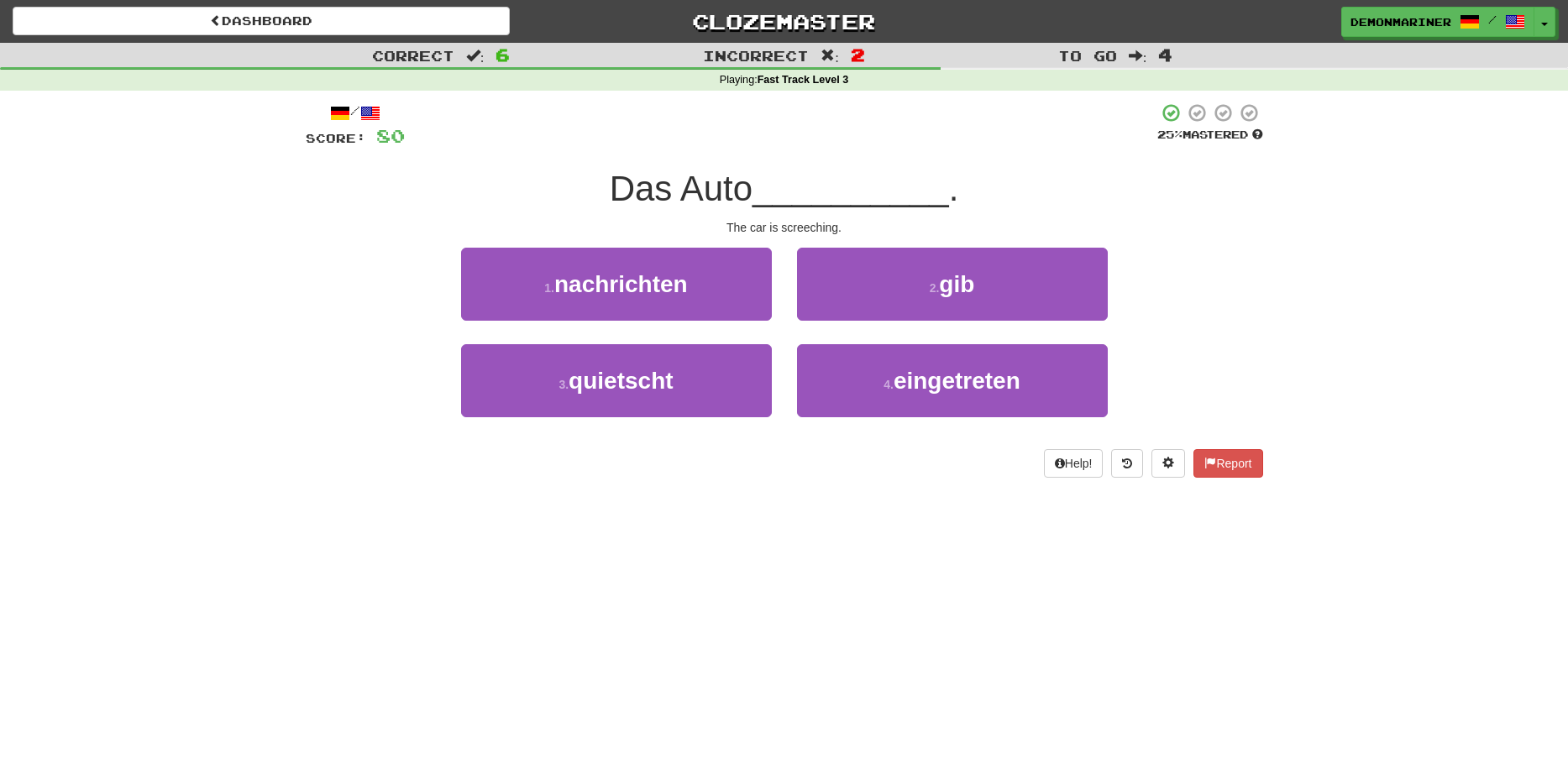
click at [370, 398] on div "3 . quietscht 4 . eingetreten" at bounding box center [785, 392] width 1008 height 97
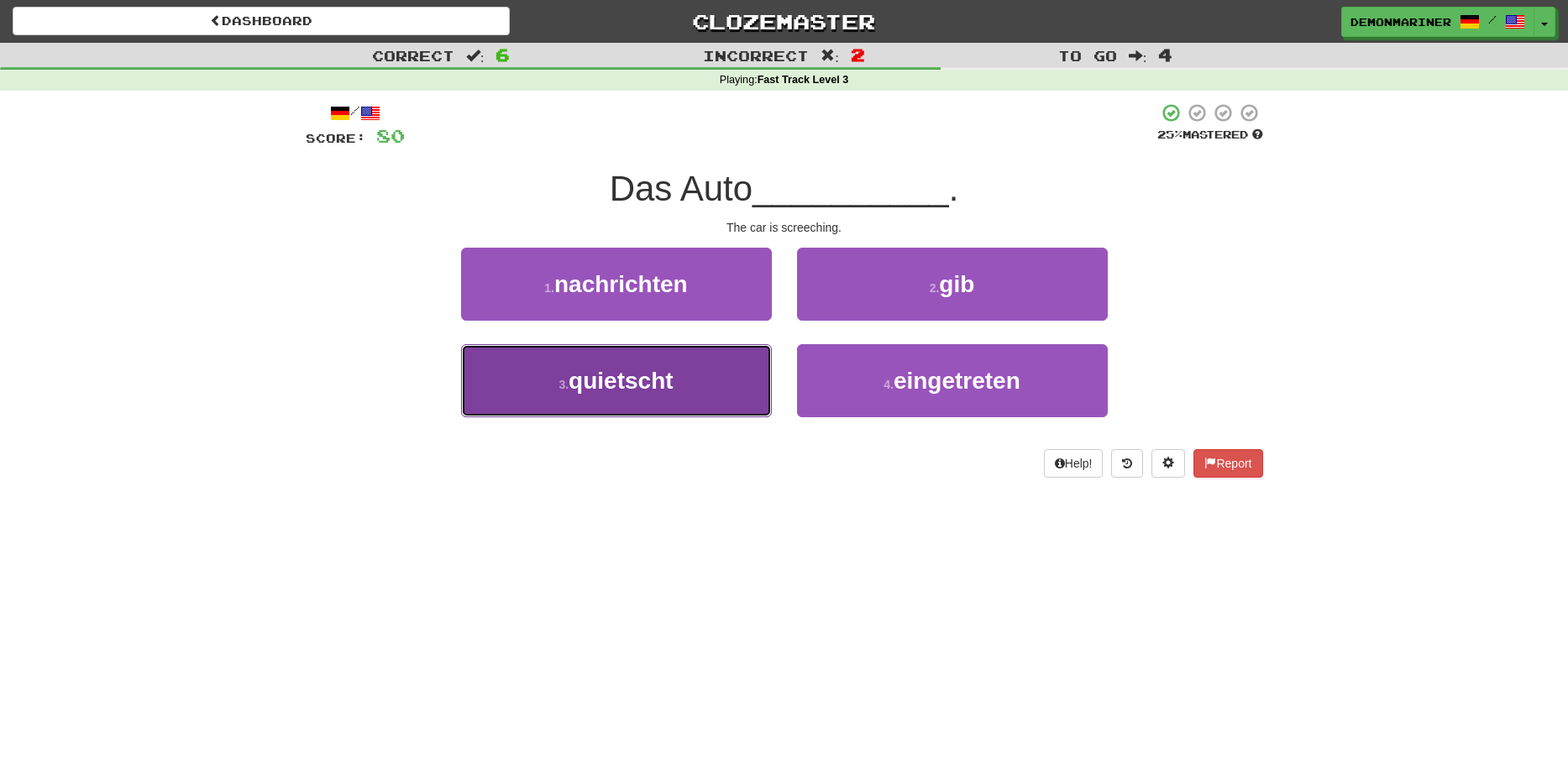
click at [563, 375] on button "3 . quietscht" at bounding box center [616, 380] width 311 height 73
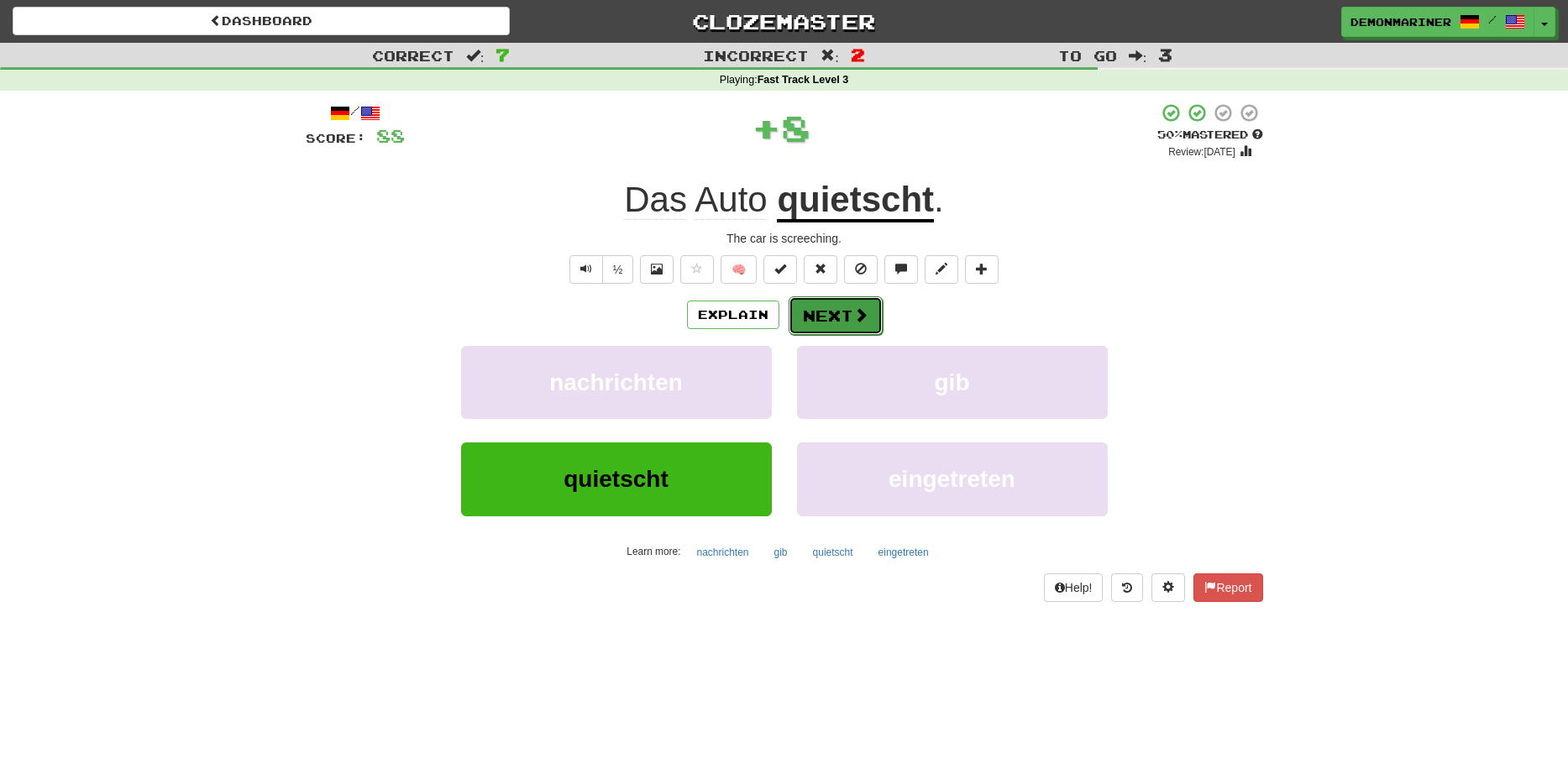
click at [822, 309] on button "Next" at bounding box center [836, 315] width 94 height 38
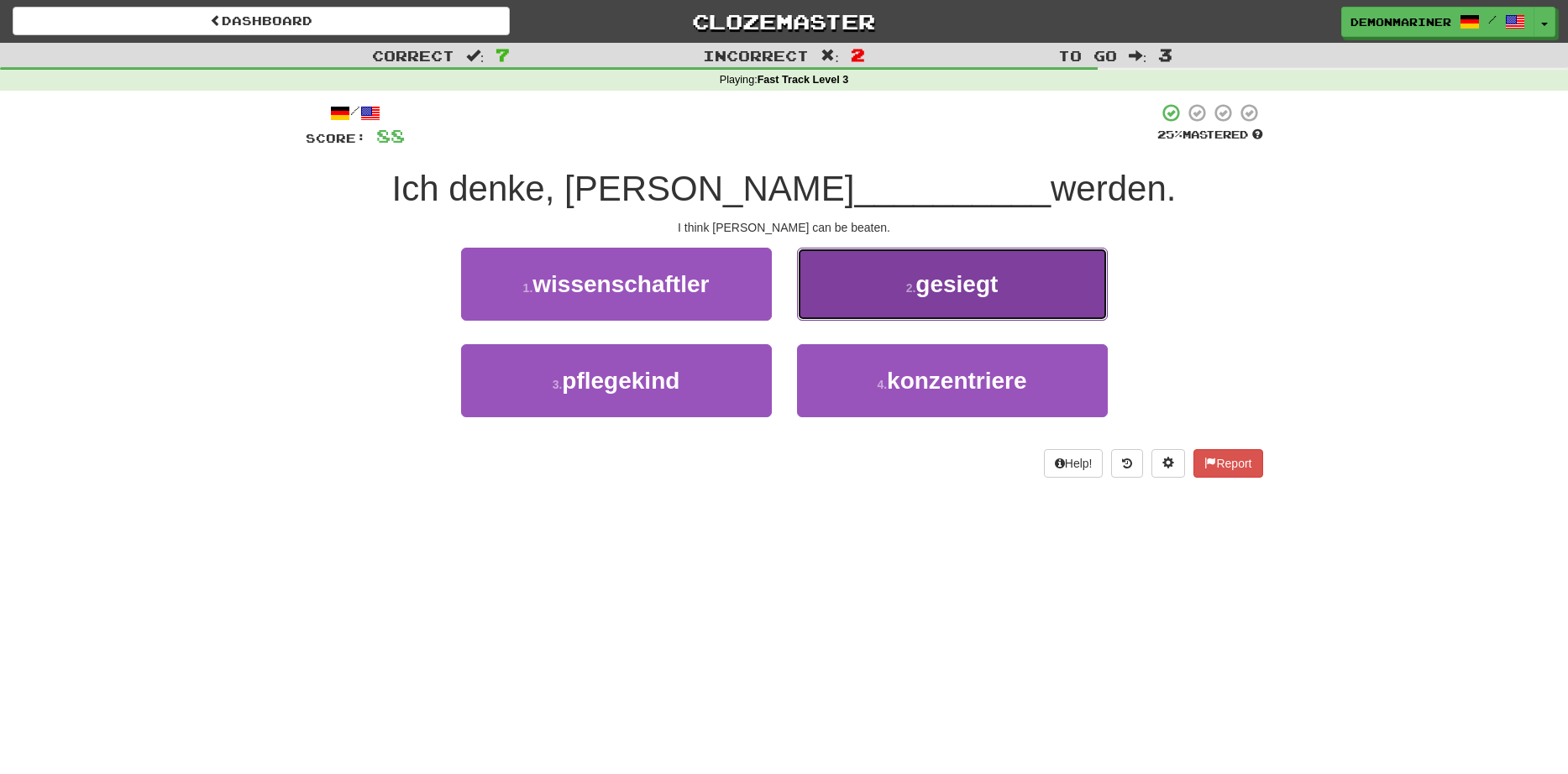
click at [859, 289] on button "2 . gesiegt" at bounding box center [953, 285] width 311 height 73
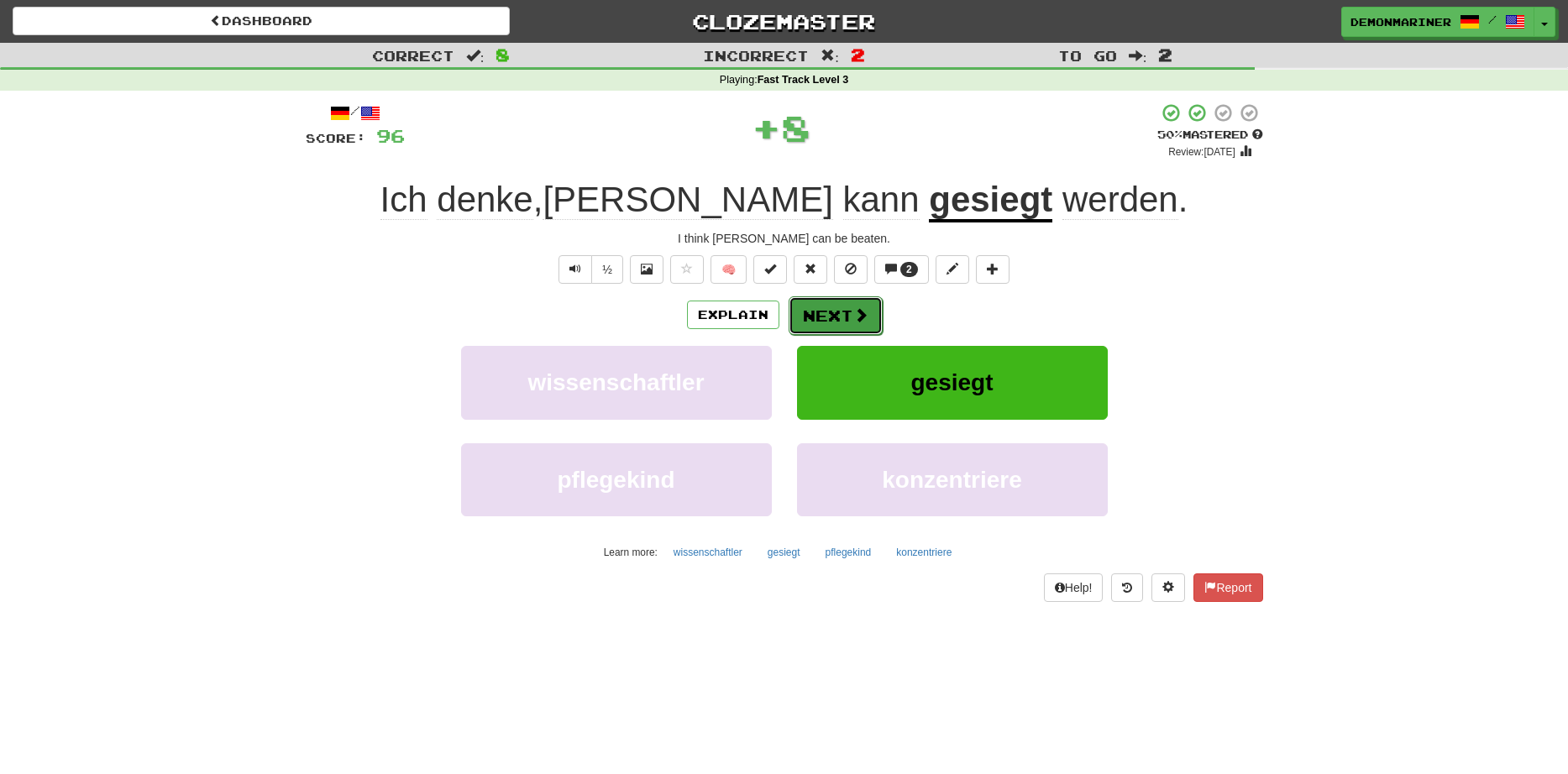
click at [827, 313] on button "Next" at bounding box center [836, 315] width 94 height 38
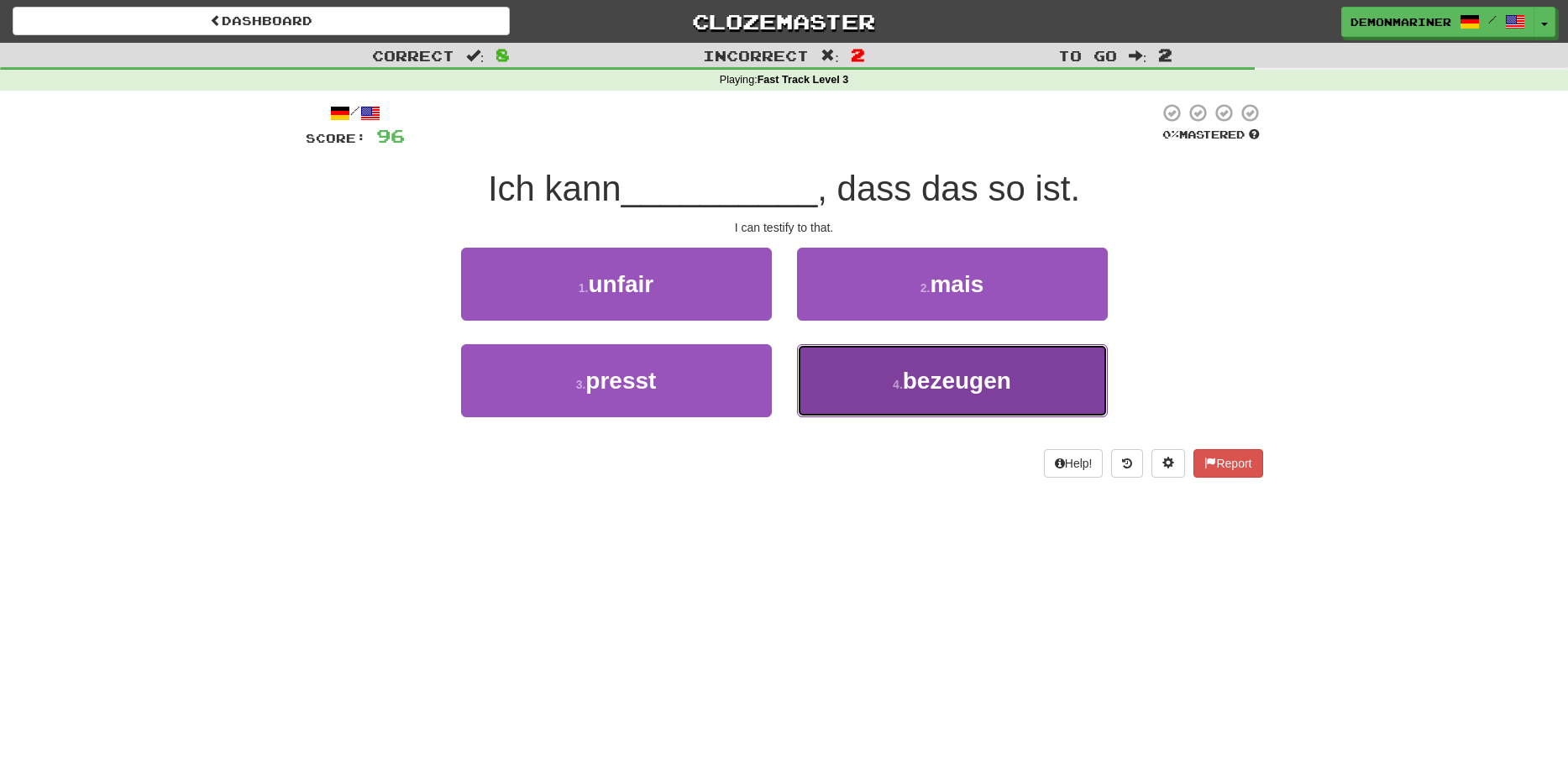
click at [854, 365] on button "4 . bezeugen" at bounding box center [953, 380] width 311 height 73
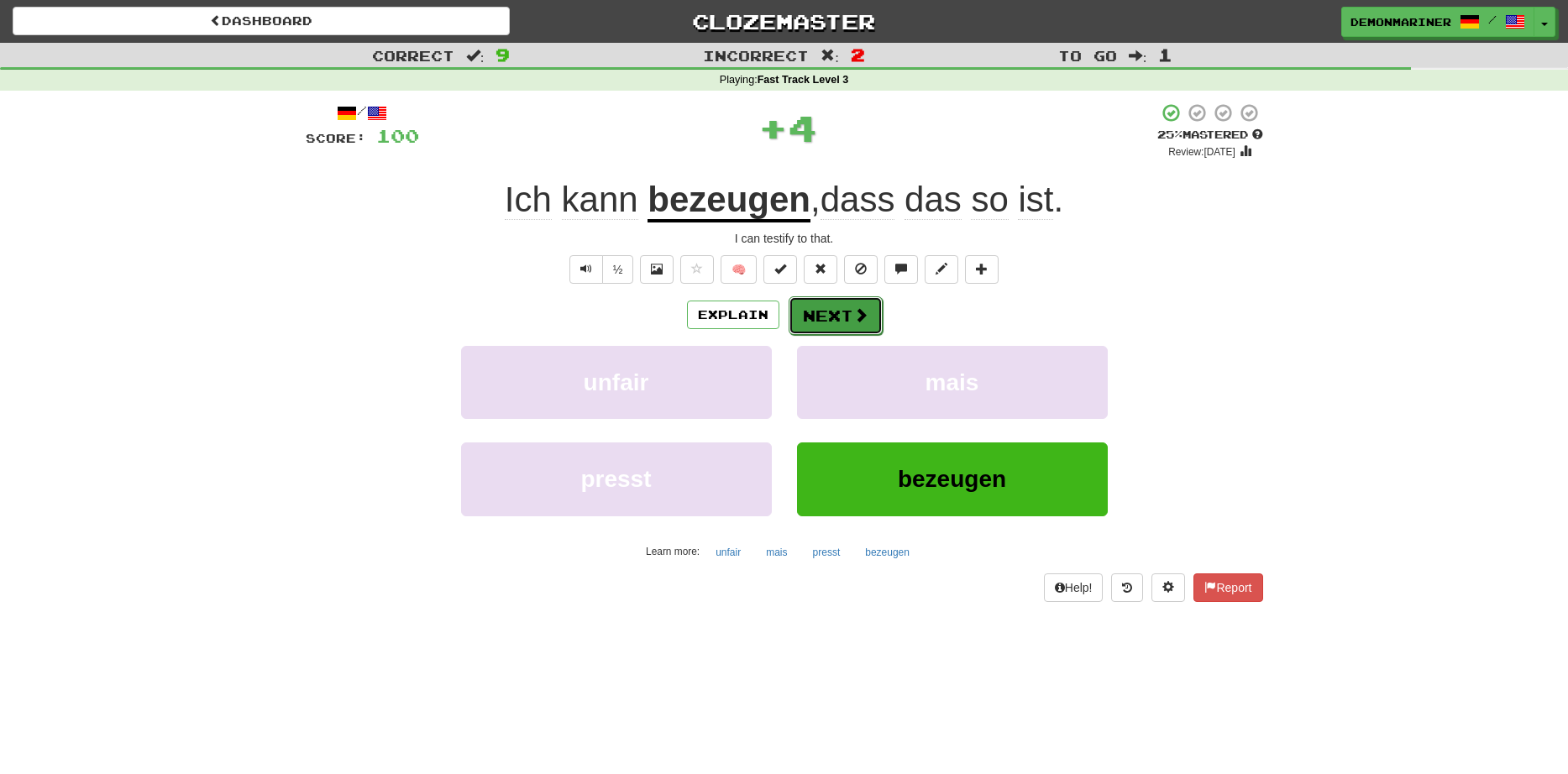
click at [834, 310] on button "Next" at bounding box center [836, 315] width 94 height 38
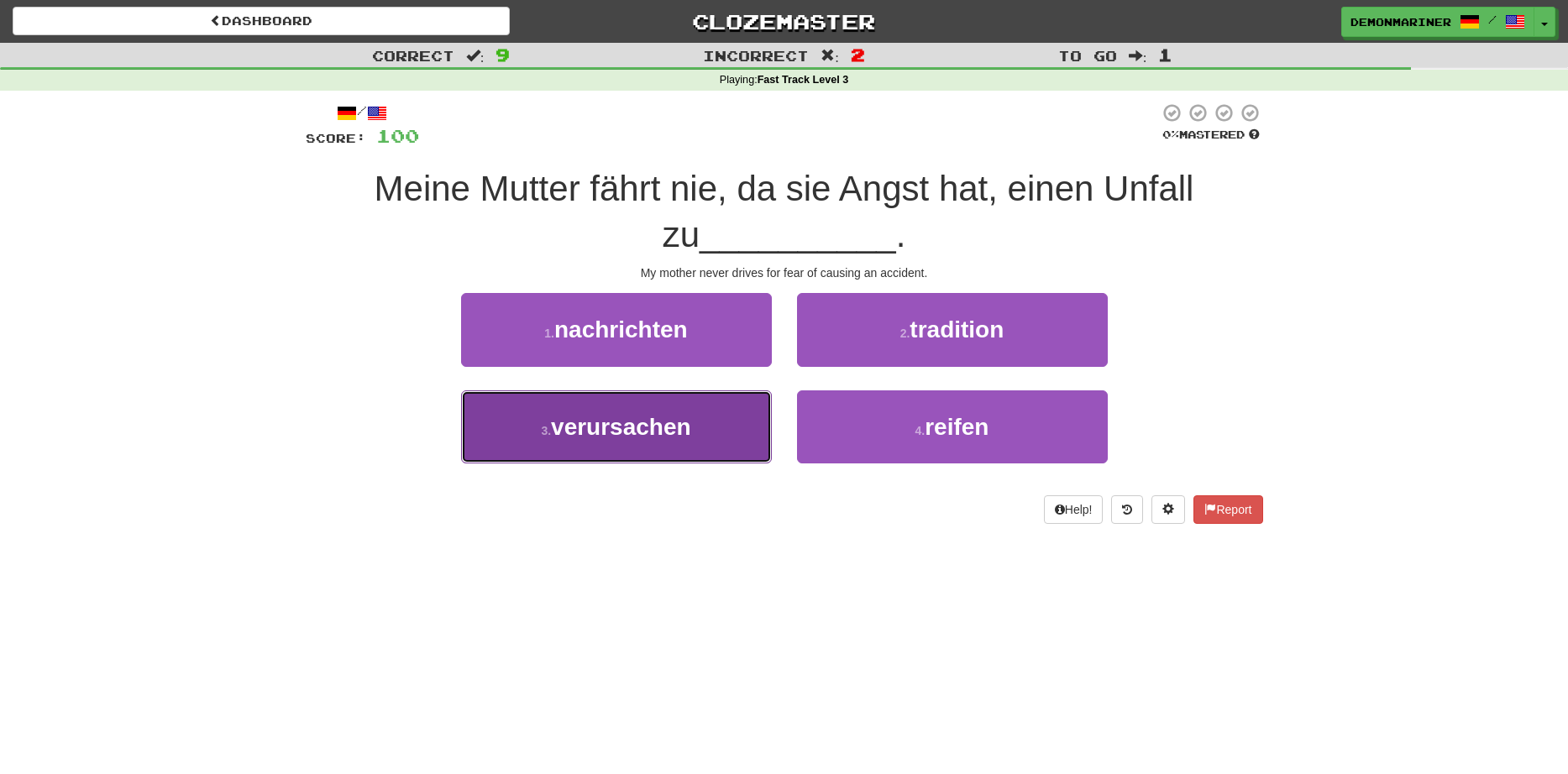
click at [623, 432] on span "verursachen" at bounding box center [621, 426] width 140 height 26
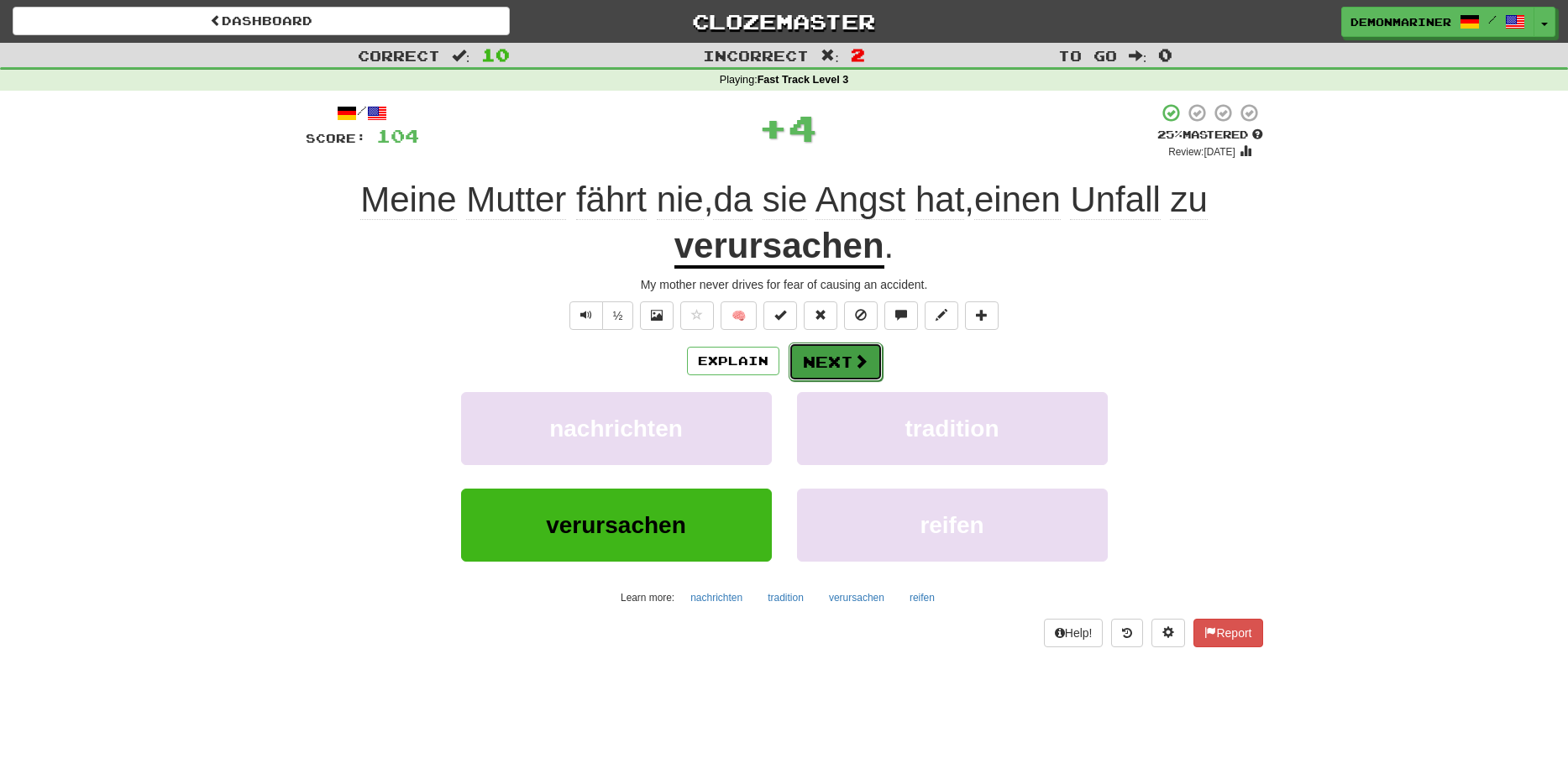
click at [841, 358] on button "Next" at bounding box center [836, 362] width 94 height 38
